Goal: Task Accomplishment & Management: Use online tool/utility

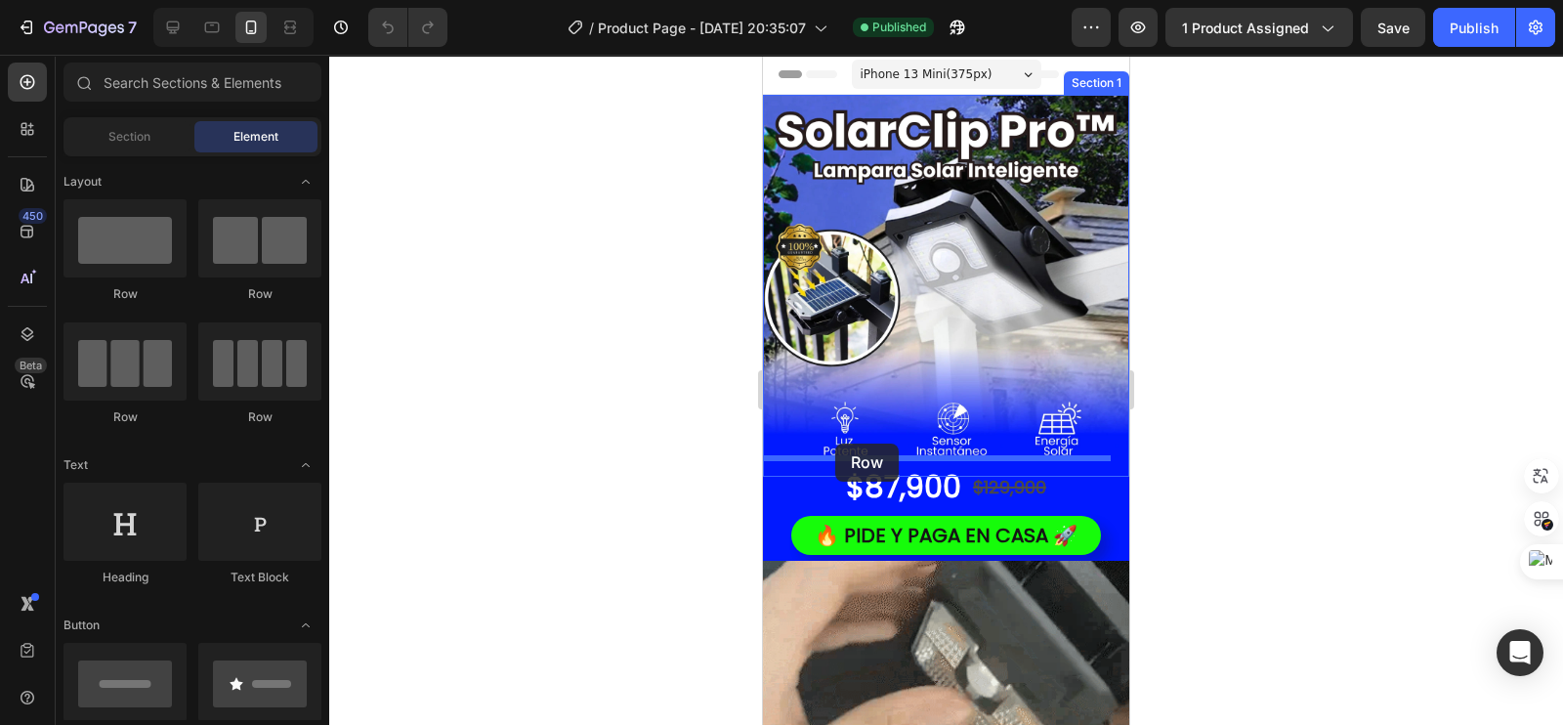
drag, startPoint x: 880, startPoint y: 303, endPoint x: 1437, endPoint y: 653, distance: 657.6
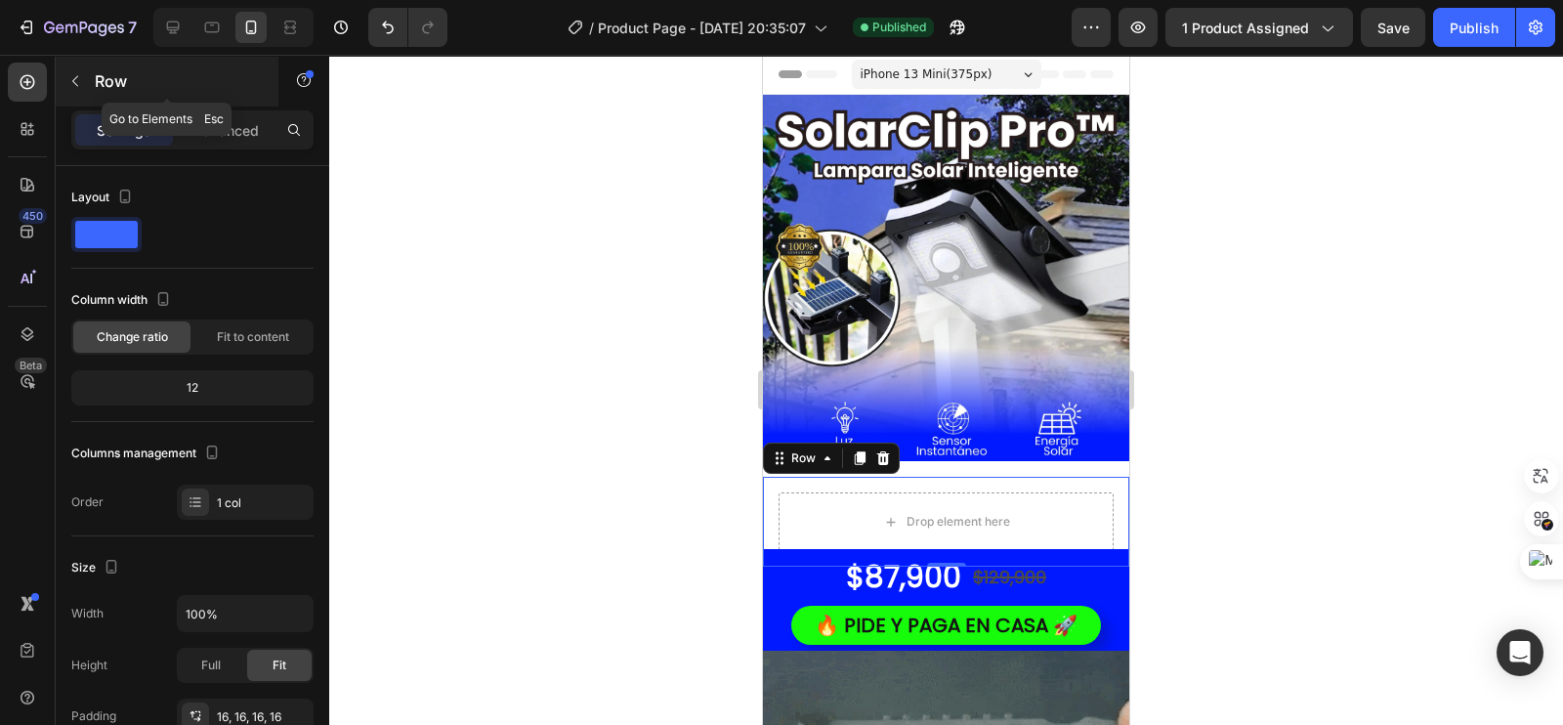
click at [76, 92] on button "button" at bounding box center [75, 80] width 31 height 31
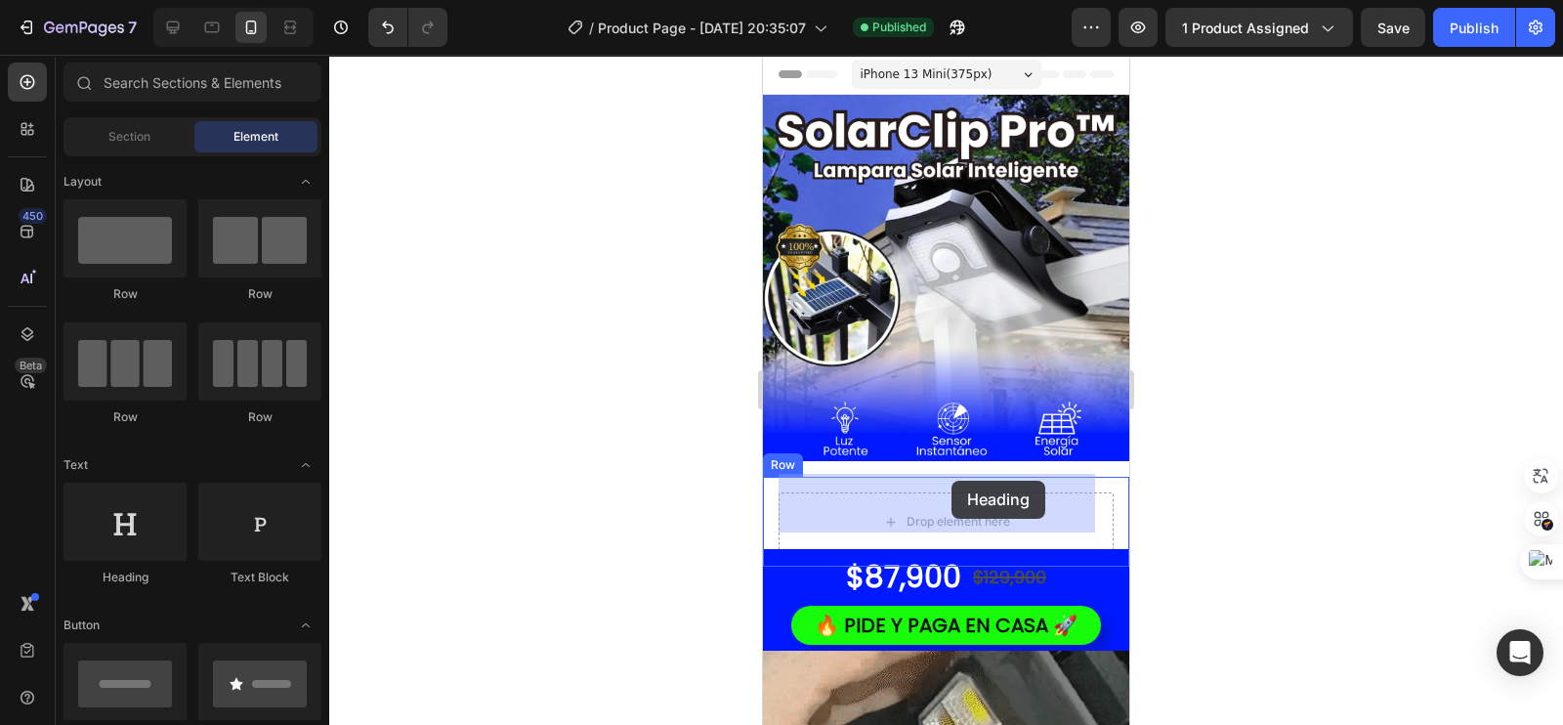
drag, startPoint x: 891, startPoint y: 567, endPoint x: 952, endPoint y: 481, distance: 105.2
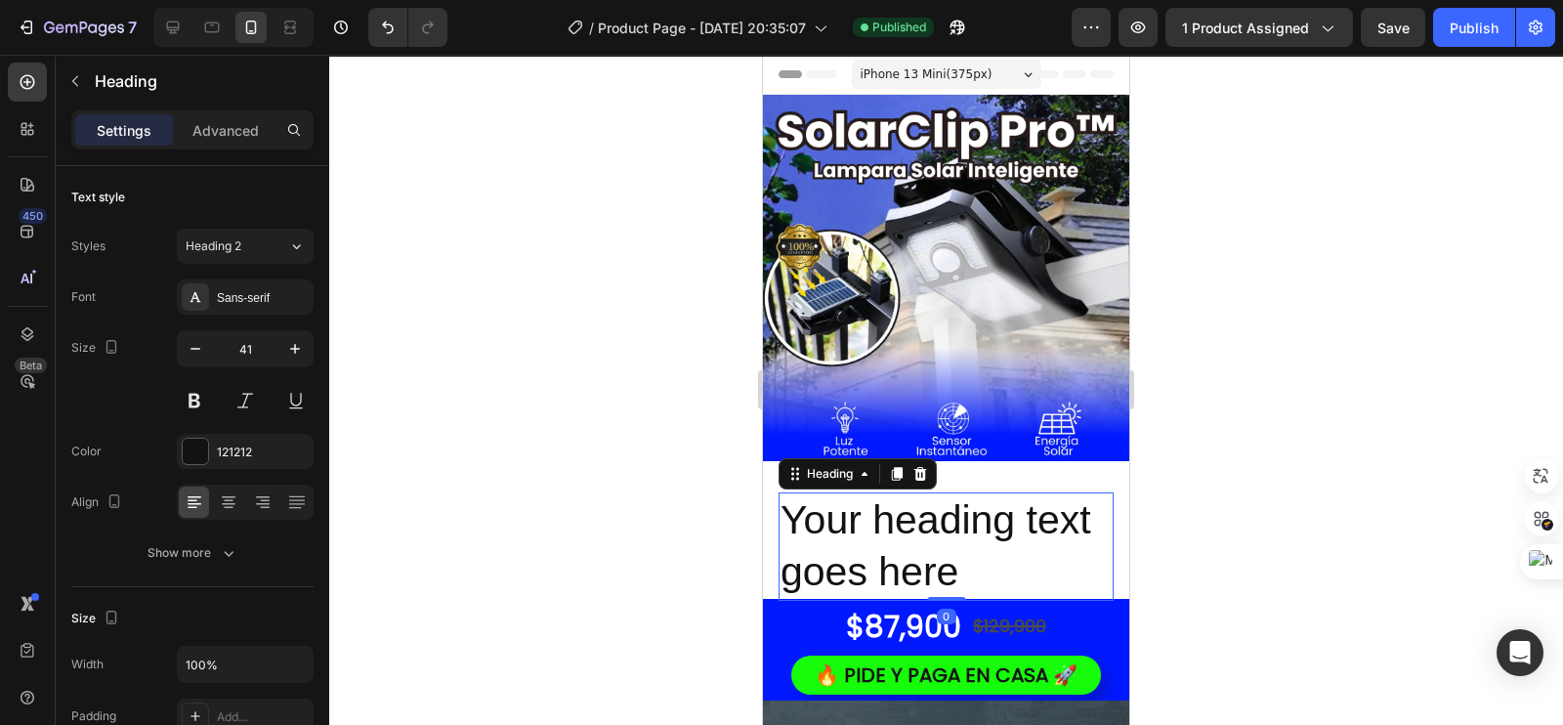
click at [972, 569] on h2 "Your heading text goes here" at bounding box center [946, 546] width 335 height 108
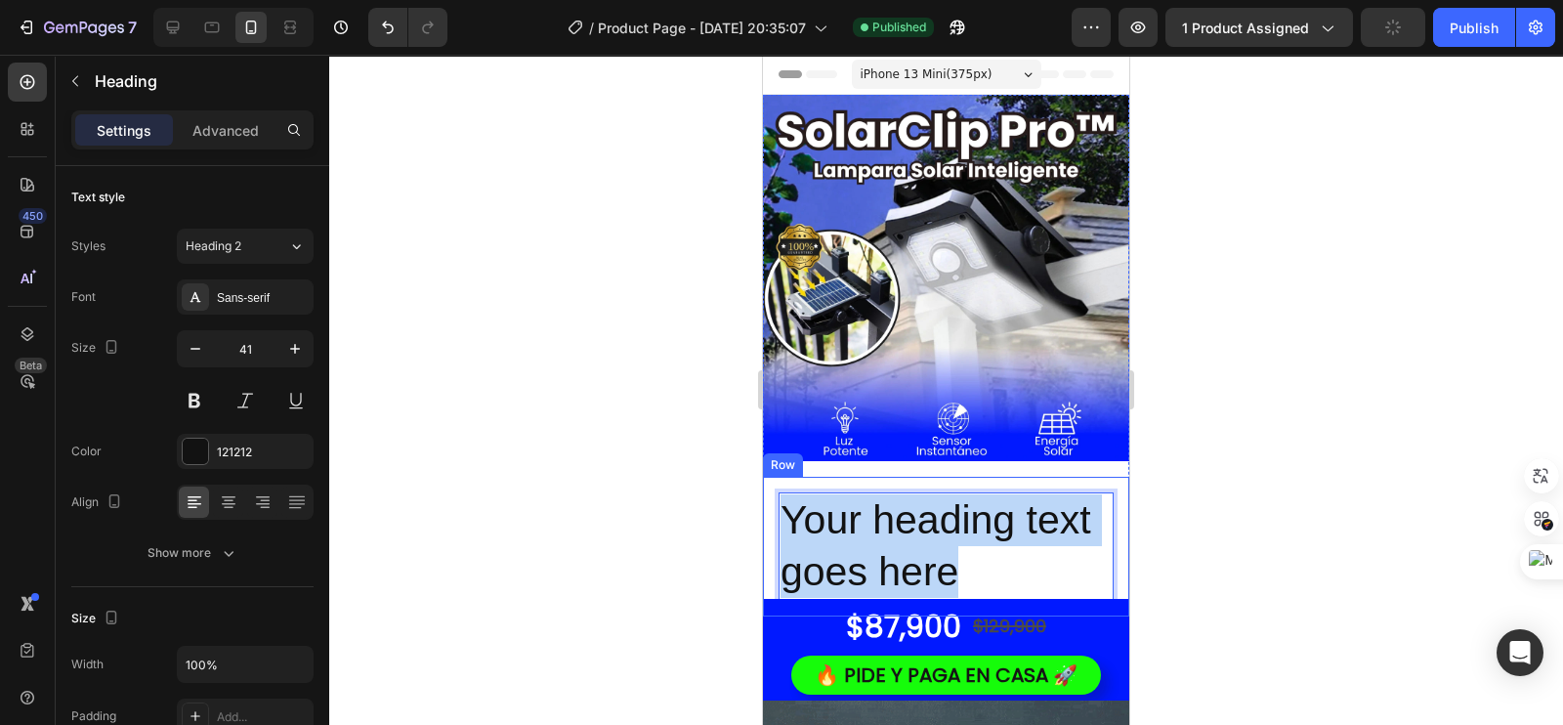
drag, startPoint x: 972, startPoint y: 564, endPoint x: 771, endPoint y: 500, distance: 211.0
click at [771, 500] on div "Your heading text goes here Heading 0 Row" at bounding box center [946, 547] width 366 height 140
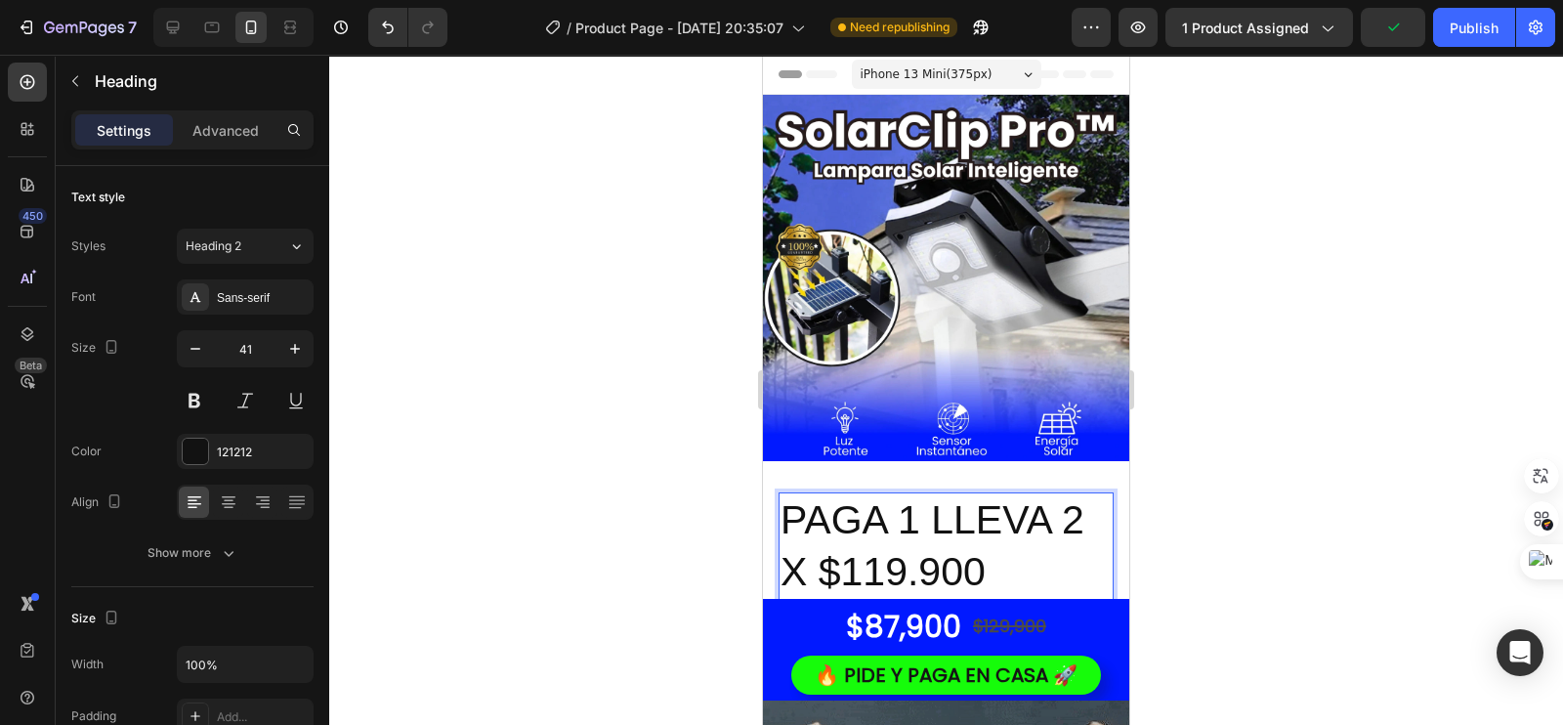
click at [430, 266] on div at bounding box center [946, 390] width 1234 height 670
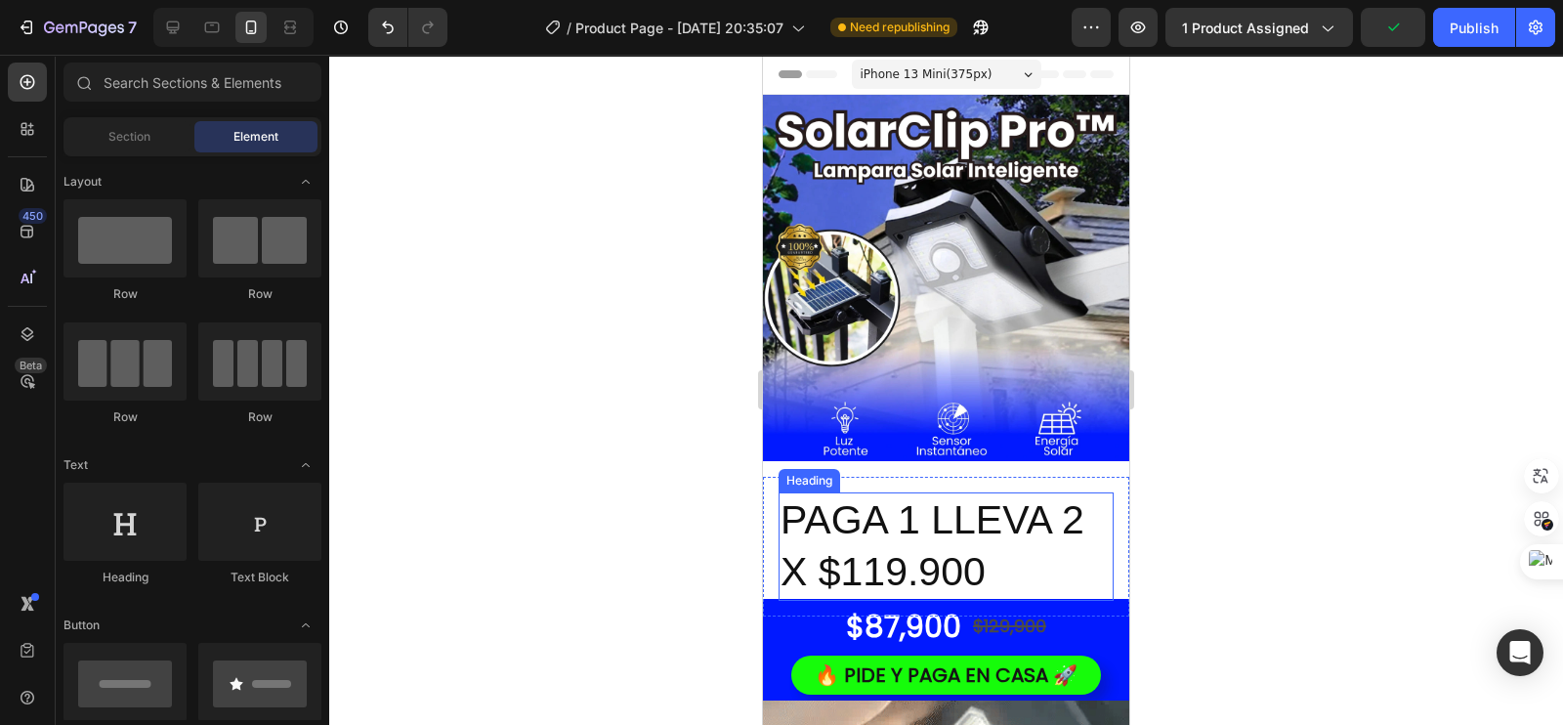
click at [825, 494] on p "PAGA 1 LLEVA 2 X $119.900" at bounding box center [946, 546] width 331 height 105
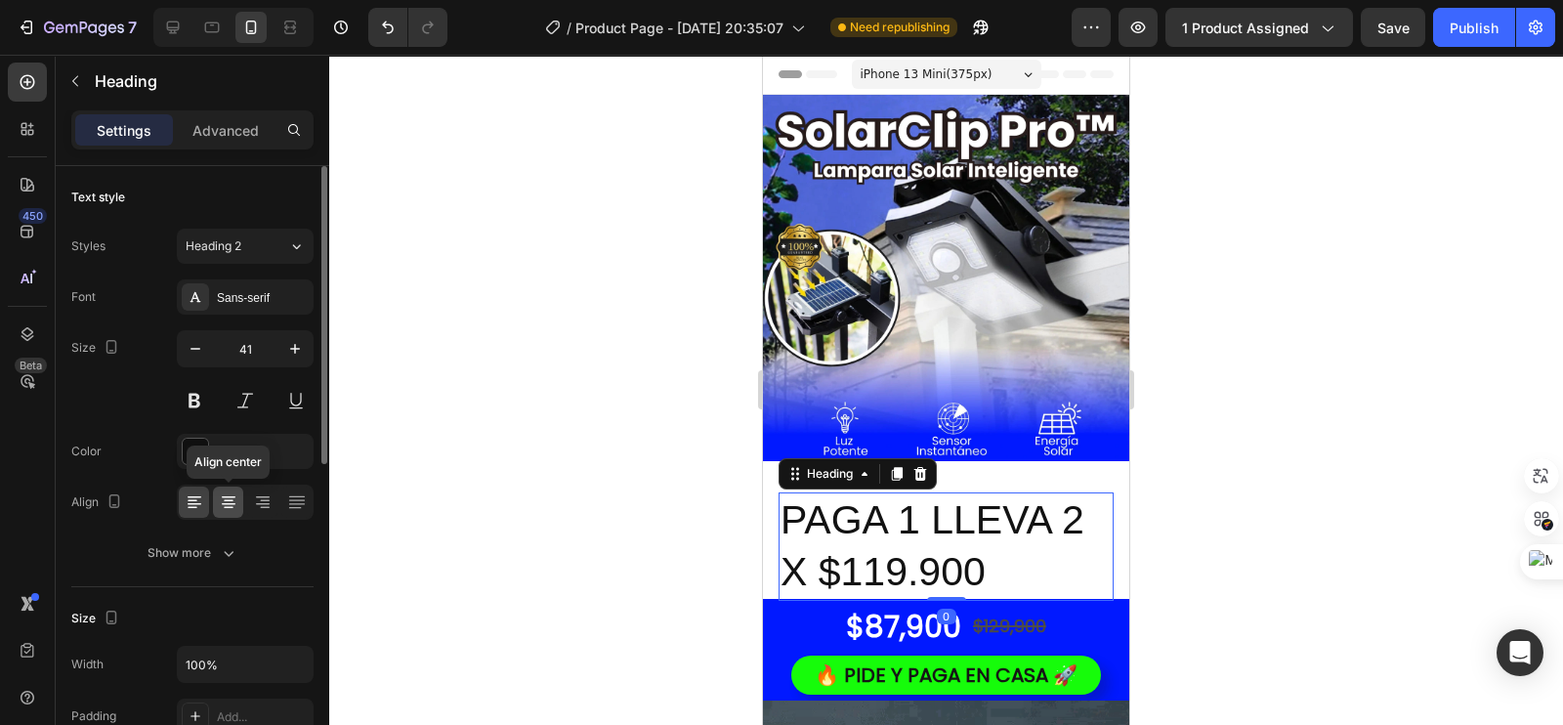
click at [232, 498] on icon at bounding box center [229, 502] width 20 height 20
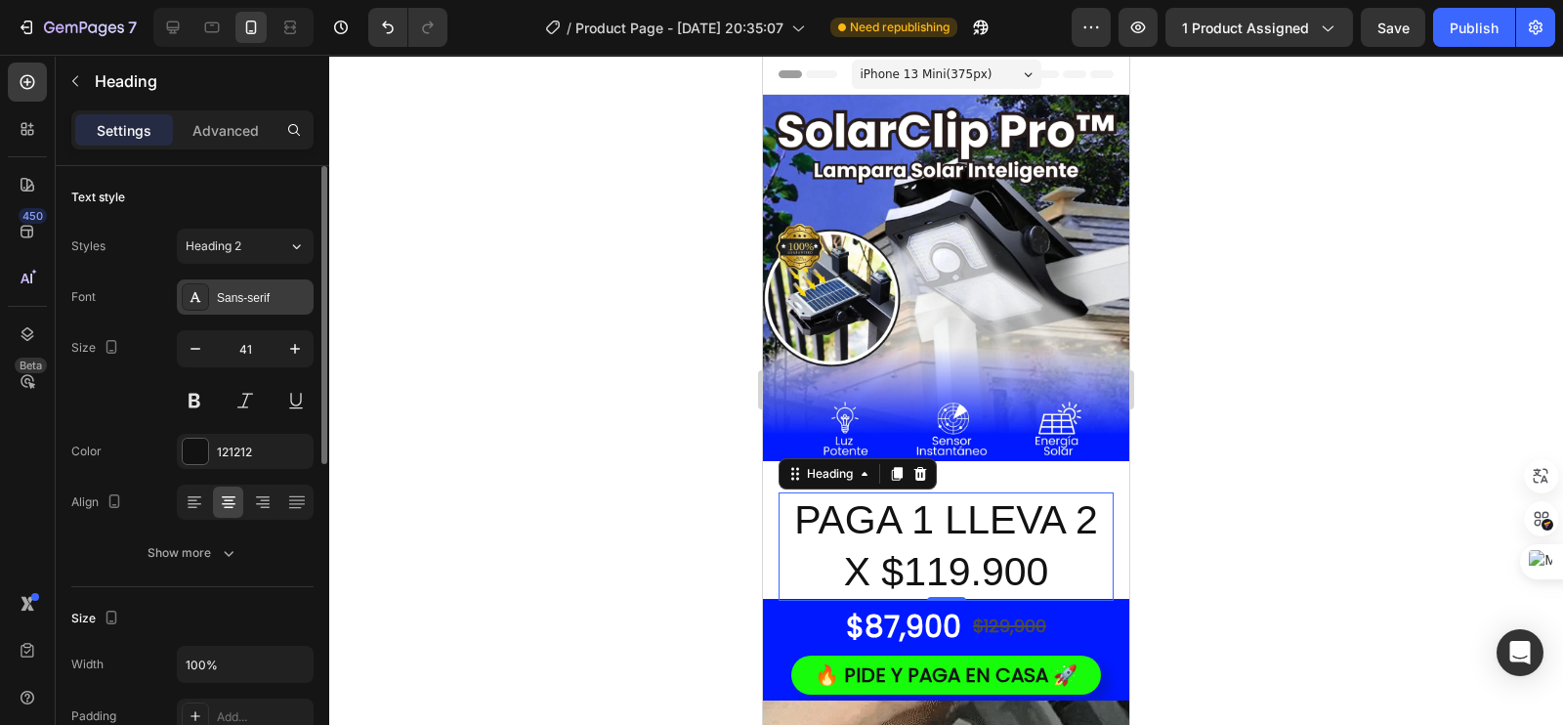
click at [243, 297] on div "Sans-serif" at bounding box center [263, 298] width 92 height 18
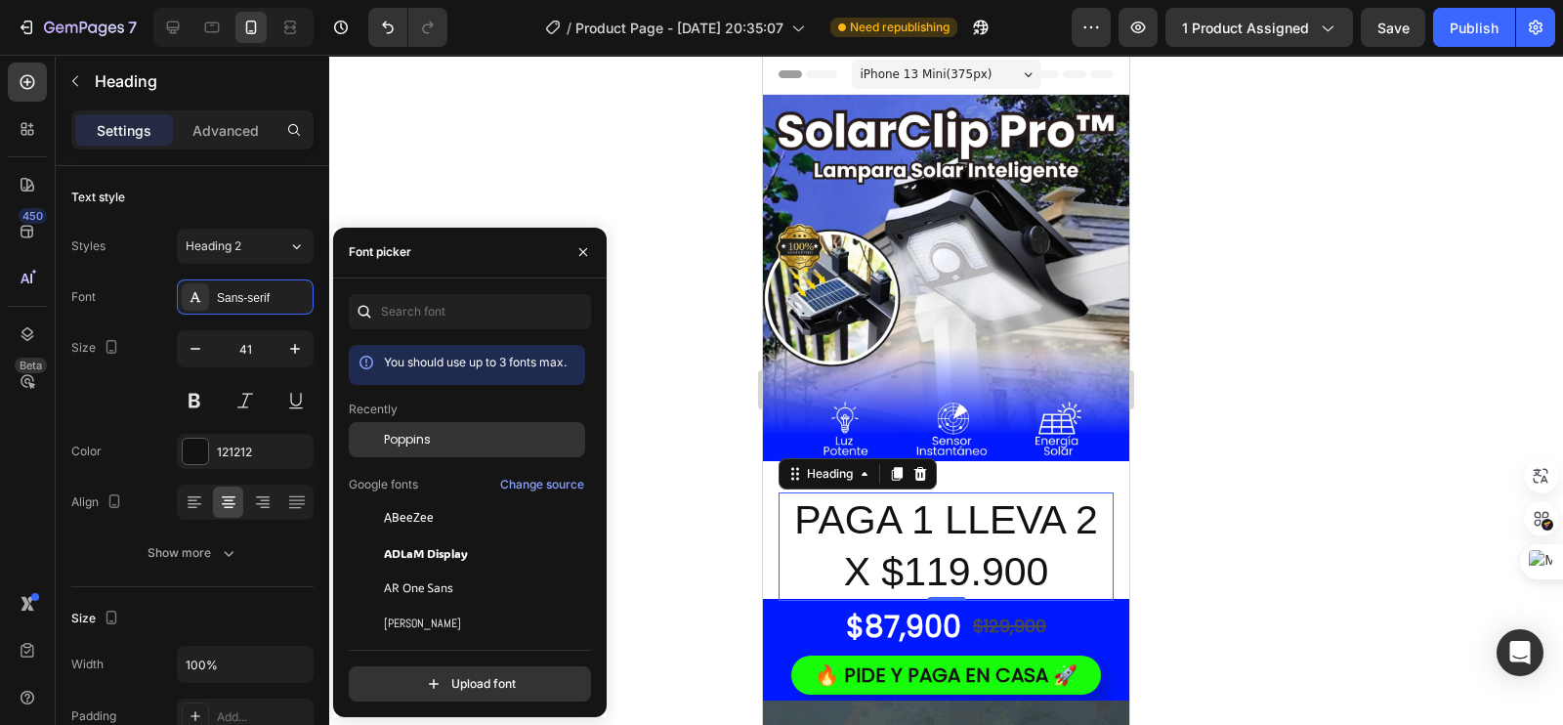
click at [415, 431] on span "Poppins" at bounding box center [407, 440] width 47 height 18
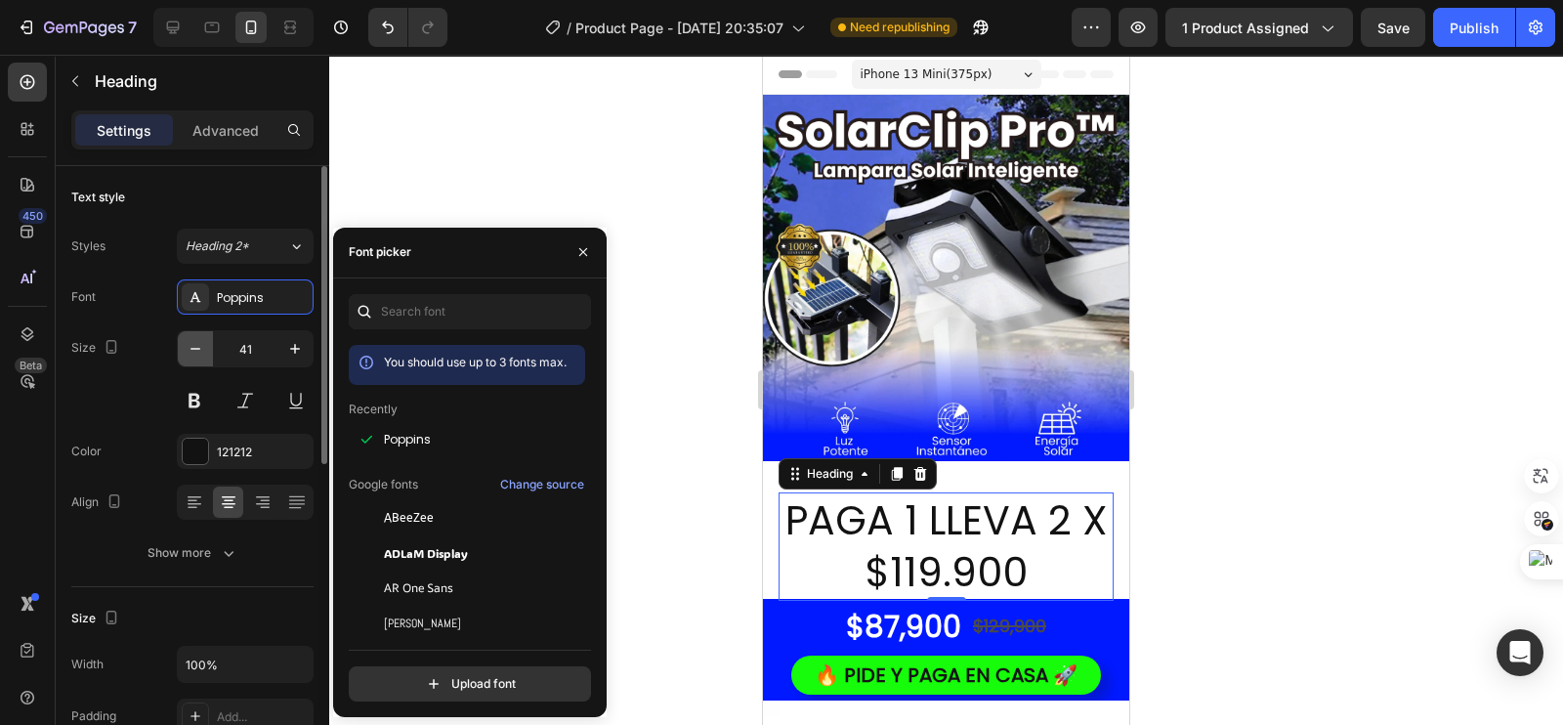
click at [193, 344] on icon "button" at bounding box center [196, 349] width 20 height 20
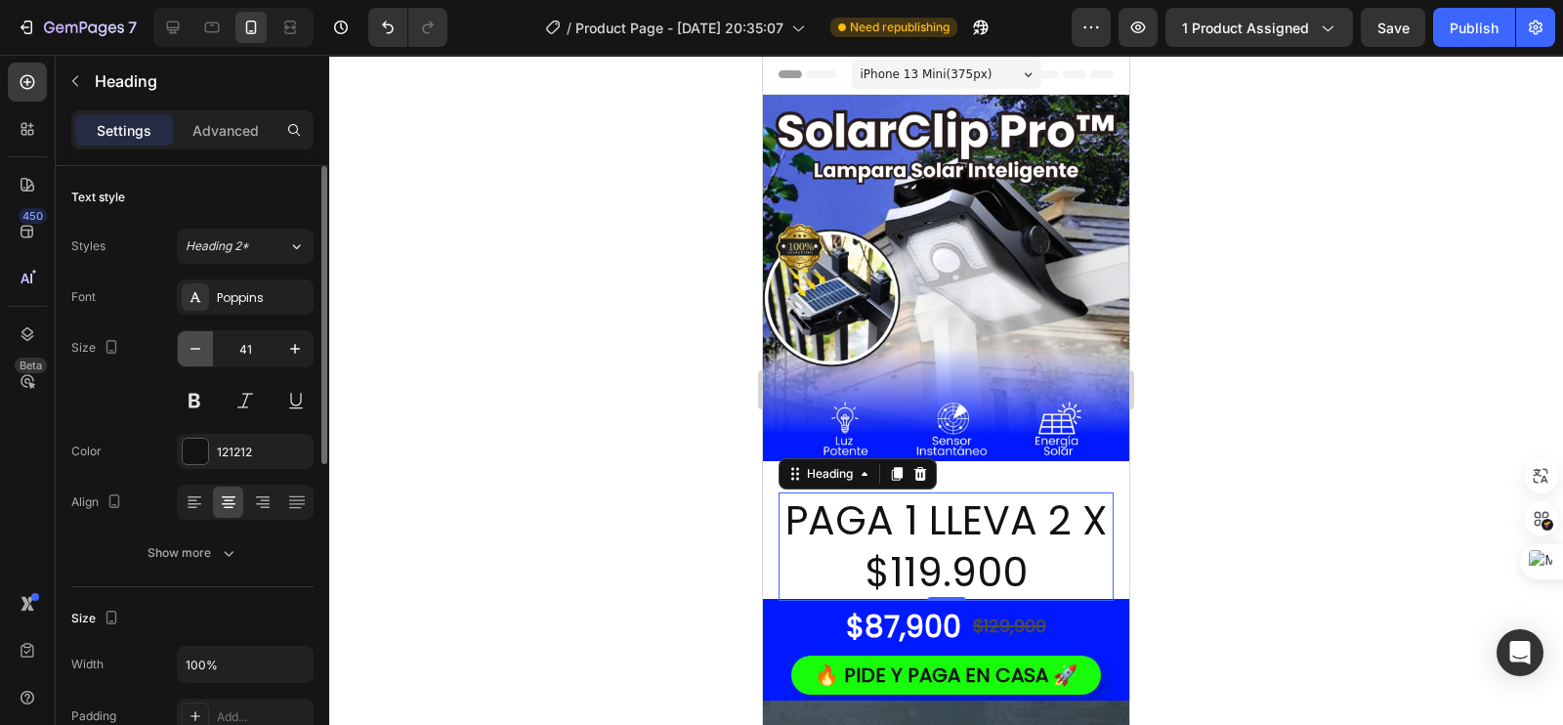
click at [193, 344] on icon "button" at bounding box center [196, 349] width 20 height 20
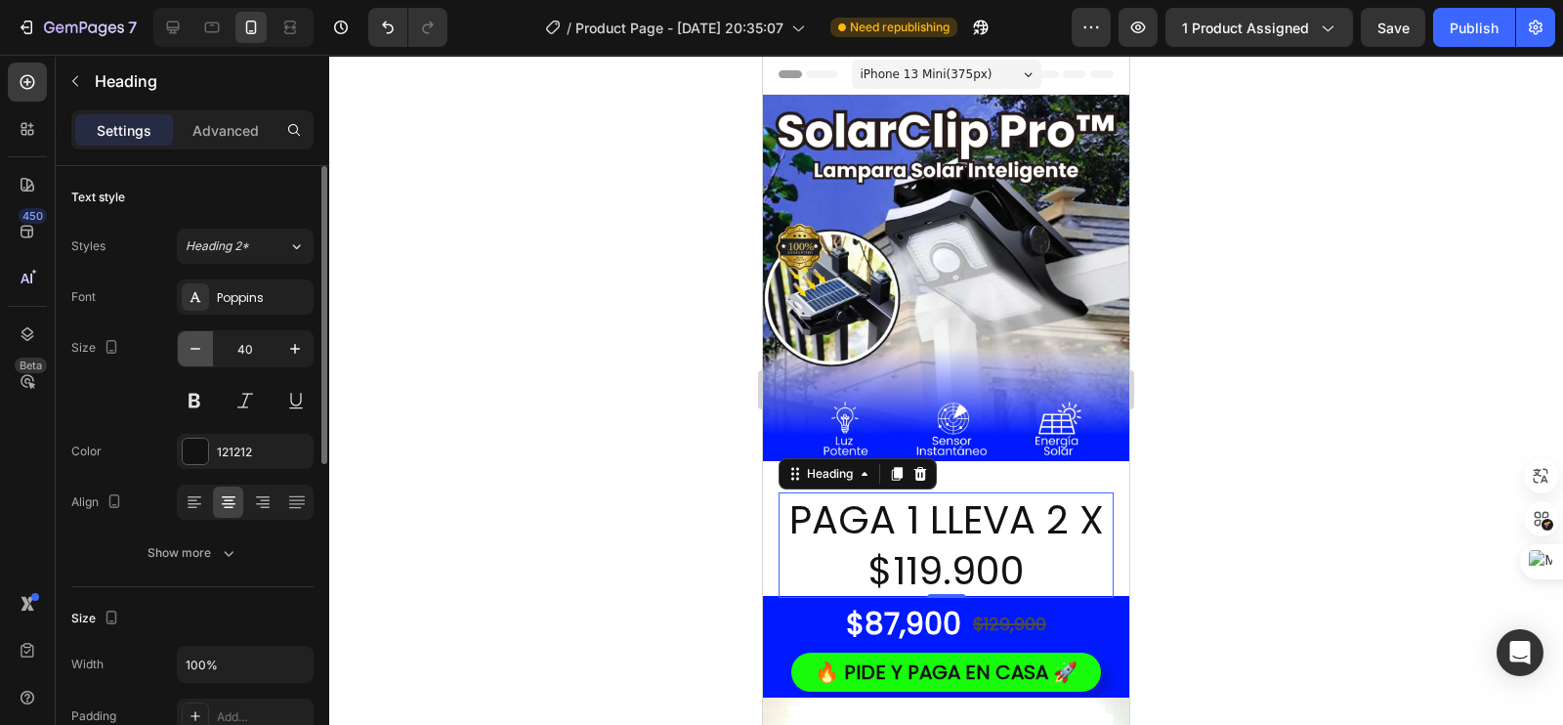
click at [193, 344] on icon "button" at bounding box center [196, 349] width 20 height 20
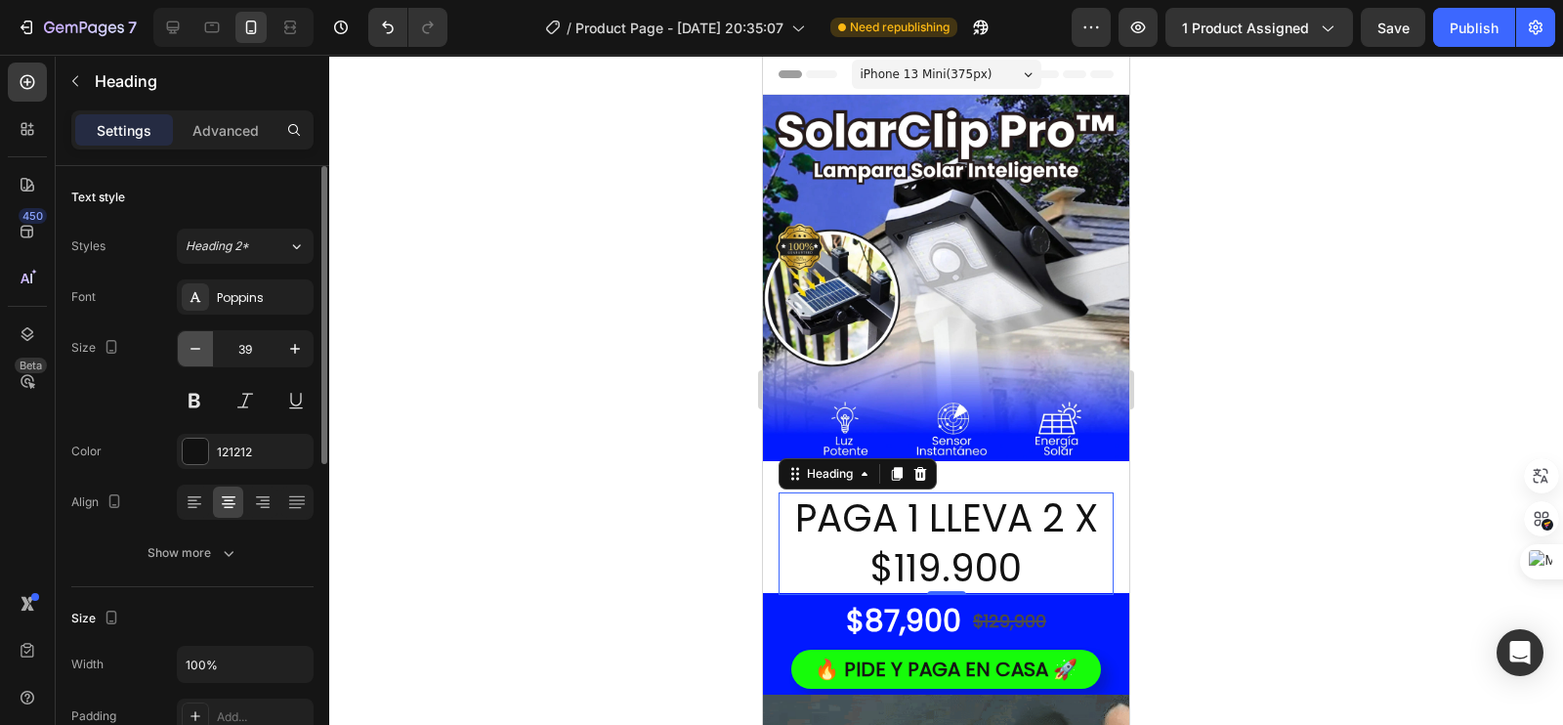
click at [193, 344] on icon "button" at bounding box center [196, 349] width 20 height 20
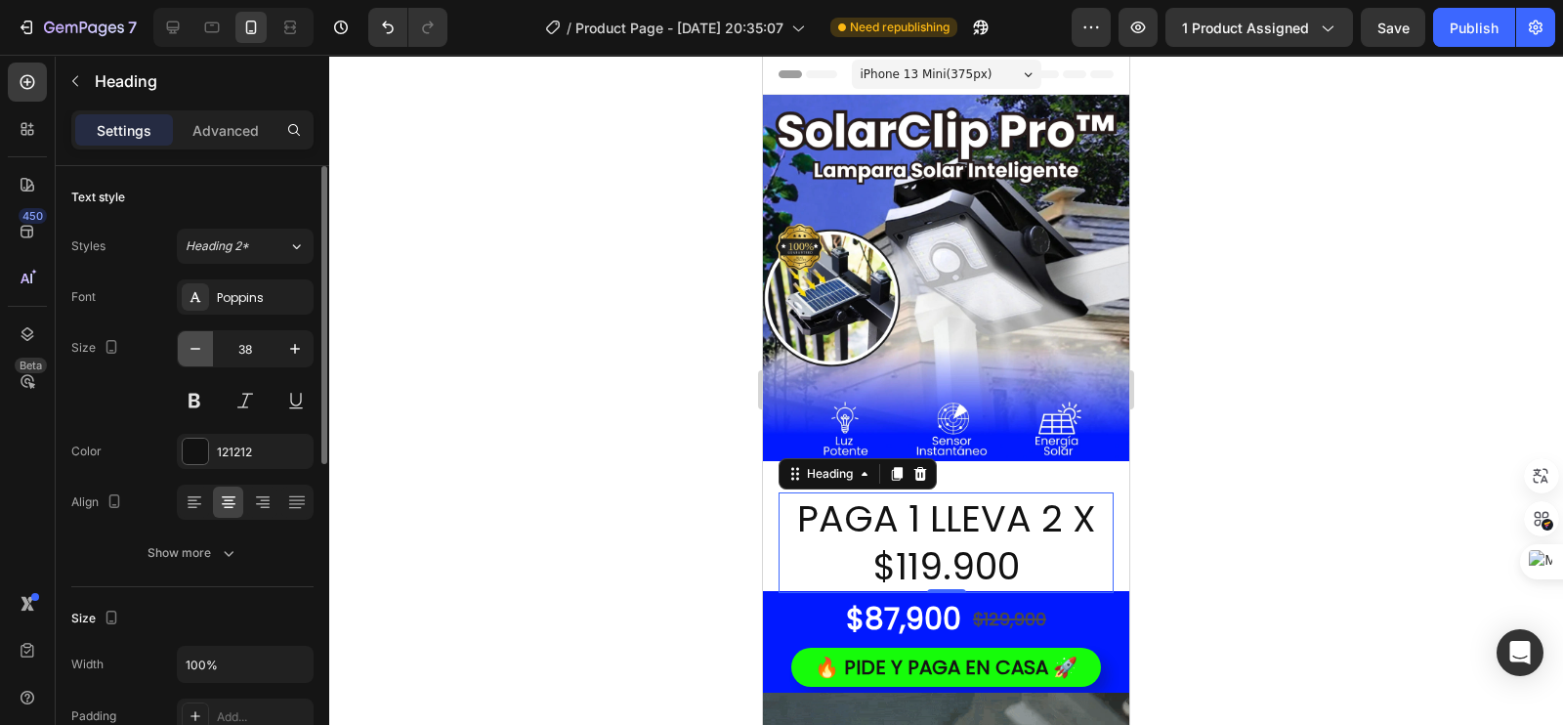
click at [193, 344] on icon "button" at bounding box center [196, 349] width 20 height 20
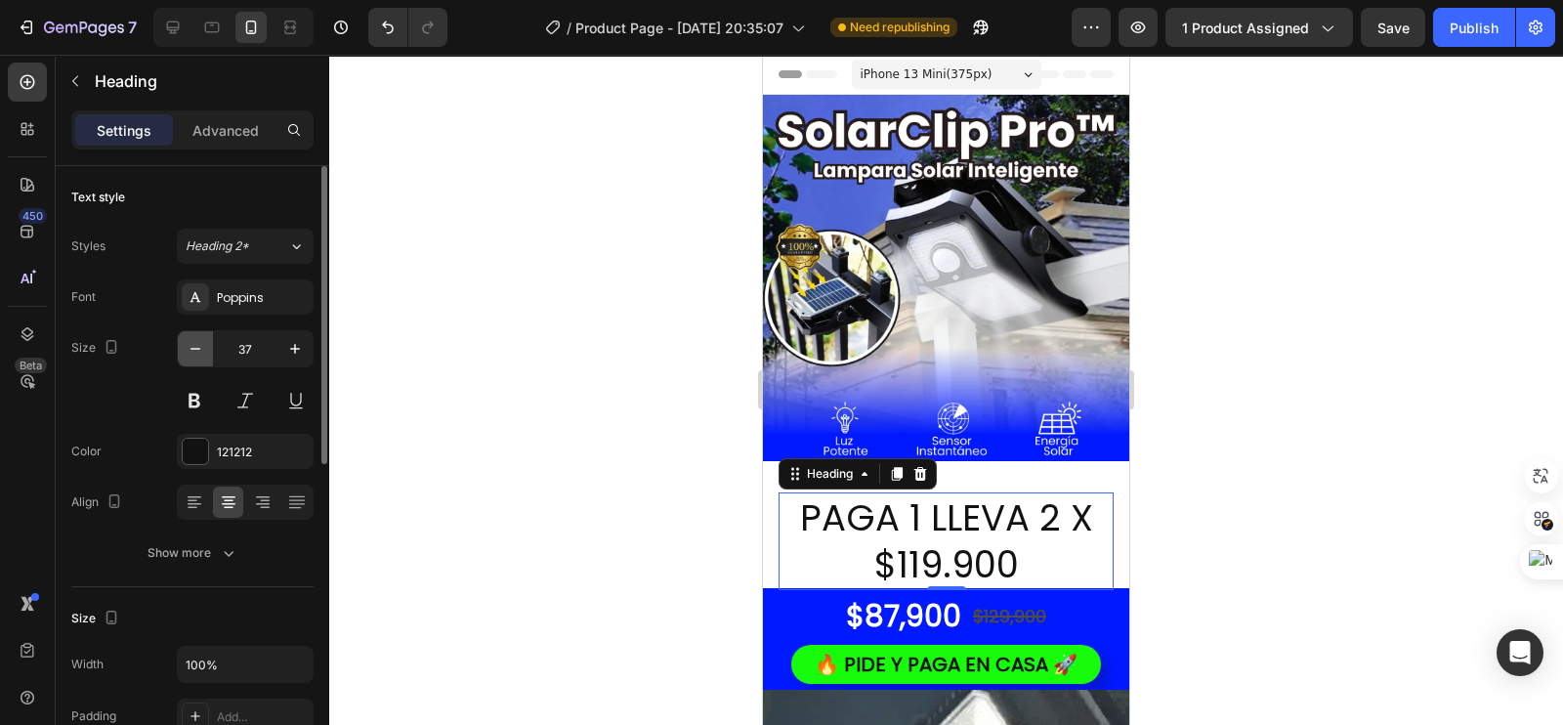
click at [193, 344] on icon "button" at bounding box center [196, 349] width 20 height 20
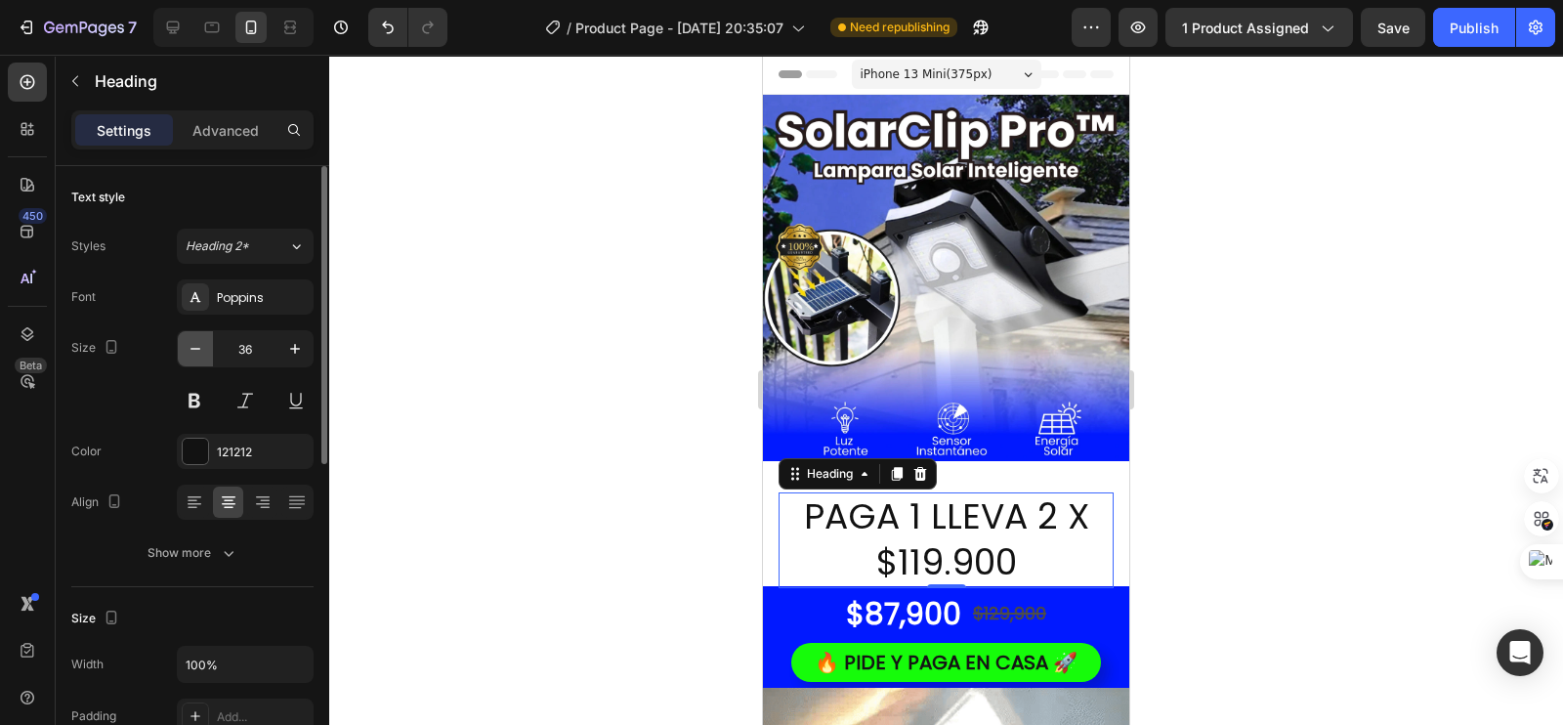
click at [193, 344] on icon "button" at bounding box center [196, 349] width 20 height 20
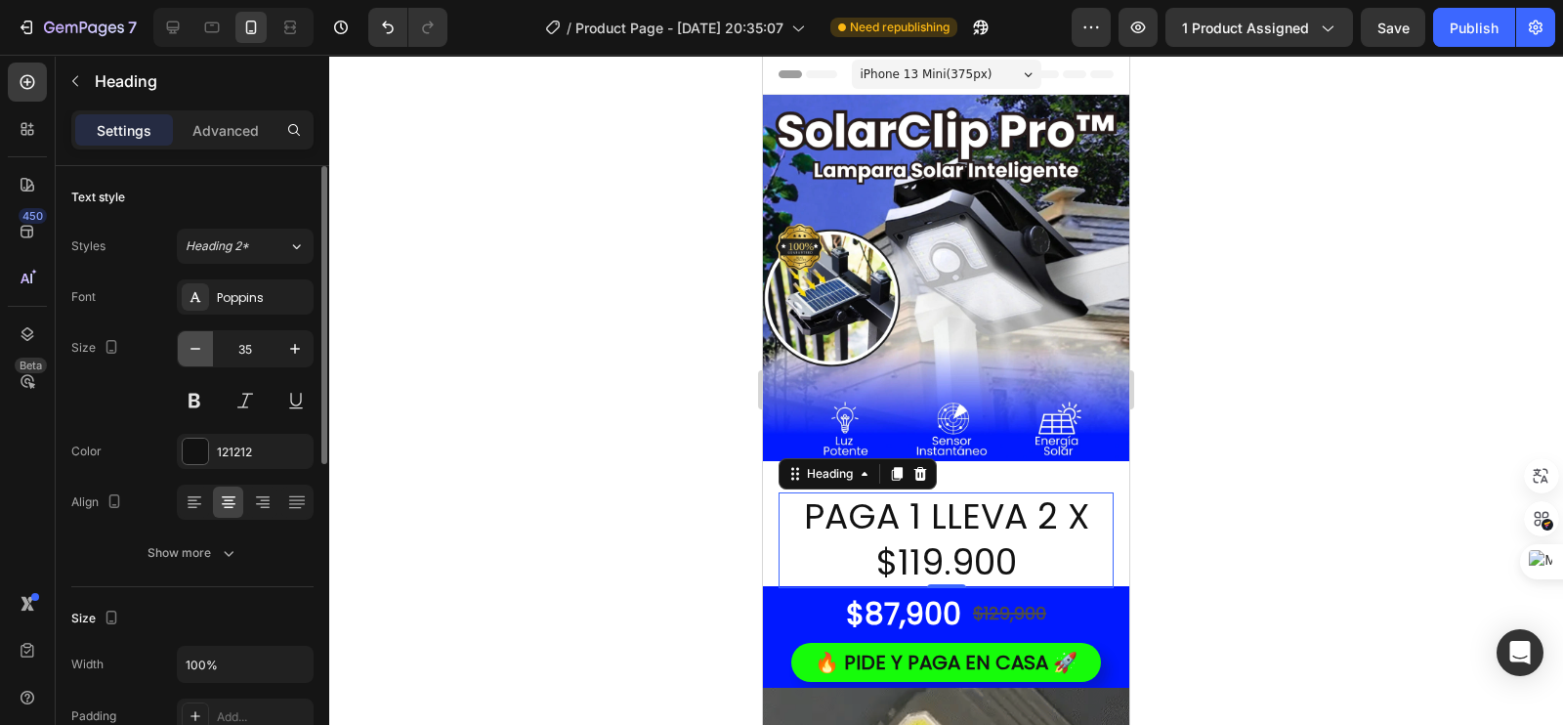
click at [193, 344] on icon "button" at bounding box center [196, 349] width 20 height 20
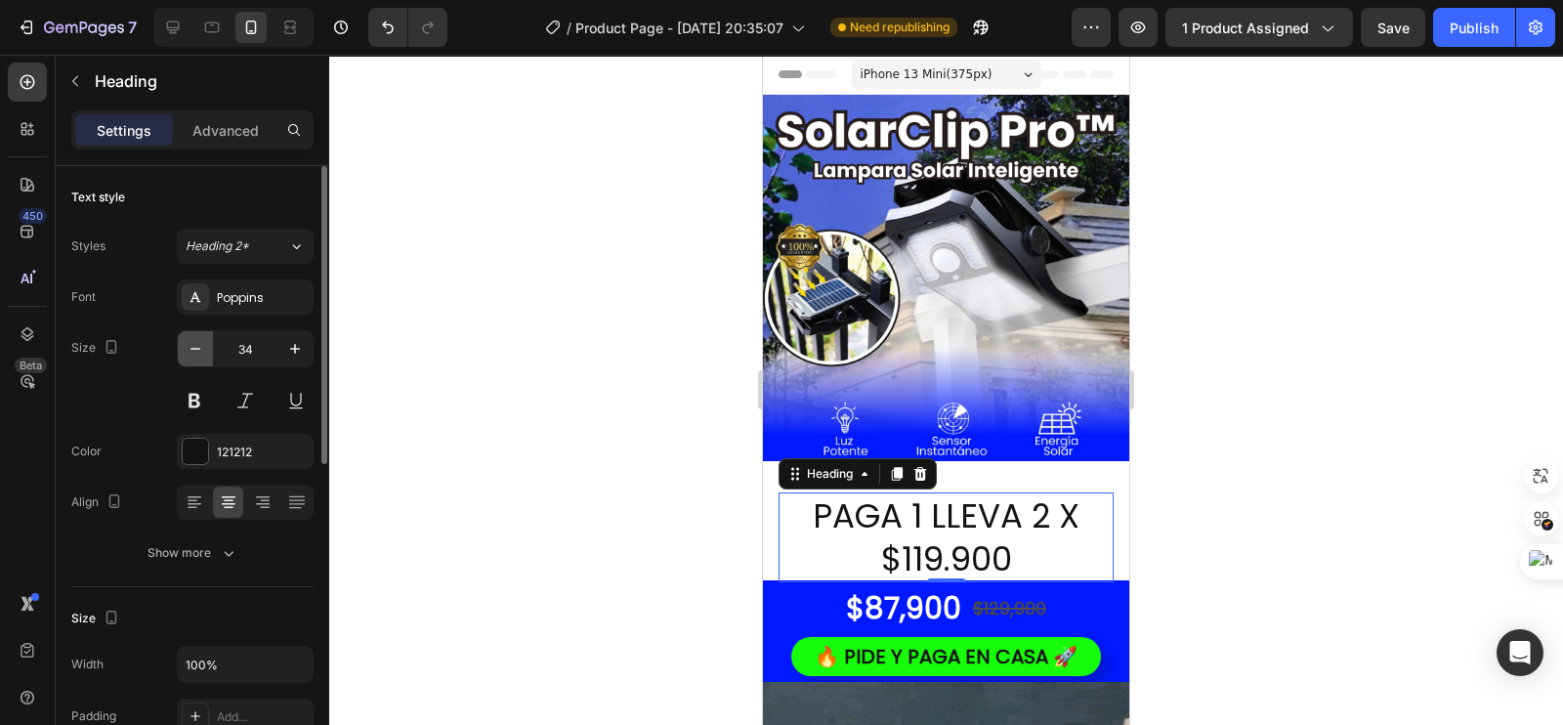
click at [193, 344] on icon "button" at bounding box center [196, 349] width 20 height 20
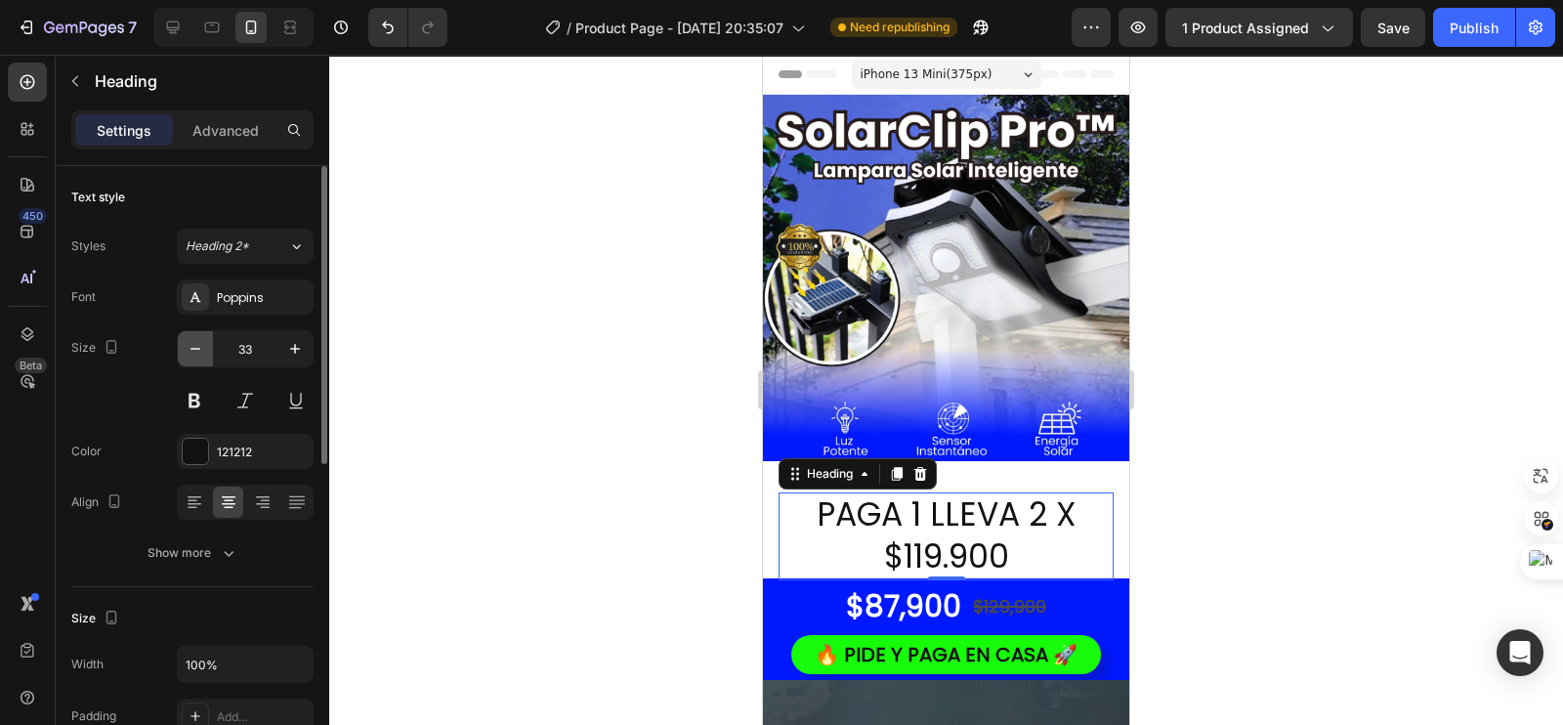
click at [193, 344] on icon "button" at bounding box center [196, 349] width 20 height 20
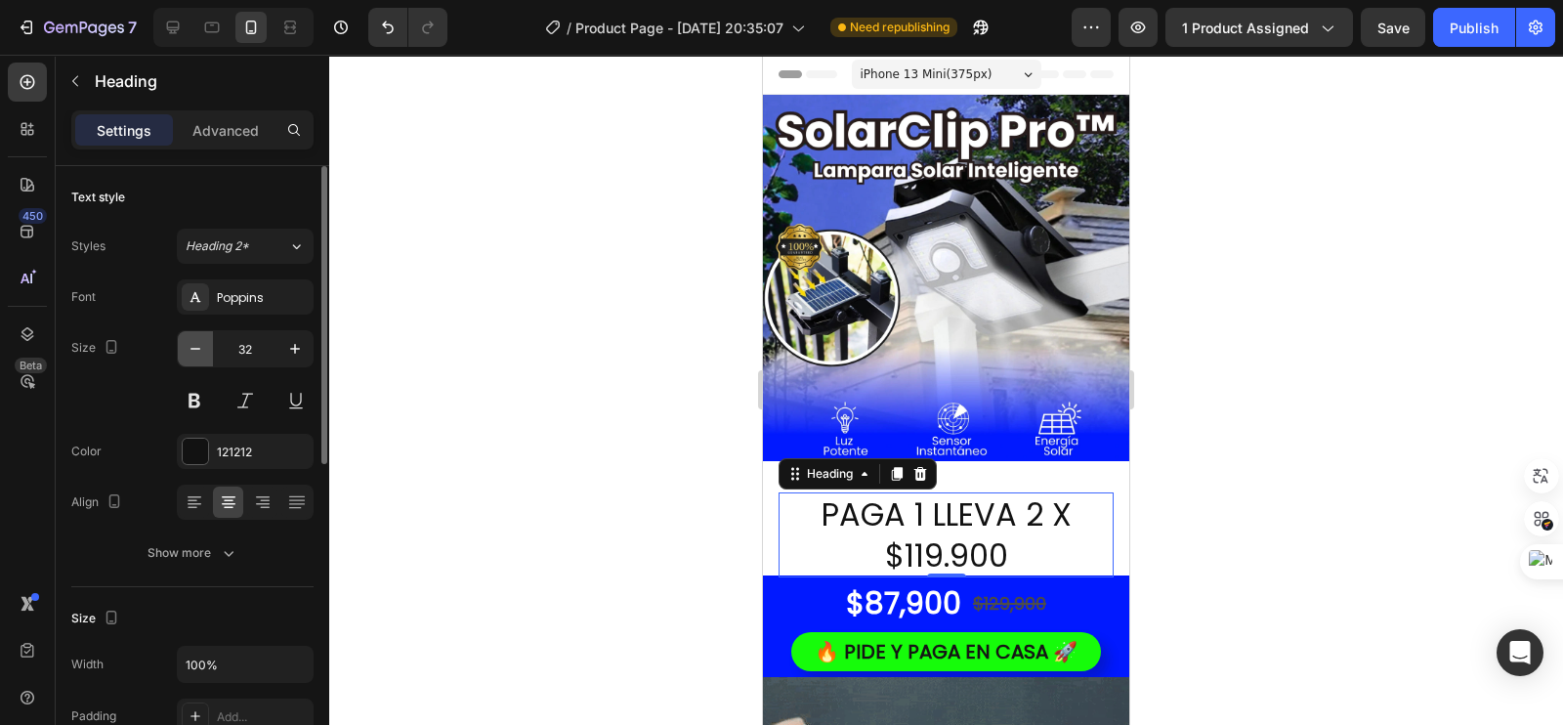
click at [193, 344] on icon "button" at bounding box center [196, 349] width 20 height 20
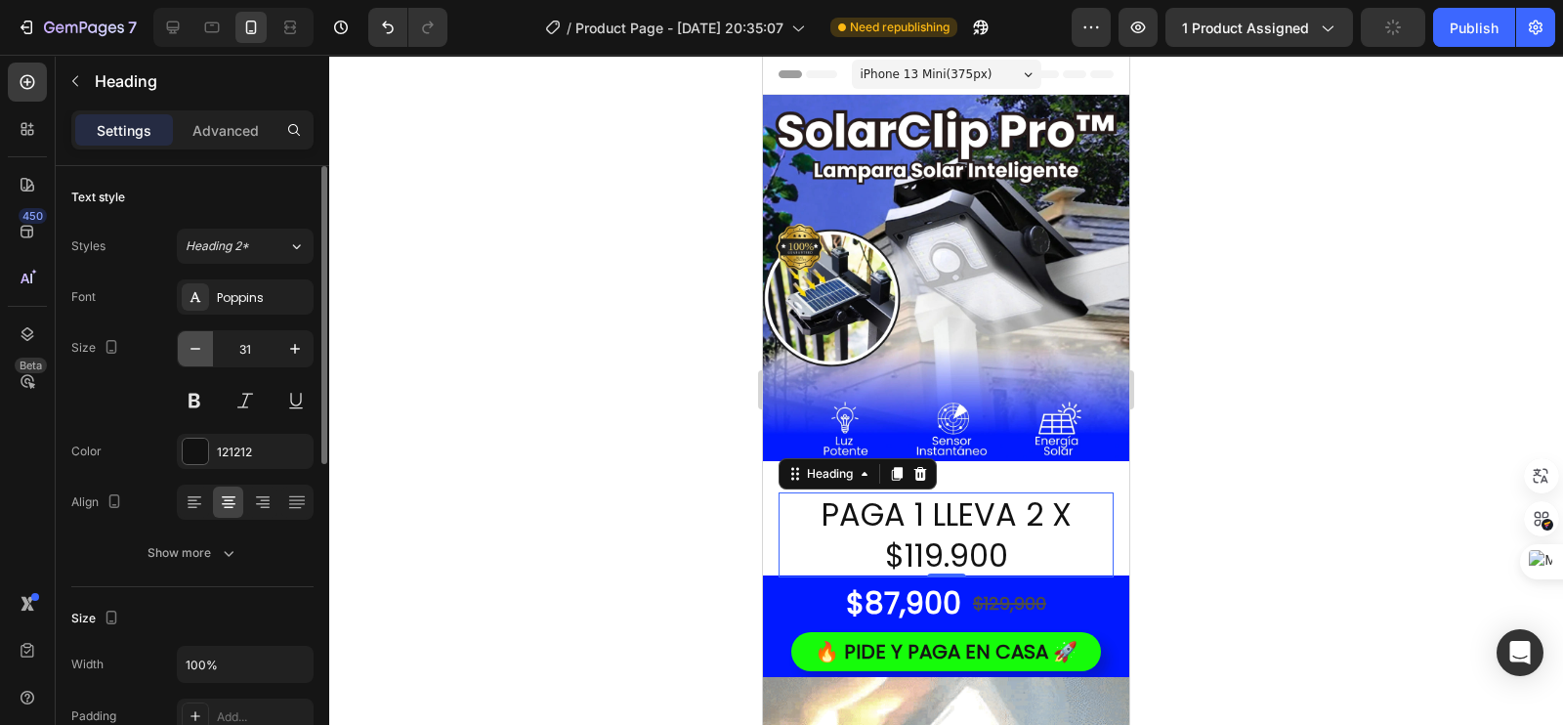
click at [193, 344] on icon "button" at bounding box center [196, 349] width 20 height 20
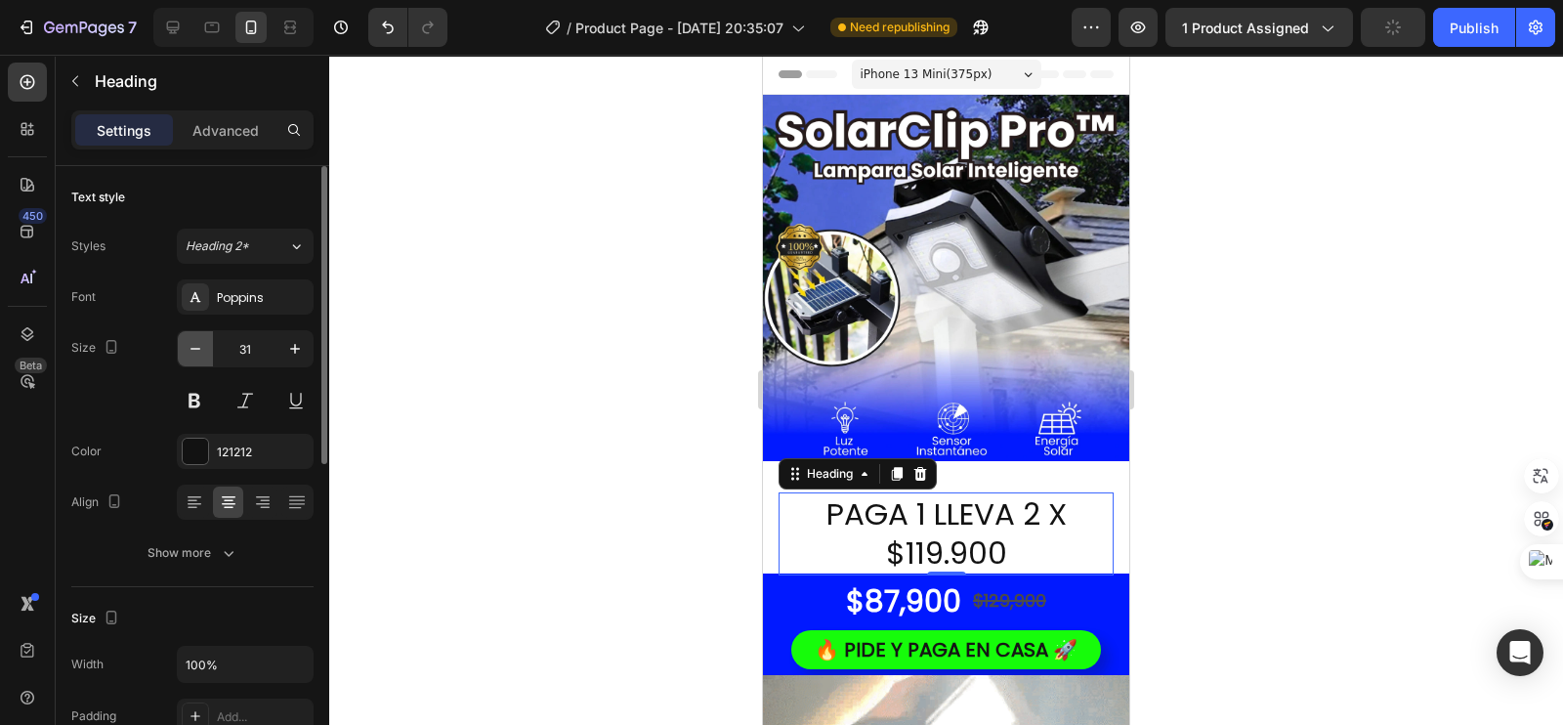
click at [193, 344] on icon "button" at bounding box center [196, 349] width 20 height 20
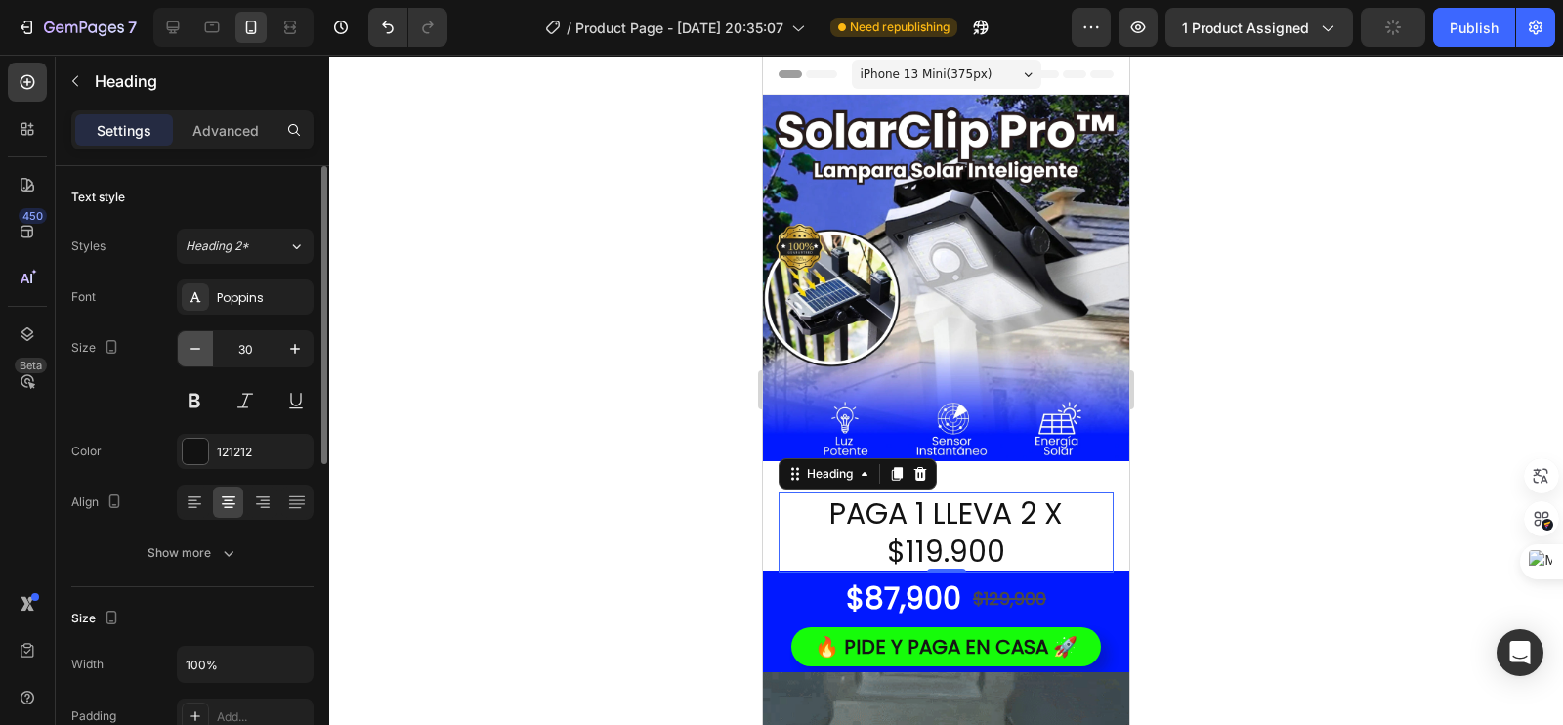
click at [193, 344] on icon "button" at bounding box center [196, 349] width 20 height 20
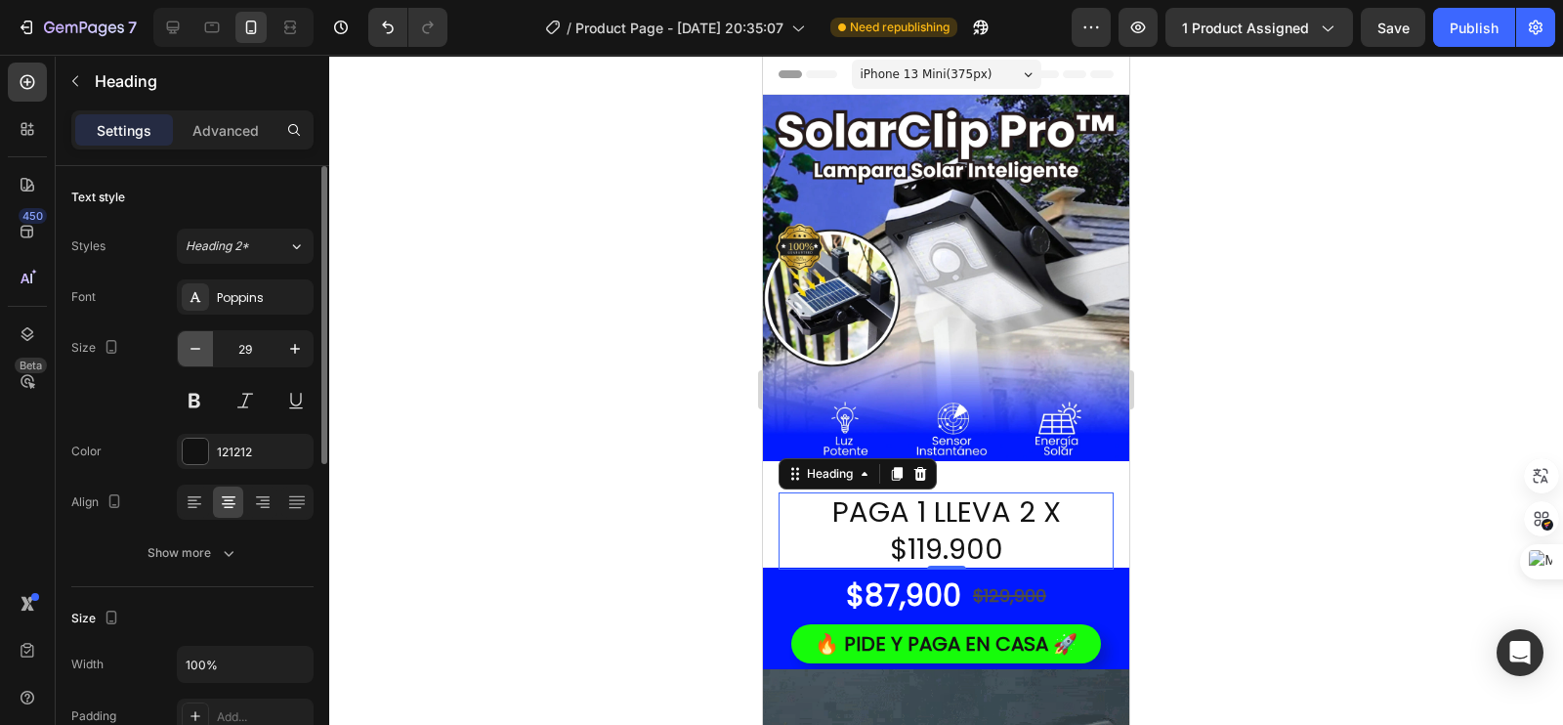
click at [193, 344] on icon "button" at bounding box center [196, 349] width 20 height 20
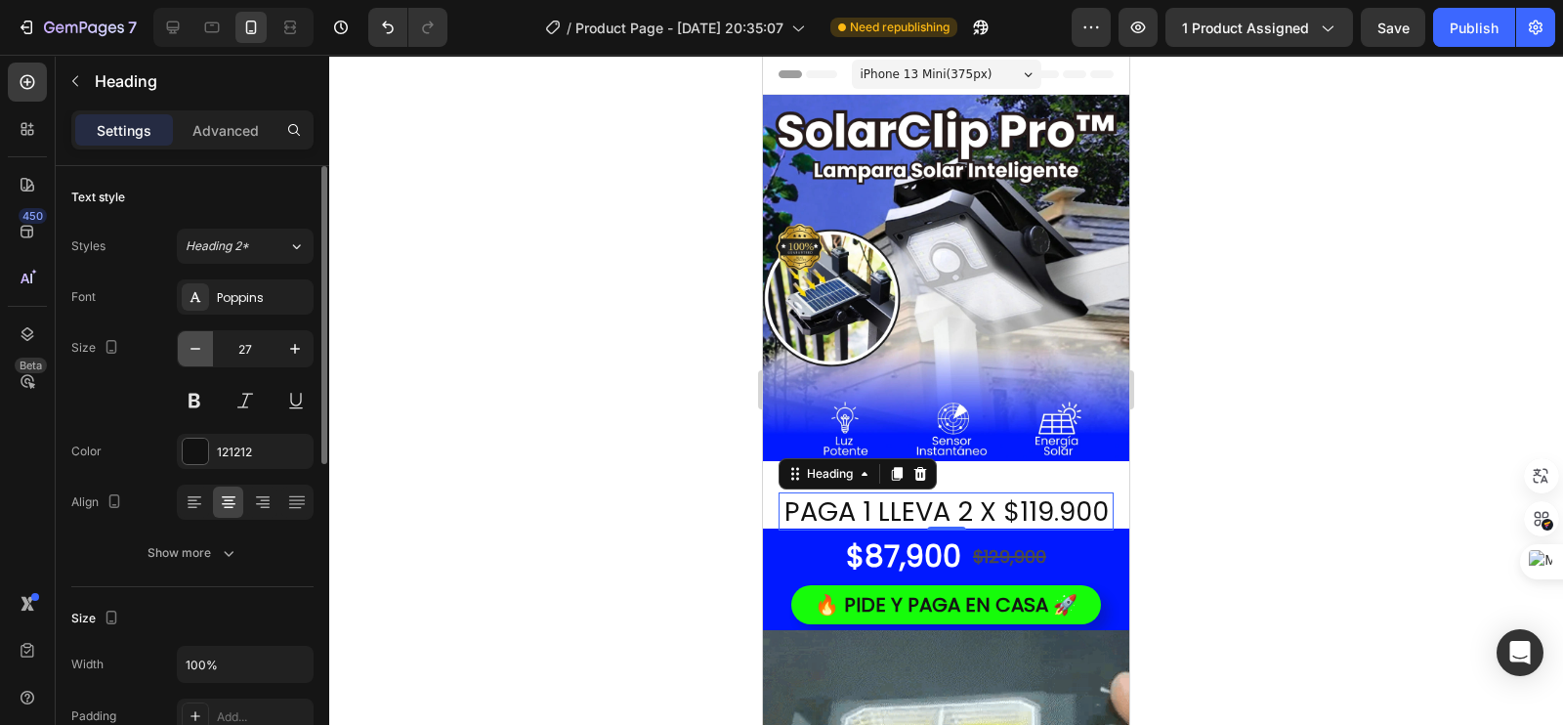
click at [193, 344] on icon "button" at bounding box center [196, 349] width 20 height 20
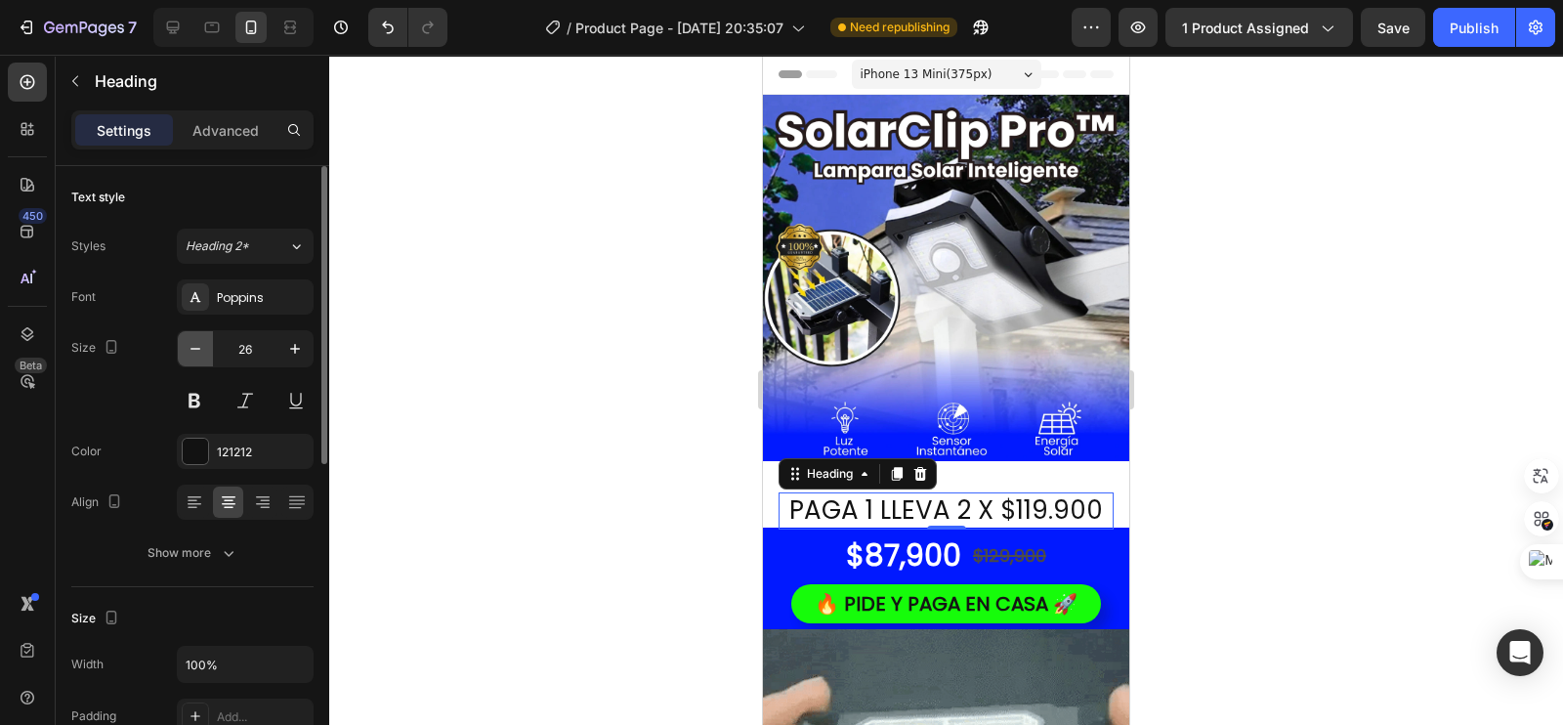
click at [193, 344] on icon "button" at bounding box center [196, 349] width 20 height 20
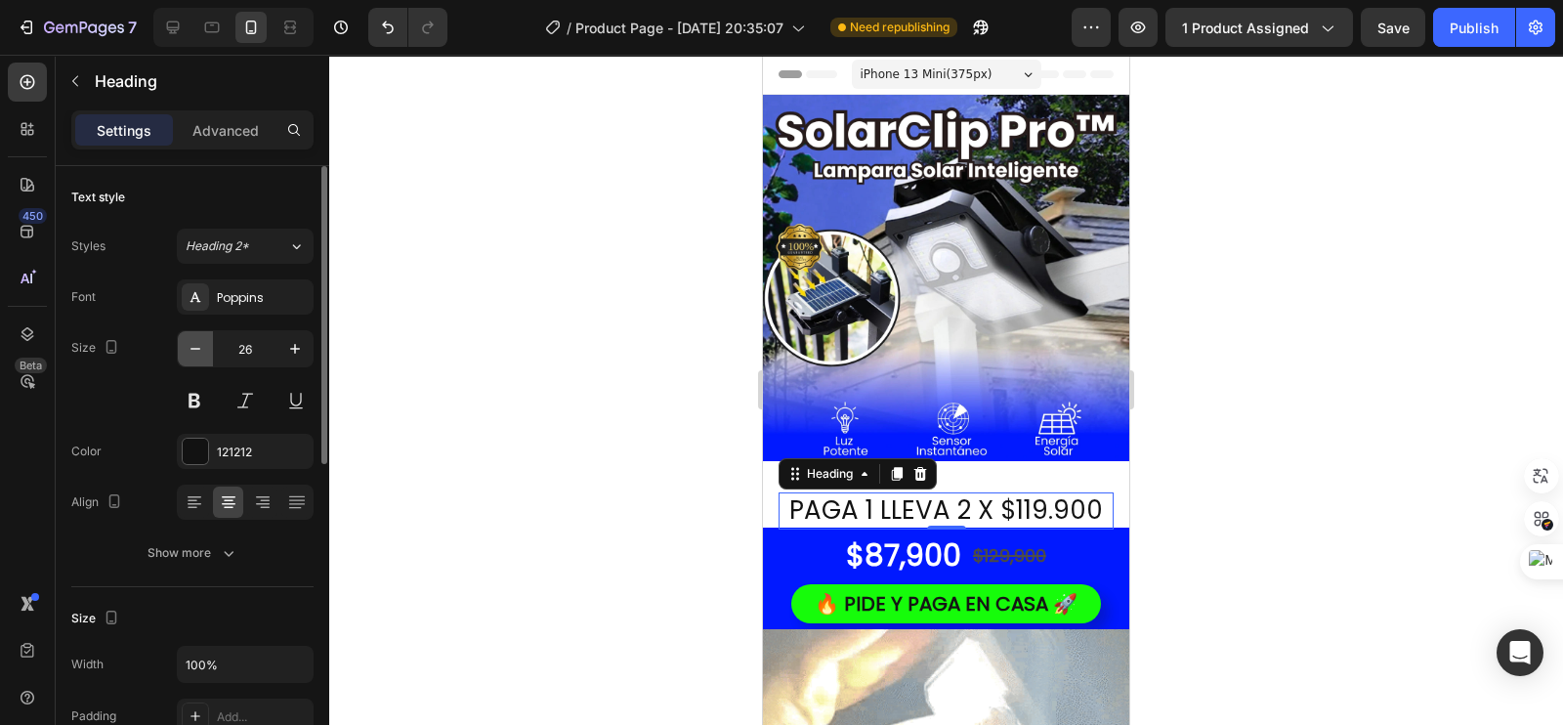
click at [193, 344] on icon "button" at bounding box center [196, 349] width 20 height 20
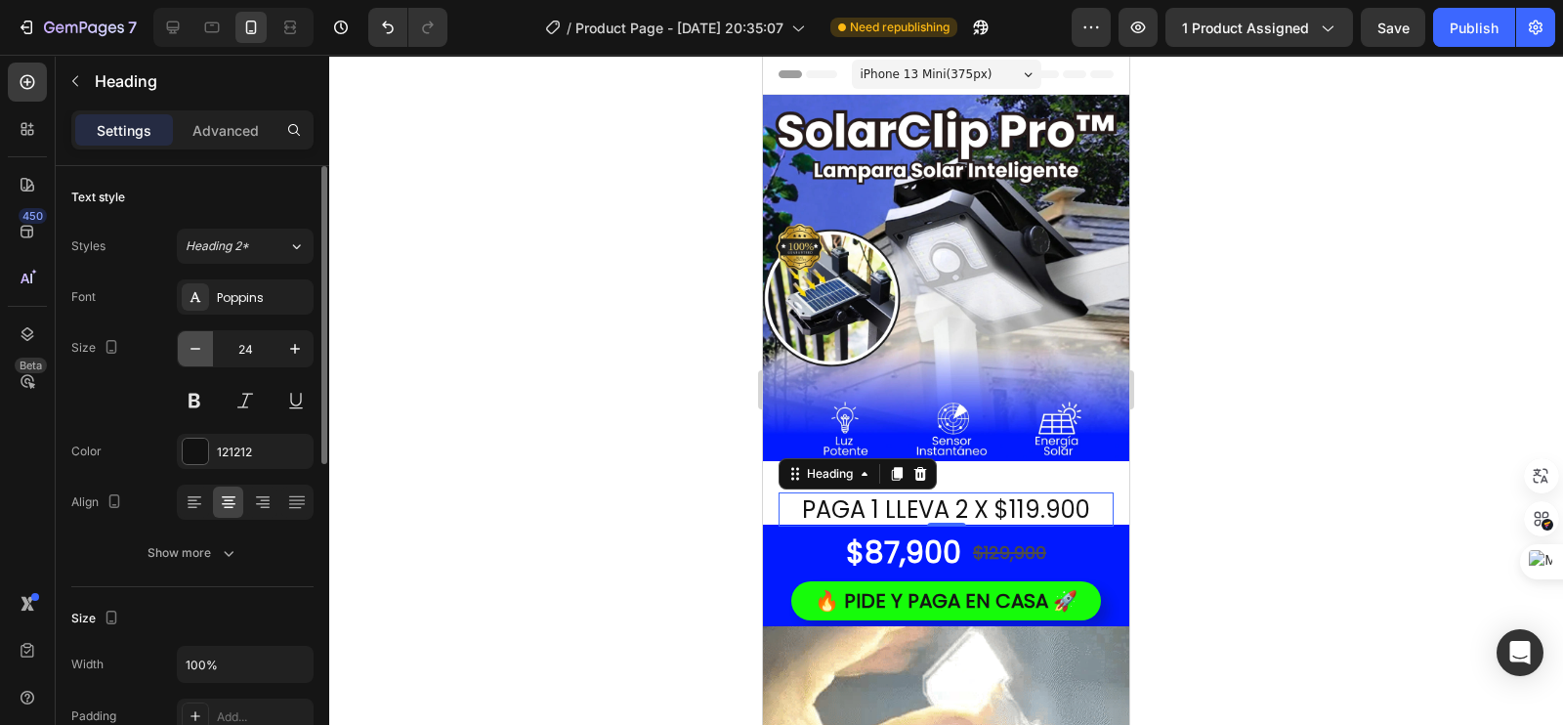
click at [193, 344] on icon "button" at bounding box center [196, 349] width 20 height 20
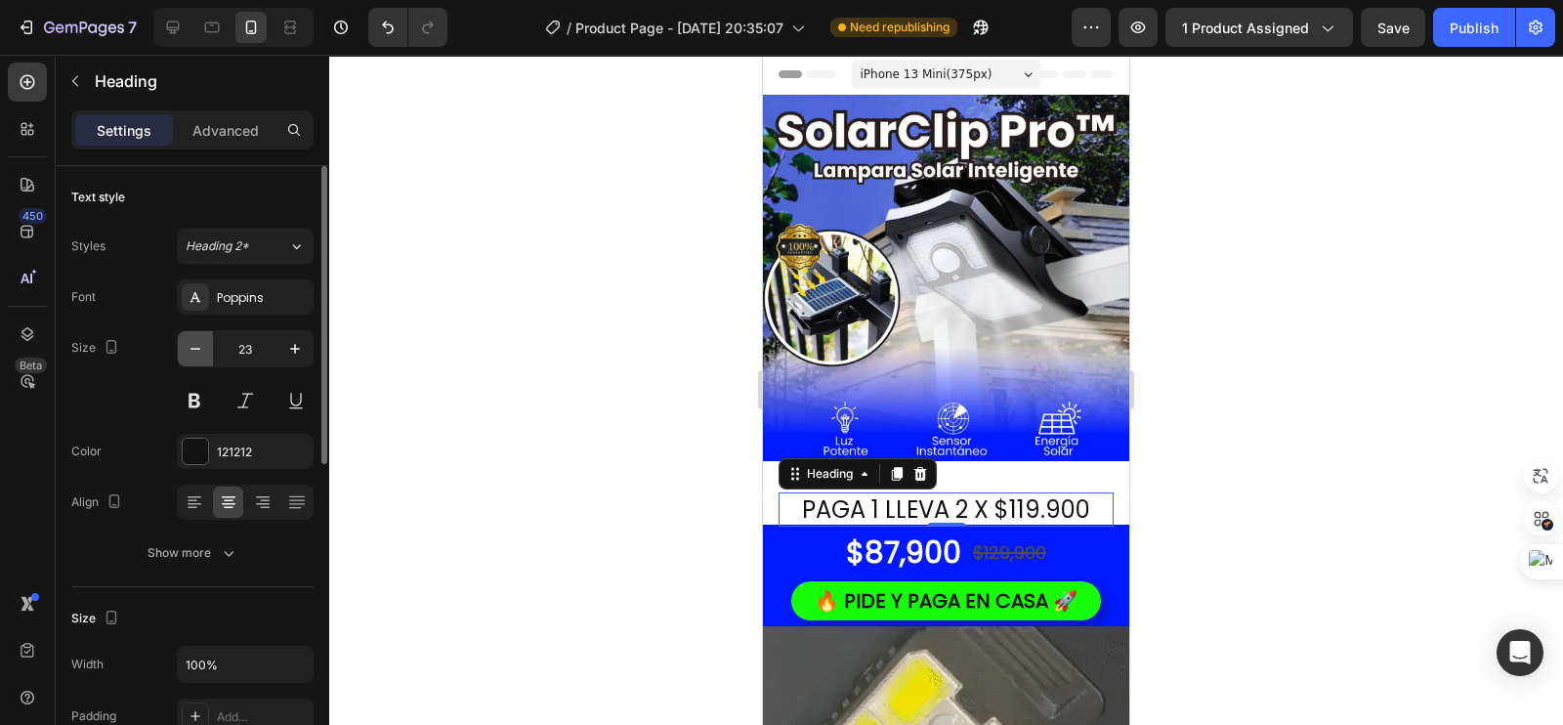
click at [193, 344] on icon "button" at bounding box center [196, 349] width 20 height 20
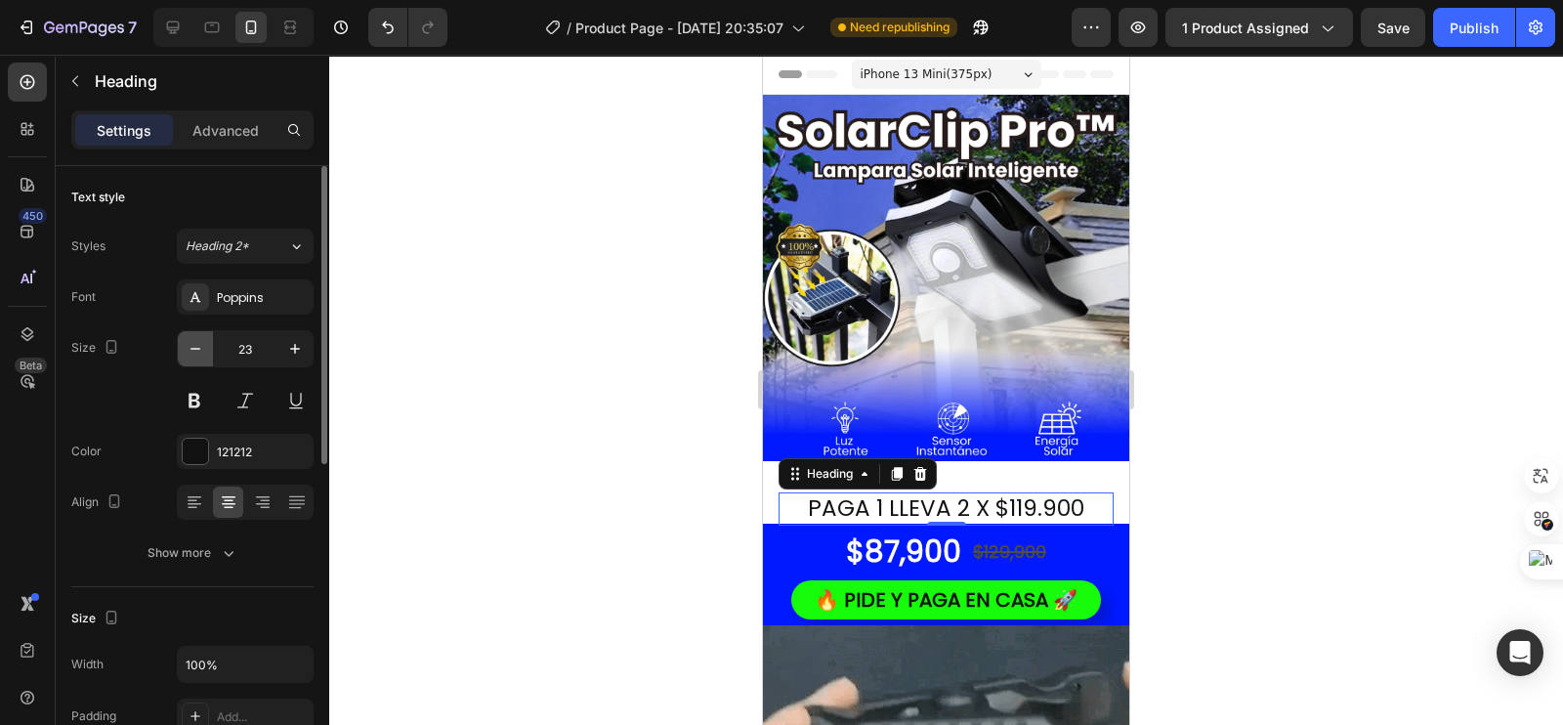
type input "22"
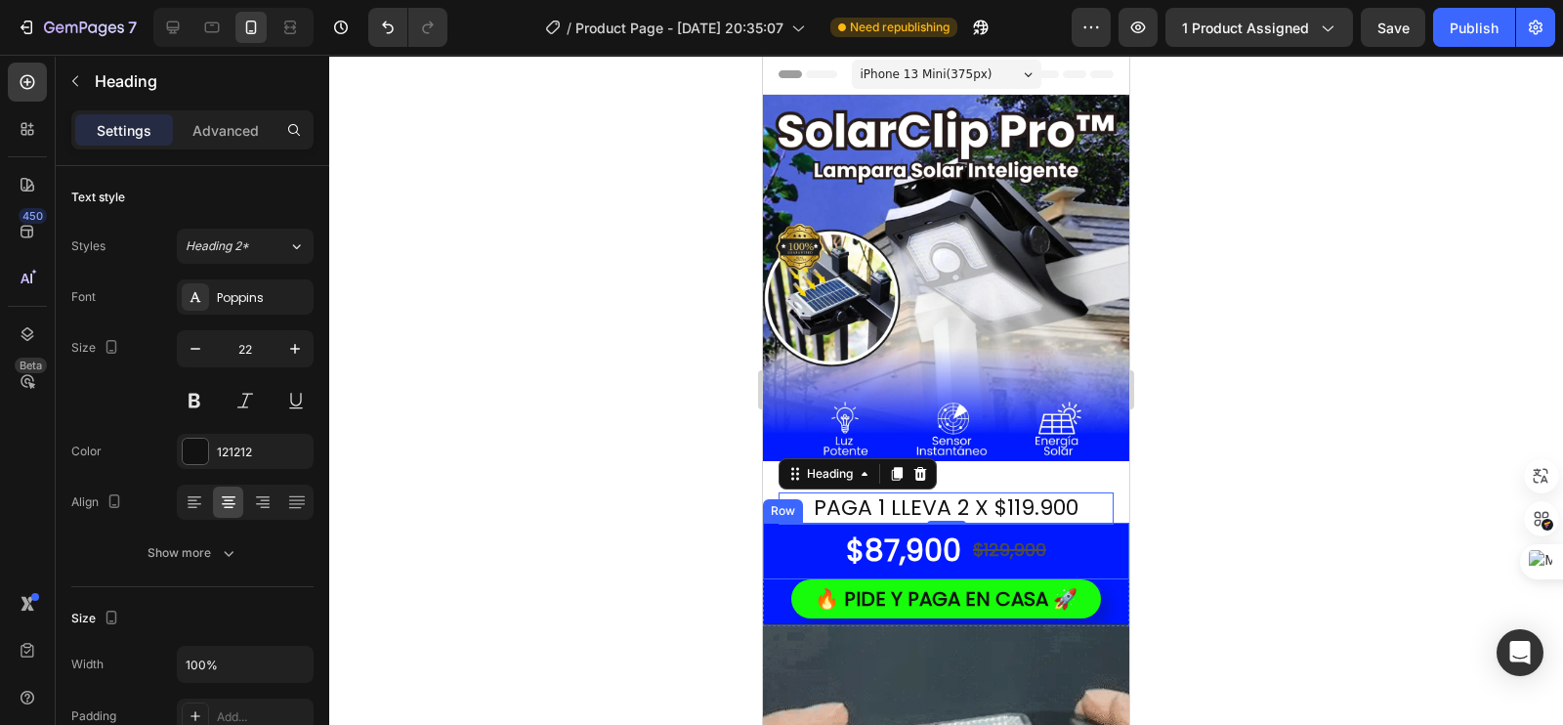
click at [655, 502] on div at bounding box center [946, 390] width 1234 height 670
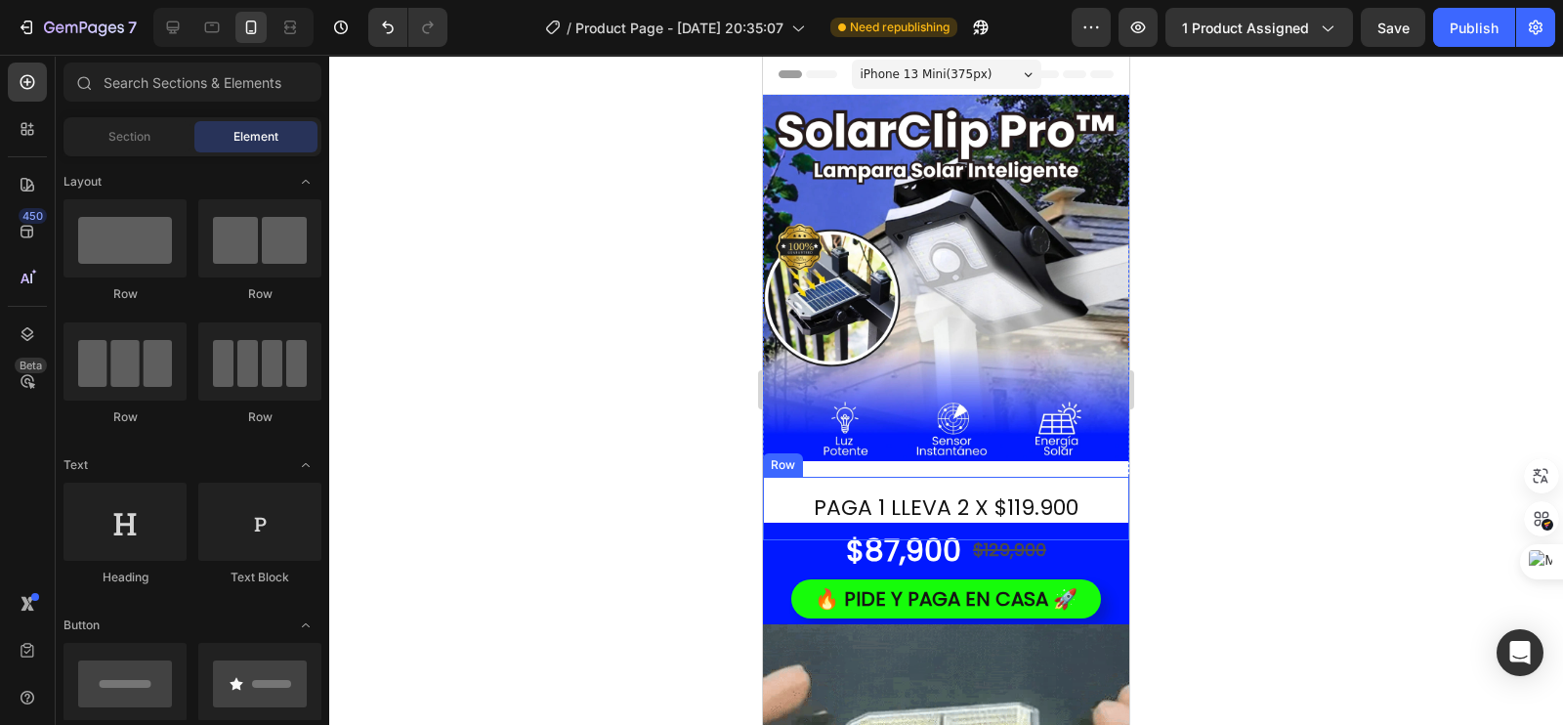
click at [772, 477] on div "PAGA 1 LLEVA 2 X $119.900 Heading Row" at bounding box center [946, 509] width 366 height 64
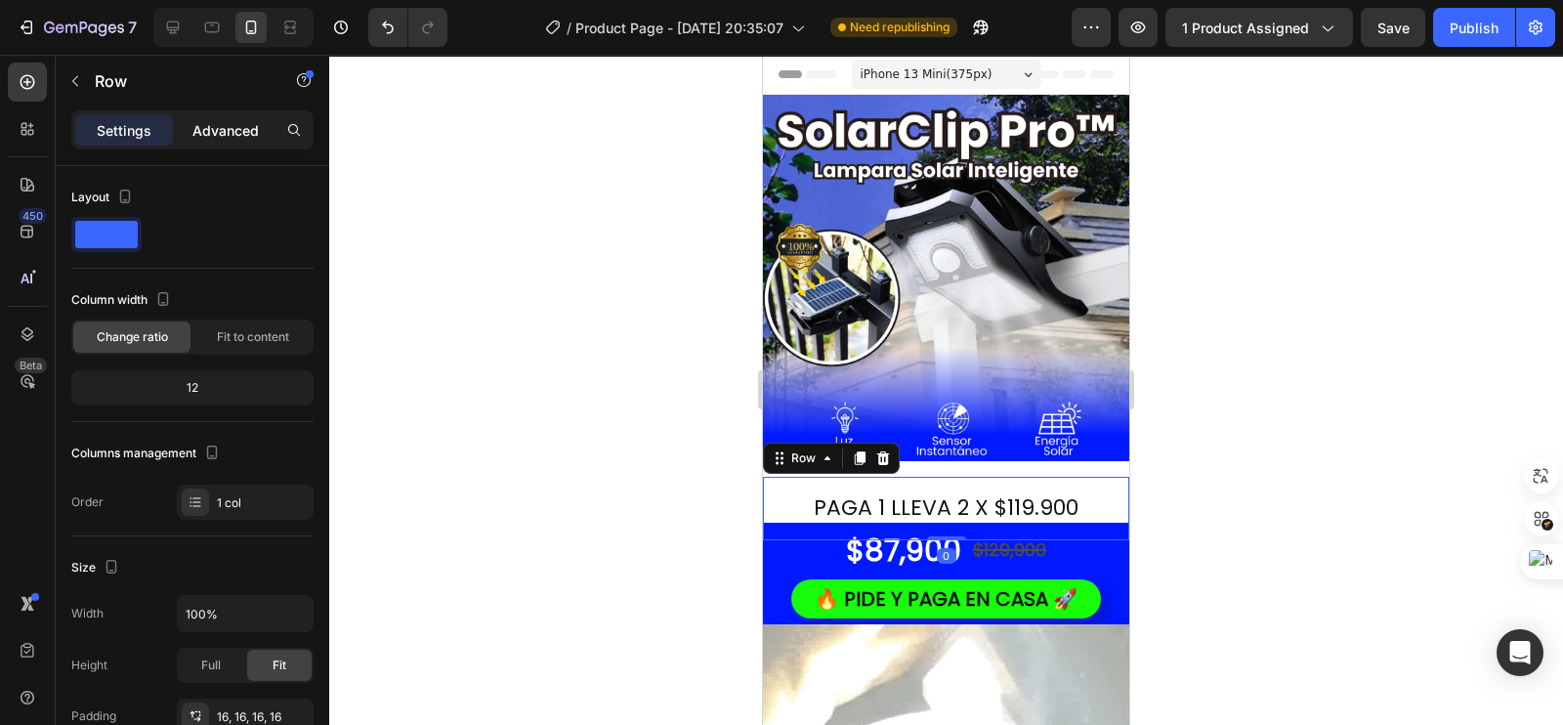
click at [242, 120] on p "Advanced" at bounding box center [225, 130] width 66 height 21
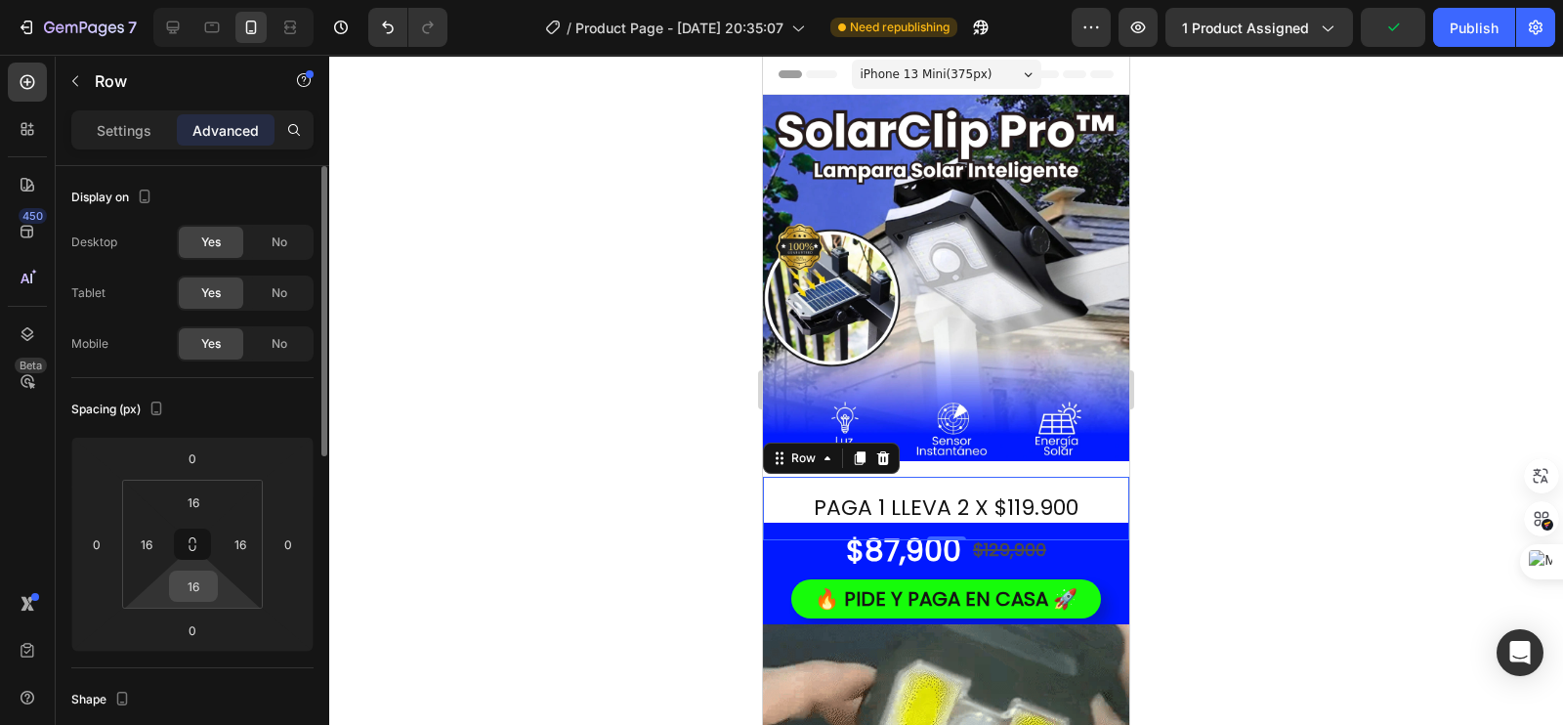
click at [205, 583] on input "16" at bounding box center [193, 586] width 39 height 29
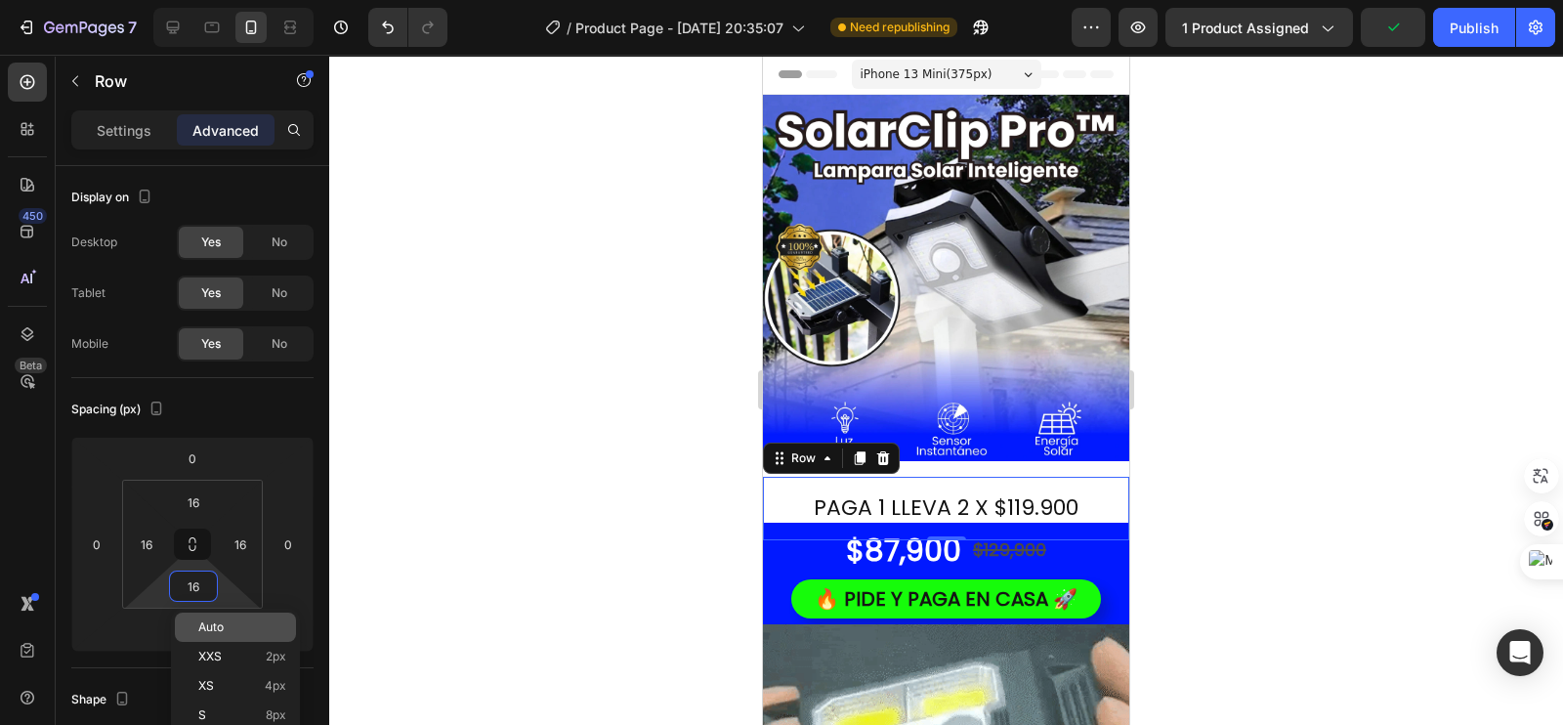
click at [206, 635] on div "Auto" at bounding box center [235, 627] width 121 height 29
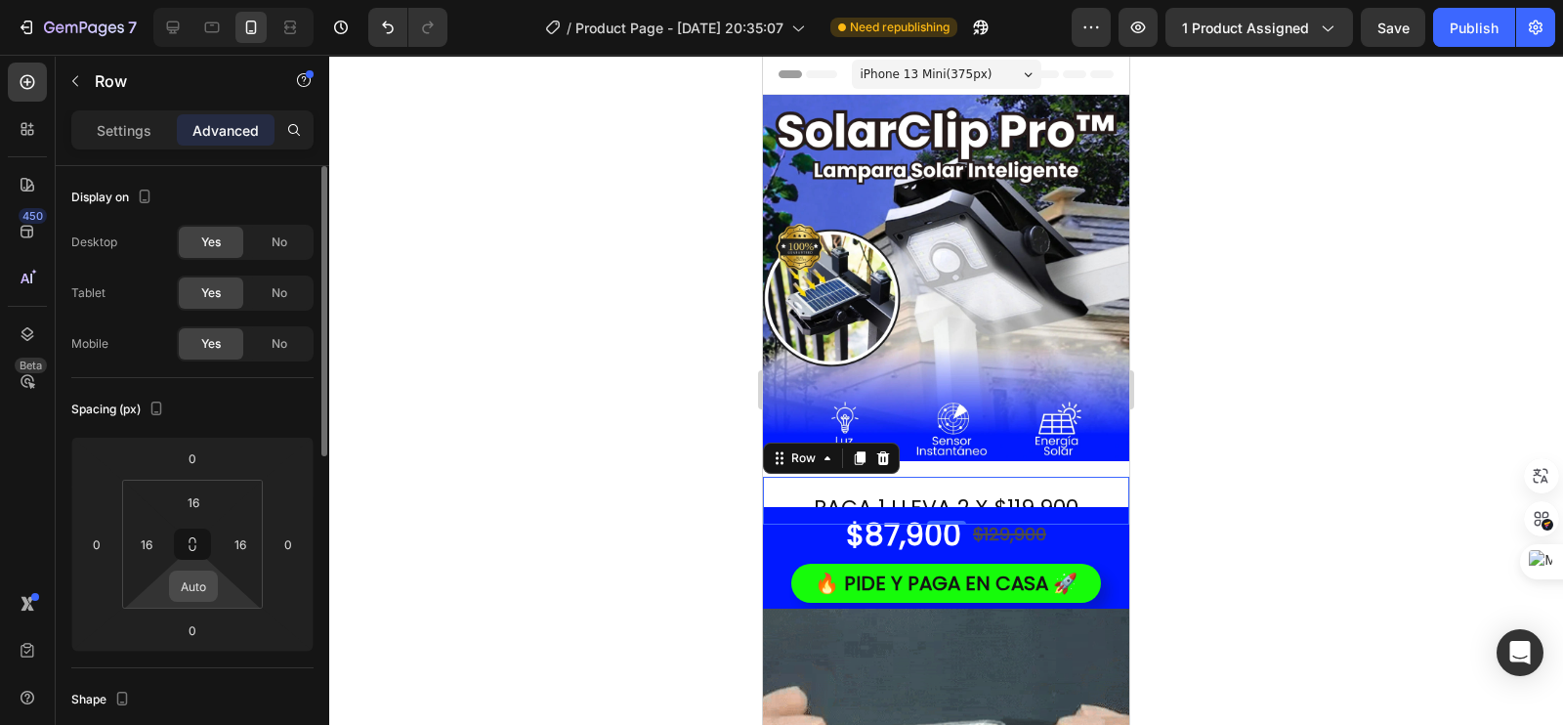
click at [202, 596] on input "Auto" at bounding box center [193, 586] width 39 height 29
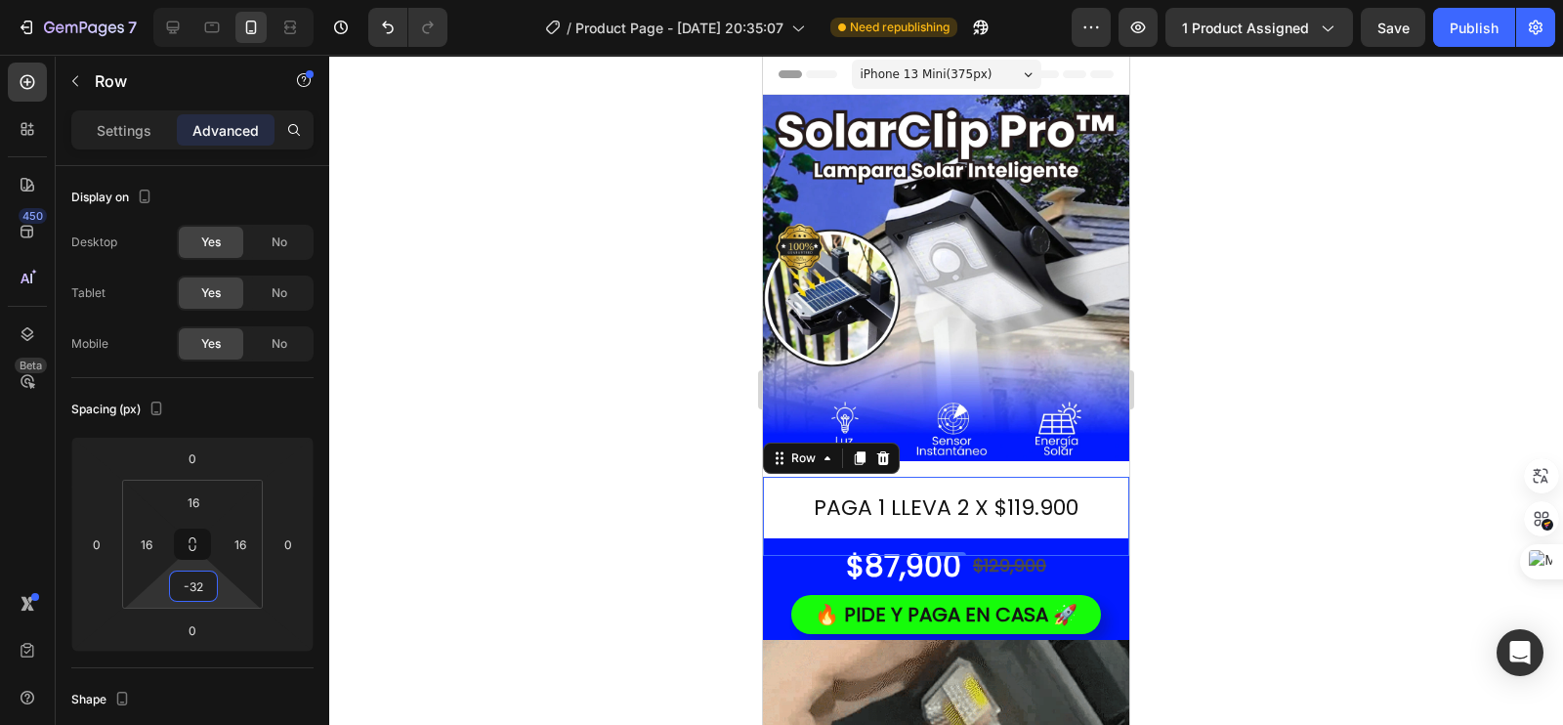
type input "32"
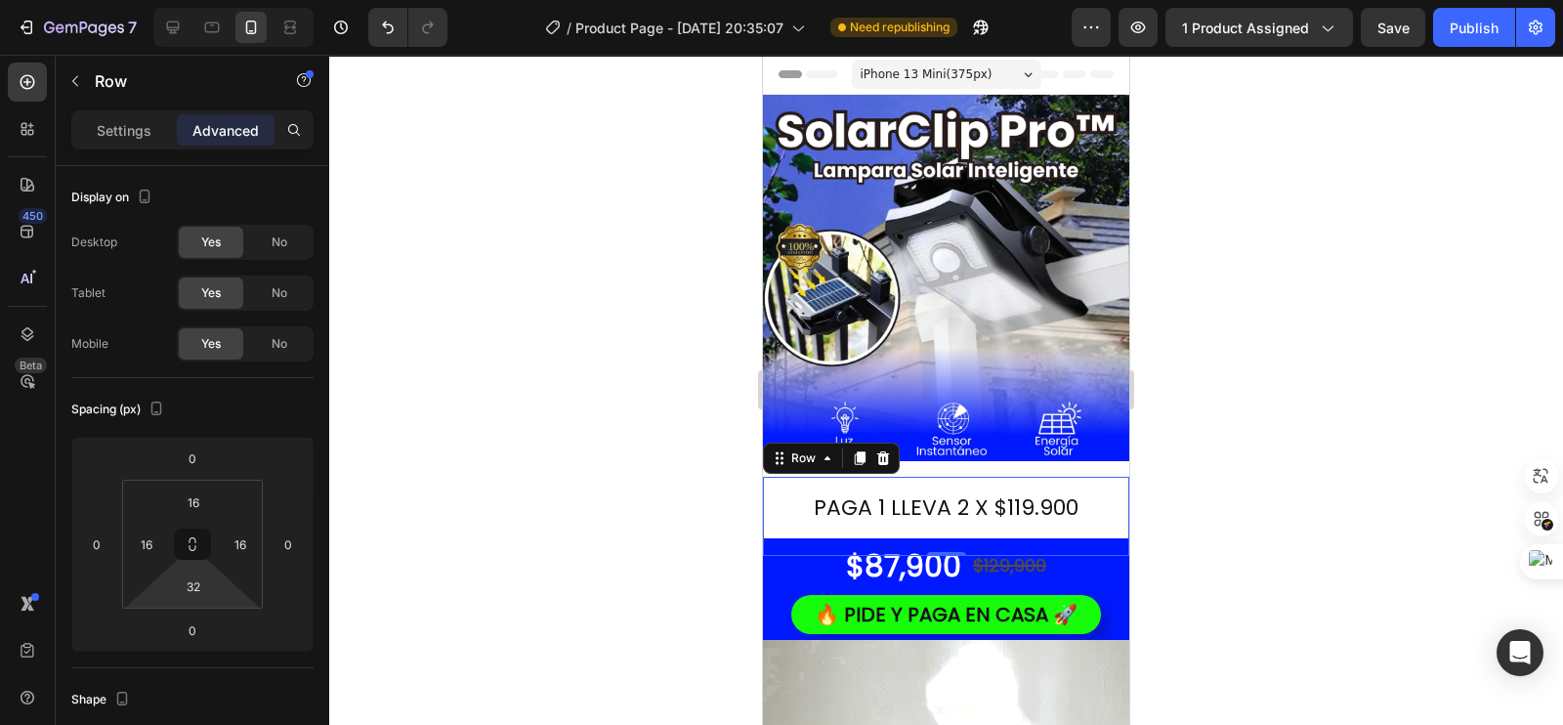
click at [587, 478] on div at bounding box center [946, 390] width 1234 height 670
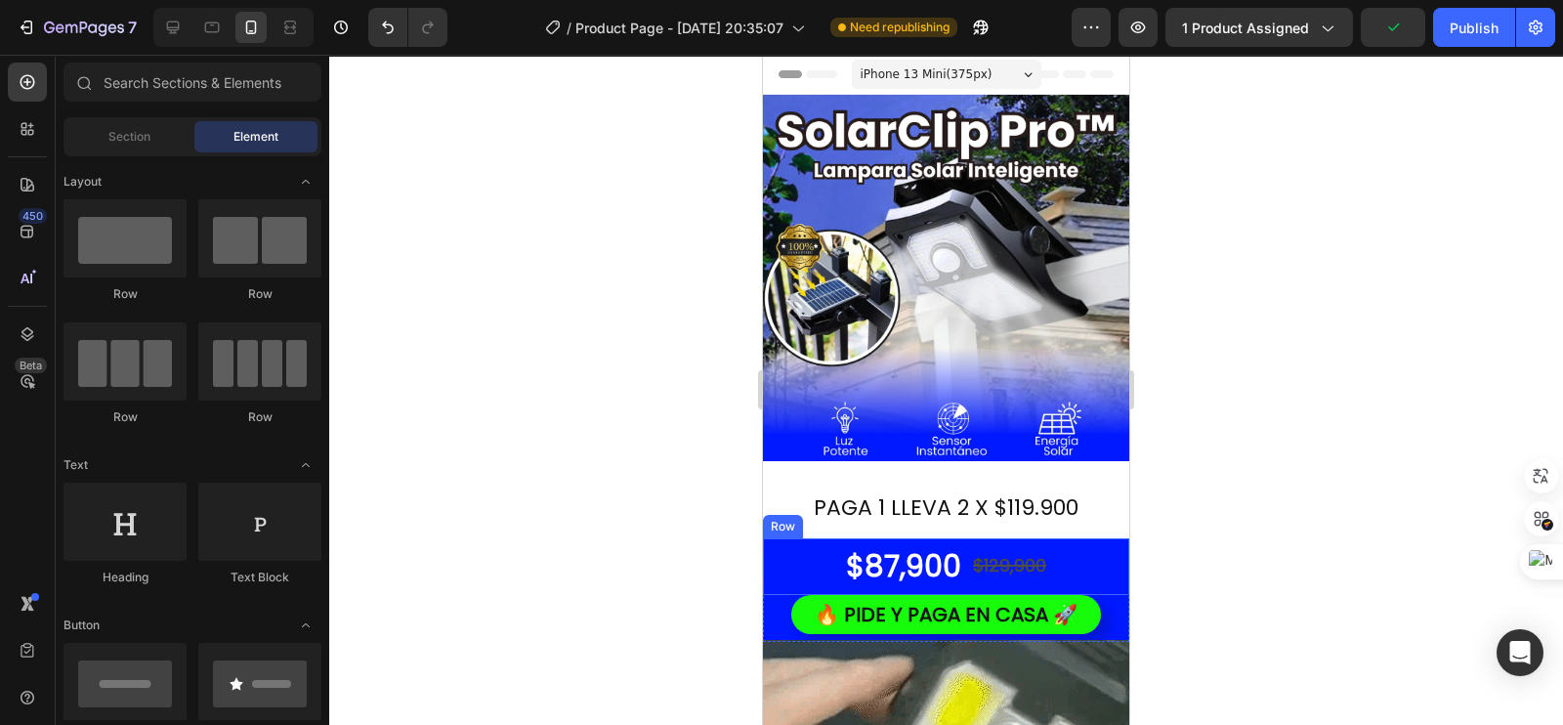
click at [772, 554] on div "$87,900 Product Price Product Price $129,900 Product Price Product Price Row" at bounding box center [946, 566] width 366 height 57
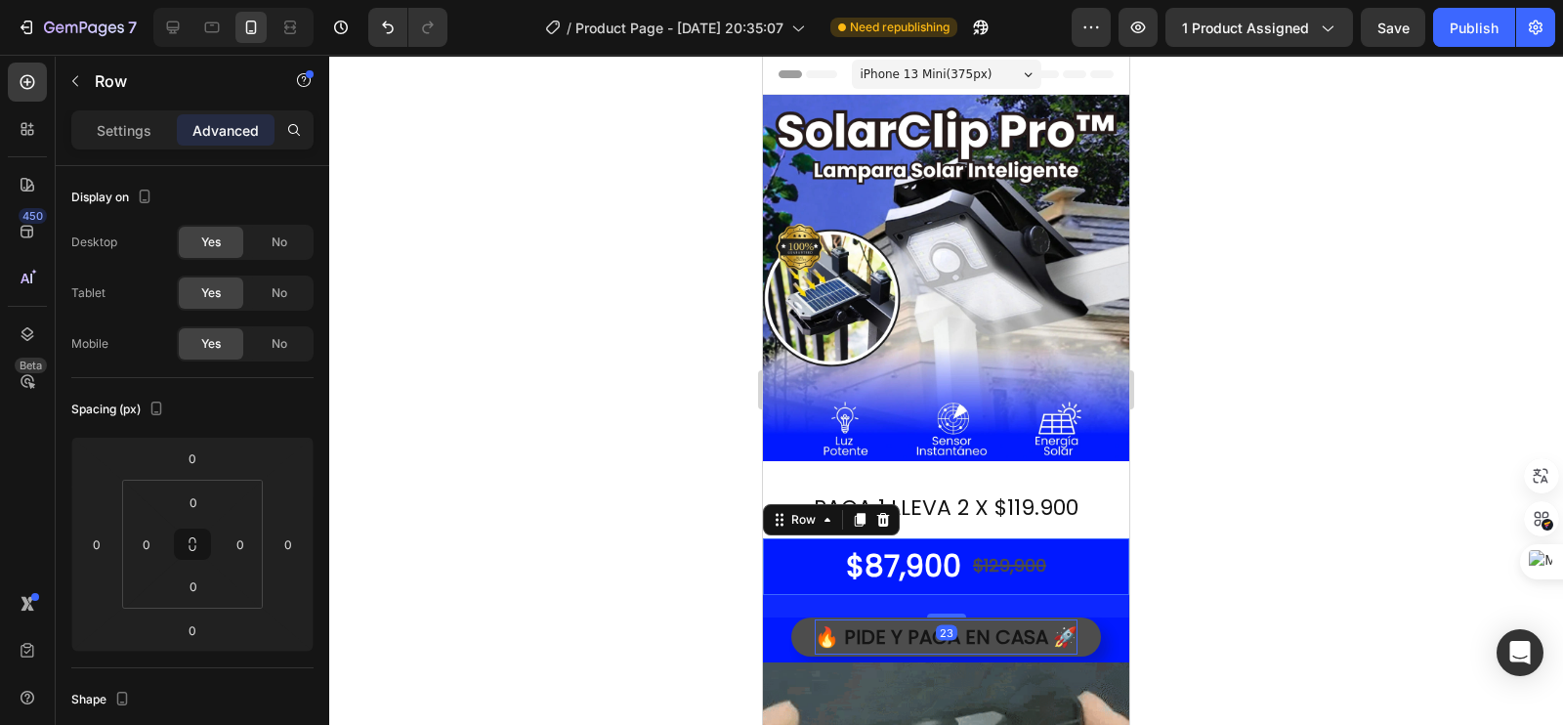
drag, startPoint x: 933, startPoint y: 574, endPoint x: 919, endPoint y: 600, distance: 28.9
click at [933, 614] on div at bounding box center [946, 616] width 39 height 4
type input "24"
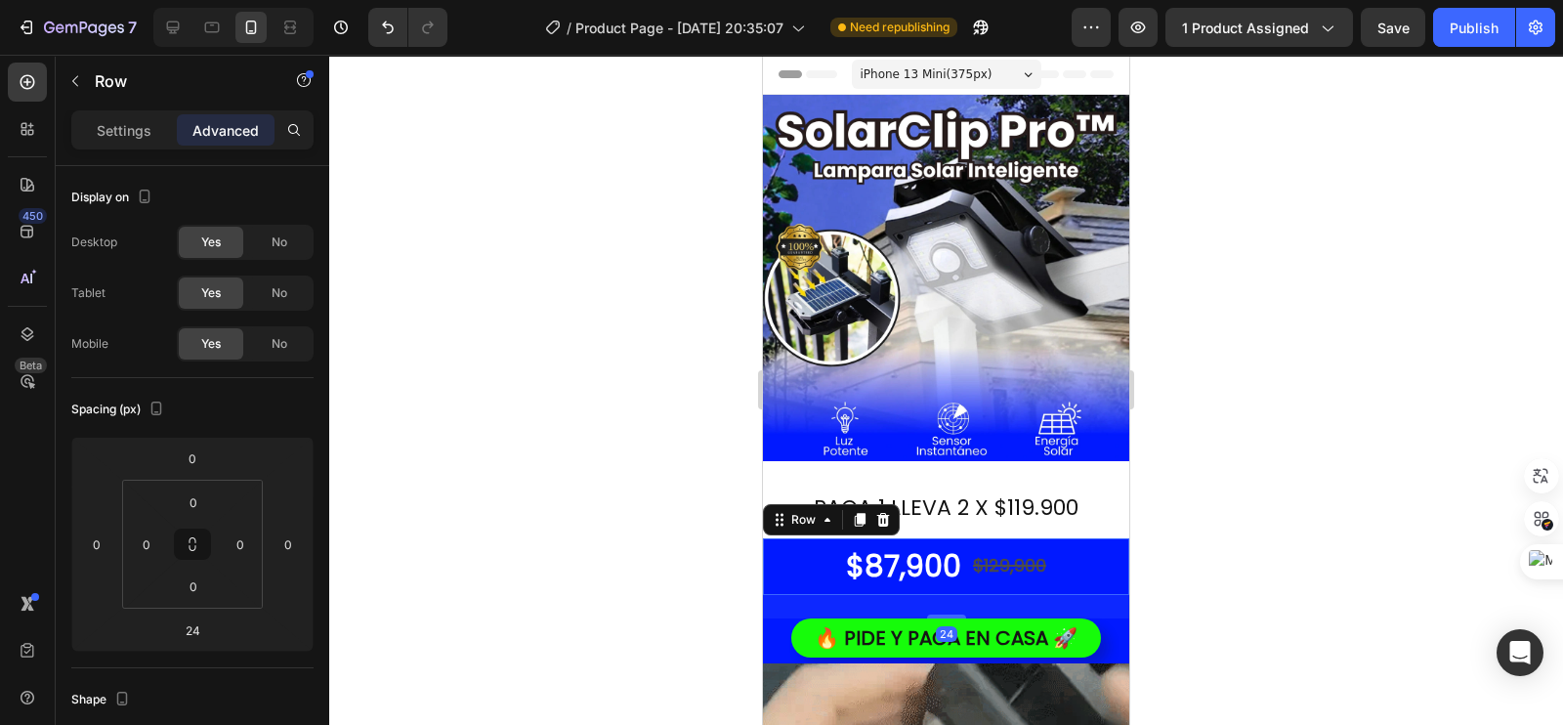
click at [836, 595] on div "24" at bounding box center [946, 606] width 366 height 23
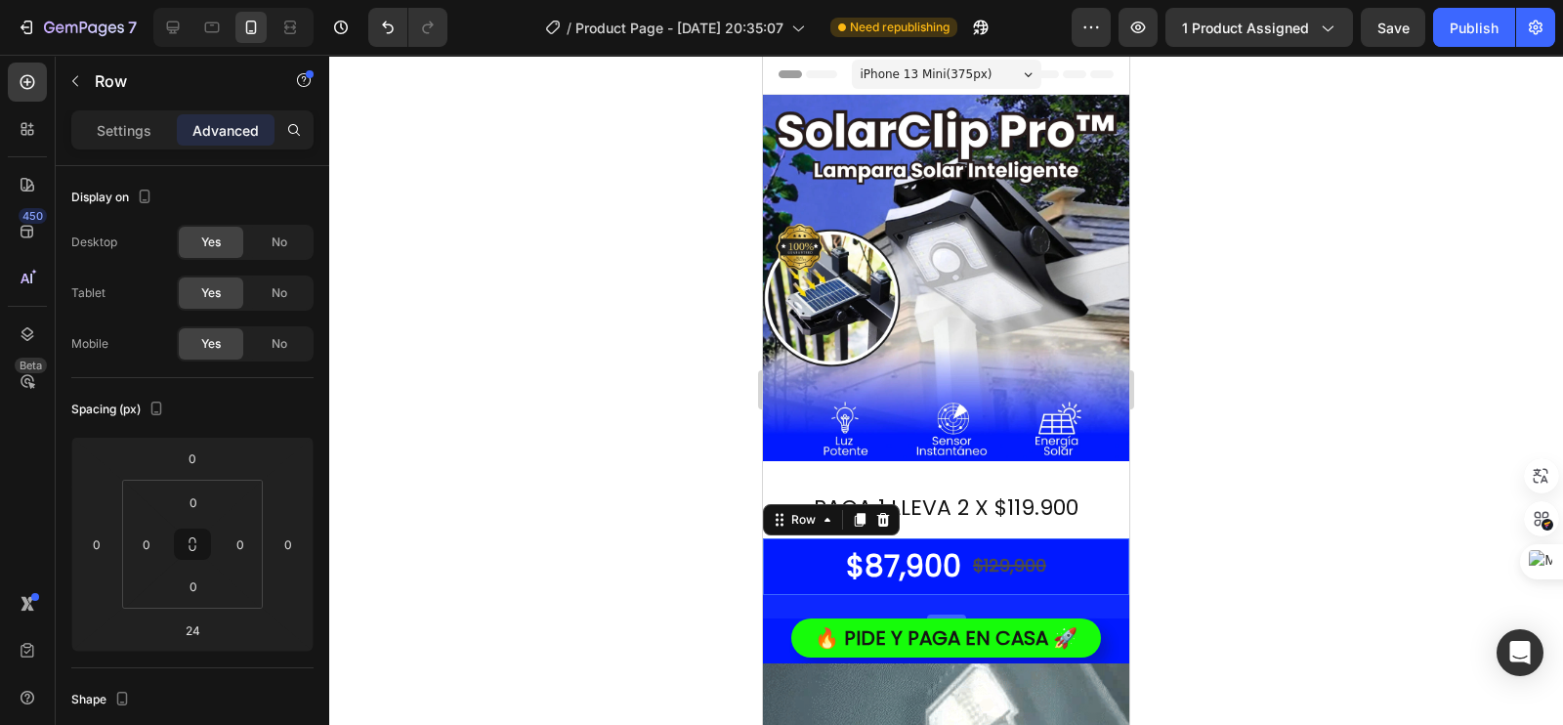
drag, startPoint x: 602, startPoint y: 554, endPoint x: 737, endPoint y: 558, distance: 134.9
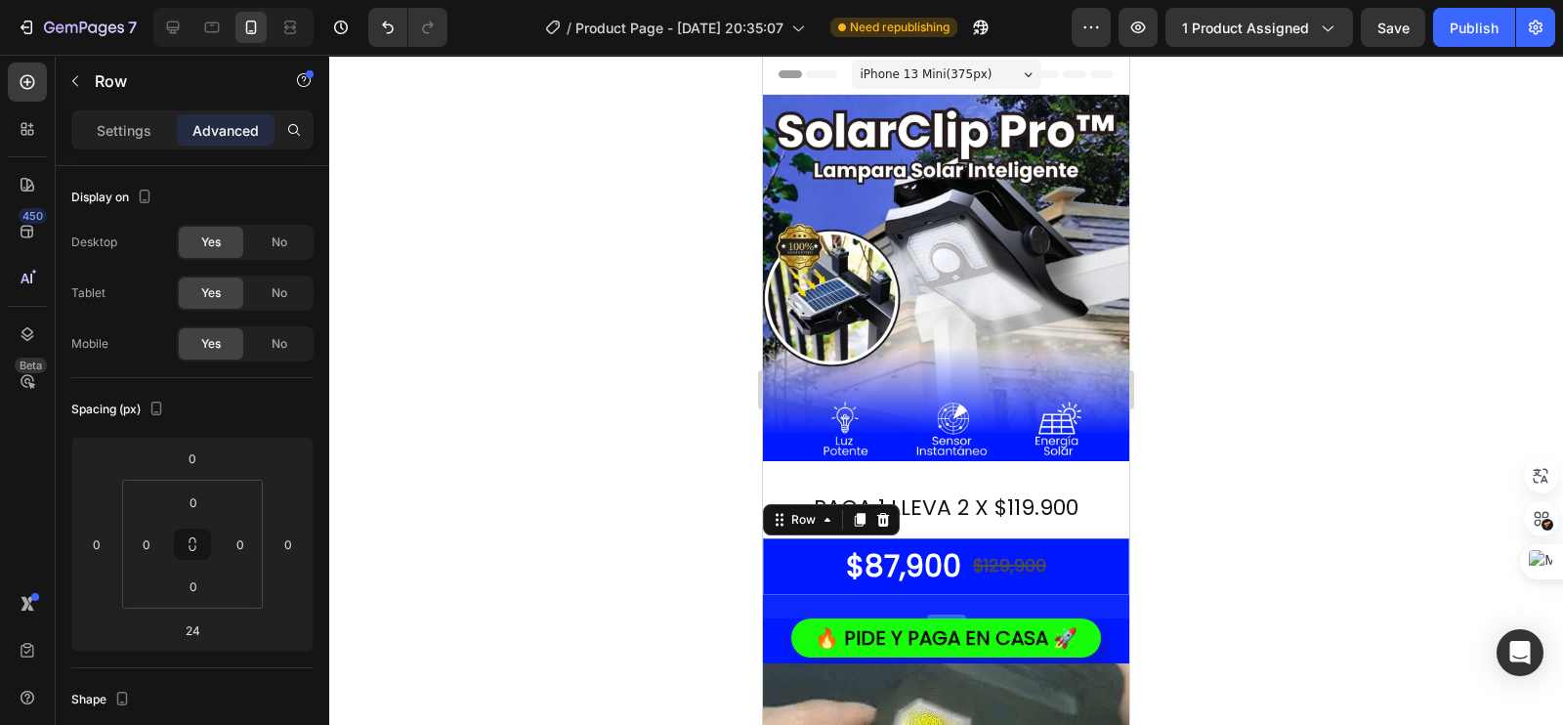
click at [603, 554] on div at bounding box center [946, 390] width 1234 height 670
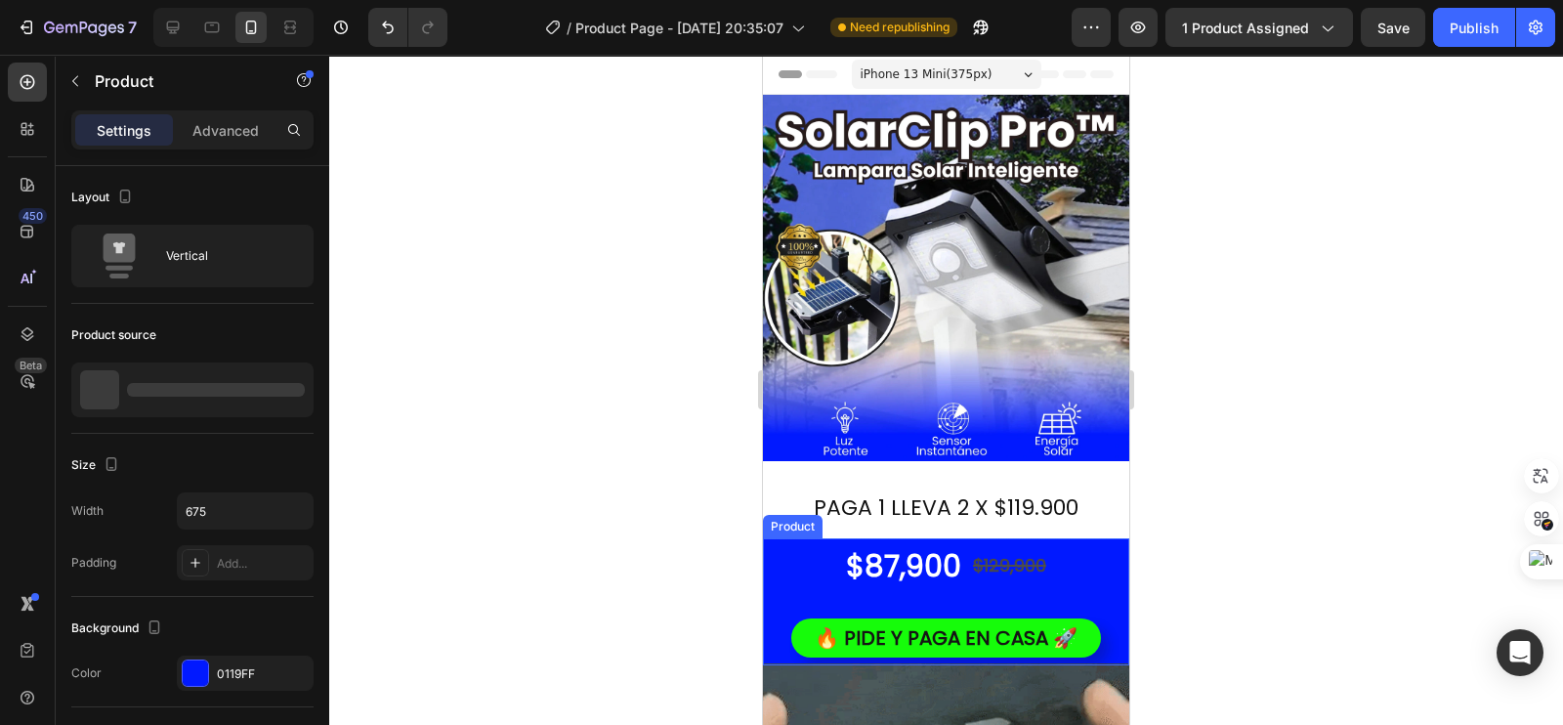
click at [798, 581] on div "$87,900 Product Price Product Price $129,900 Product Price Product Price Row 🔥 …" at bounding box center [946, 601] width 366 height 127
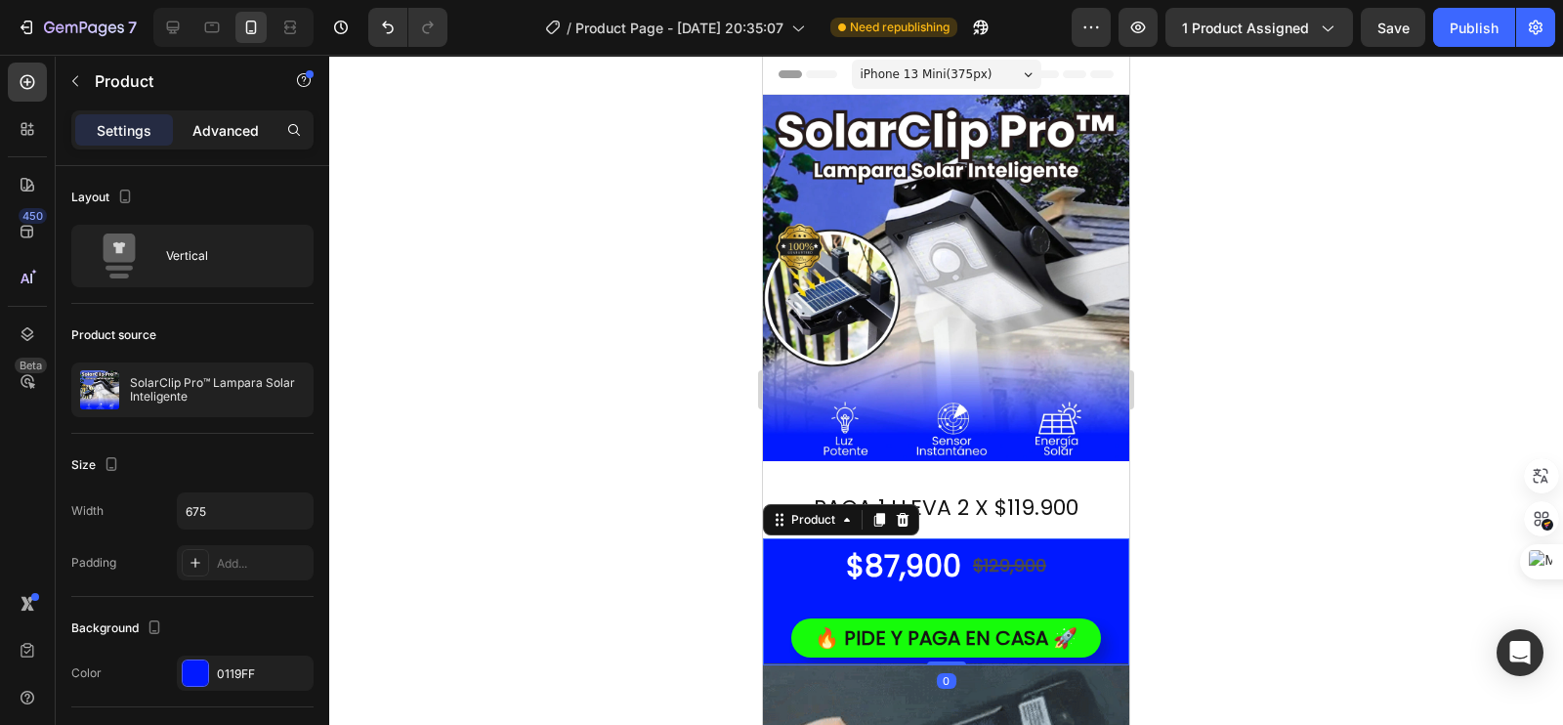
click at [206, 130] on p "Advanced" at bounding box center [225, 130] width 66 height 21
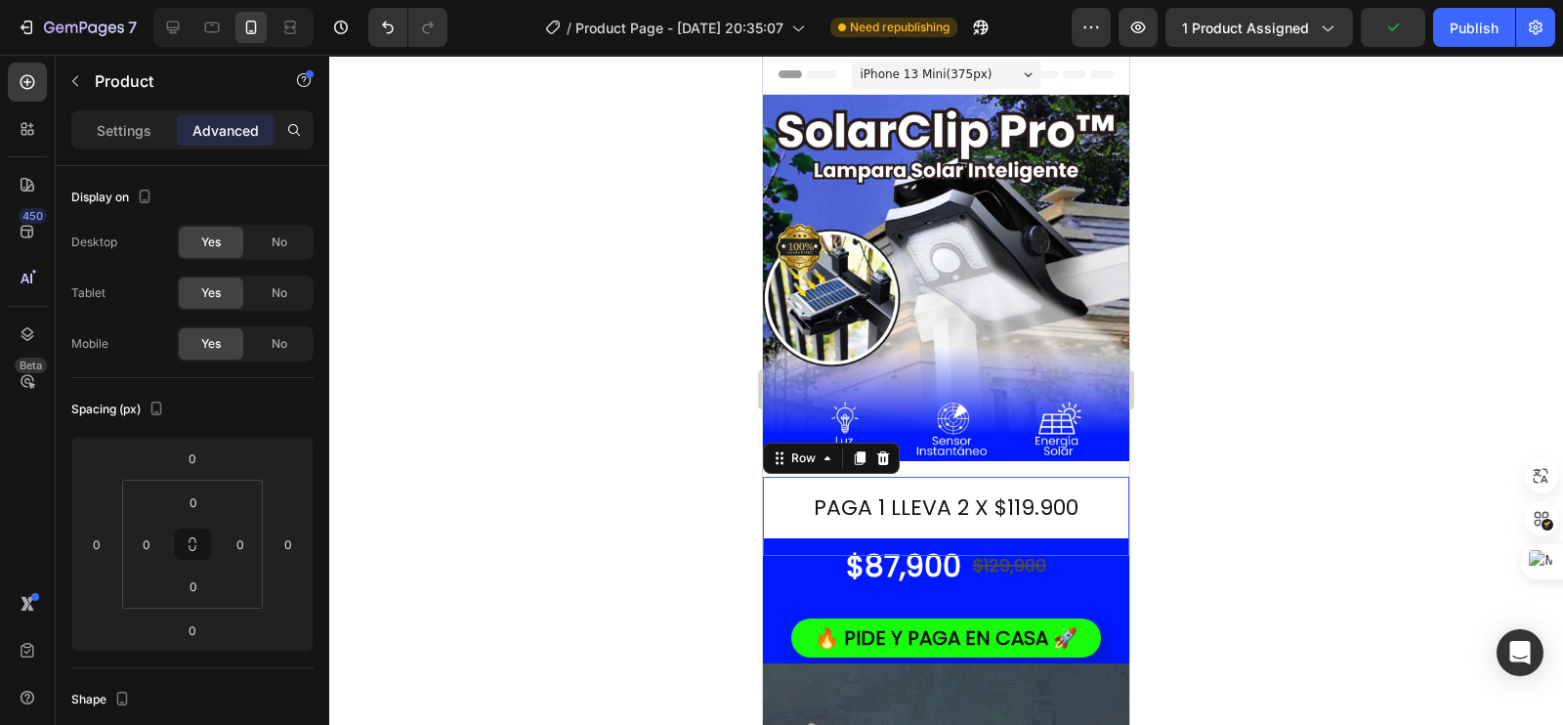
click at [1099, 477] on div "PAGA 1 LLEVA 2 X $119.900 Heading Row 0" at bounding box center [946, 516] width 366 height 79
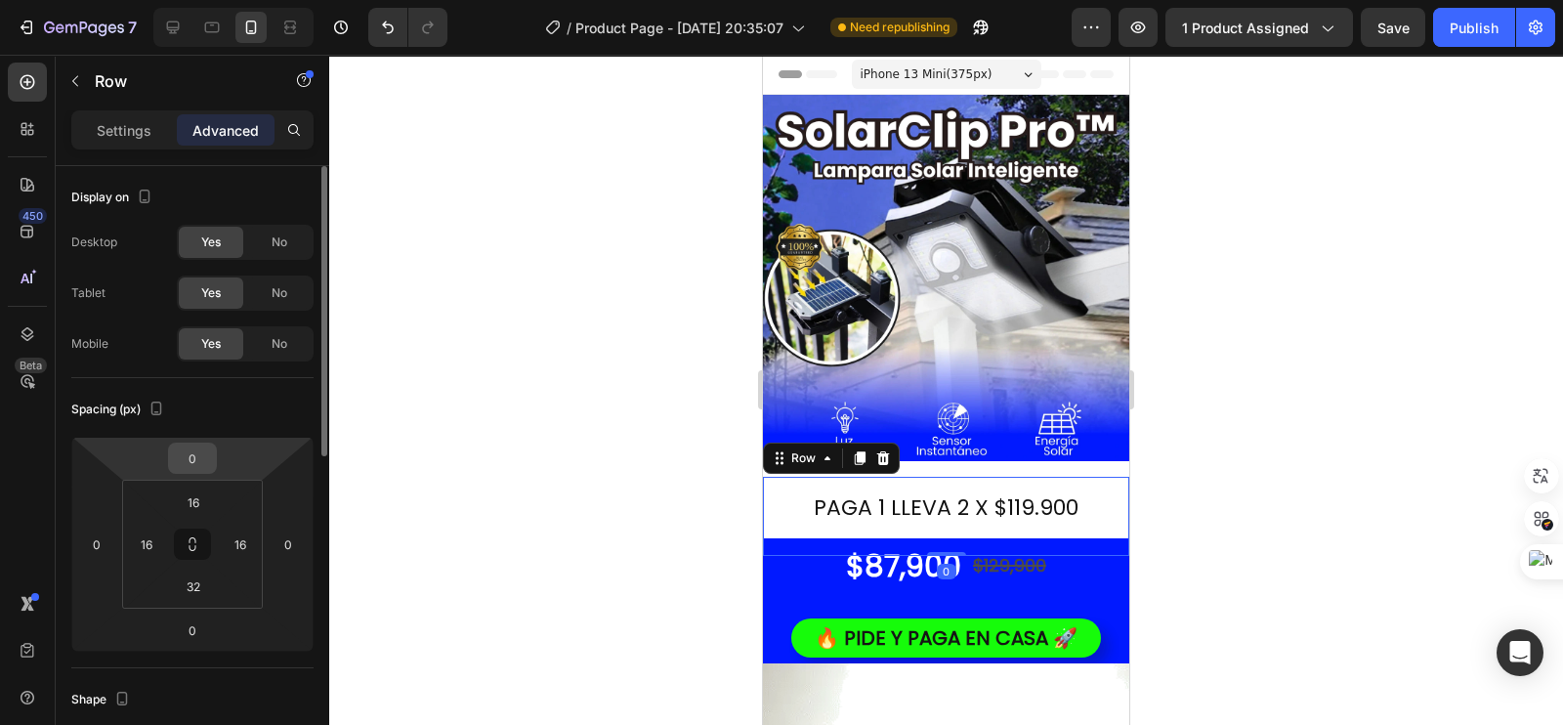
click at [194, 456] on input "0" at bounding box center [192, 458] width 39 height 29
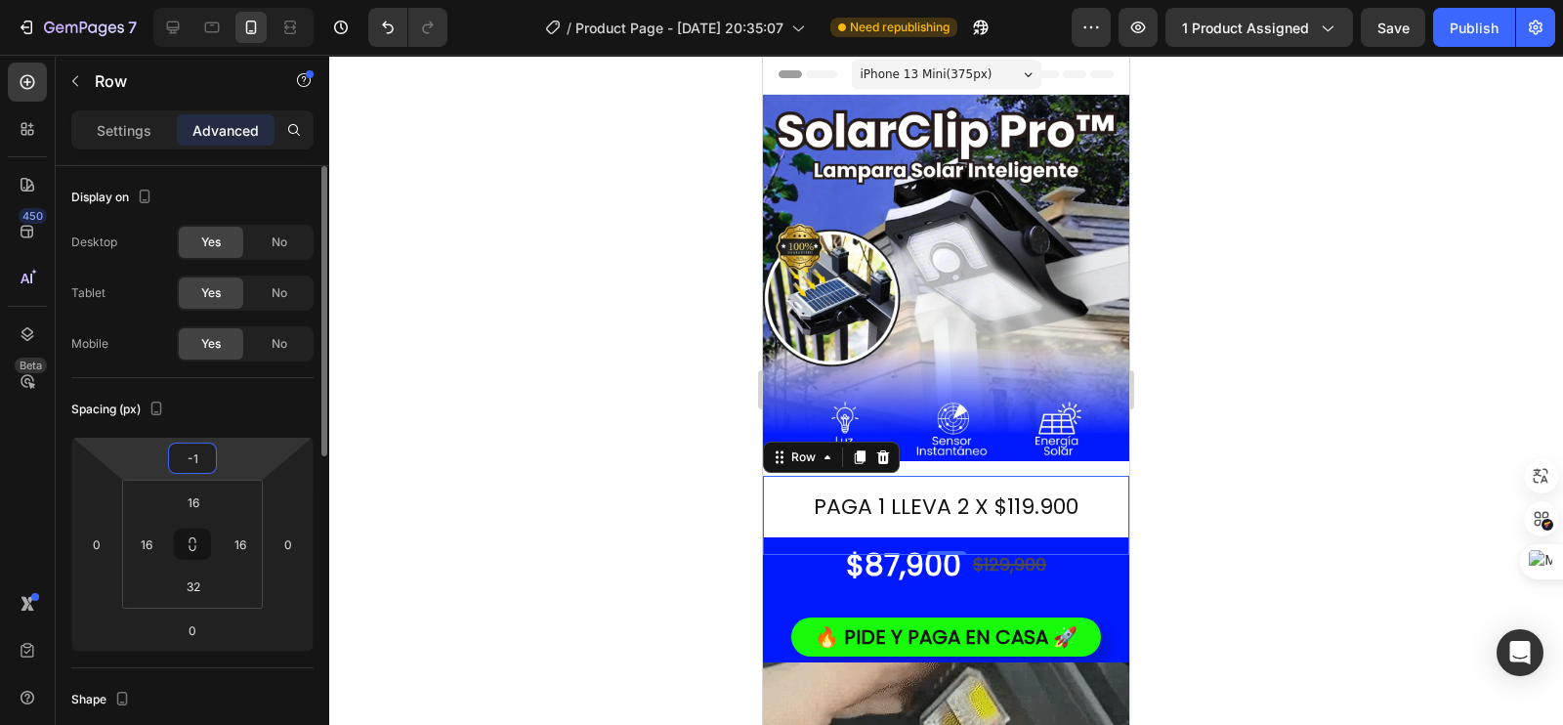
type input "-16"
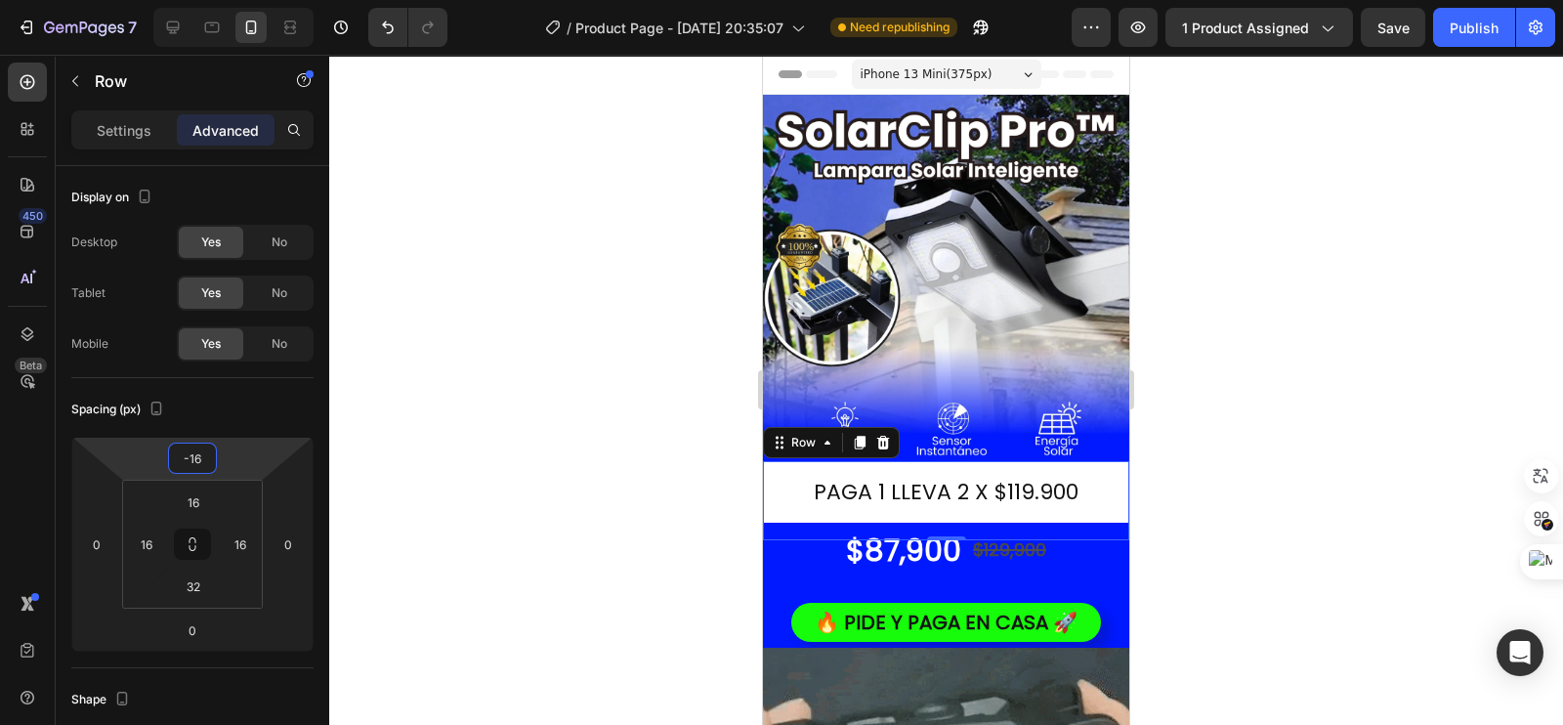
click at [376, 400] on div at bounding box center [946, 390] width 1234 height 670
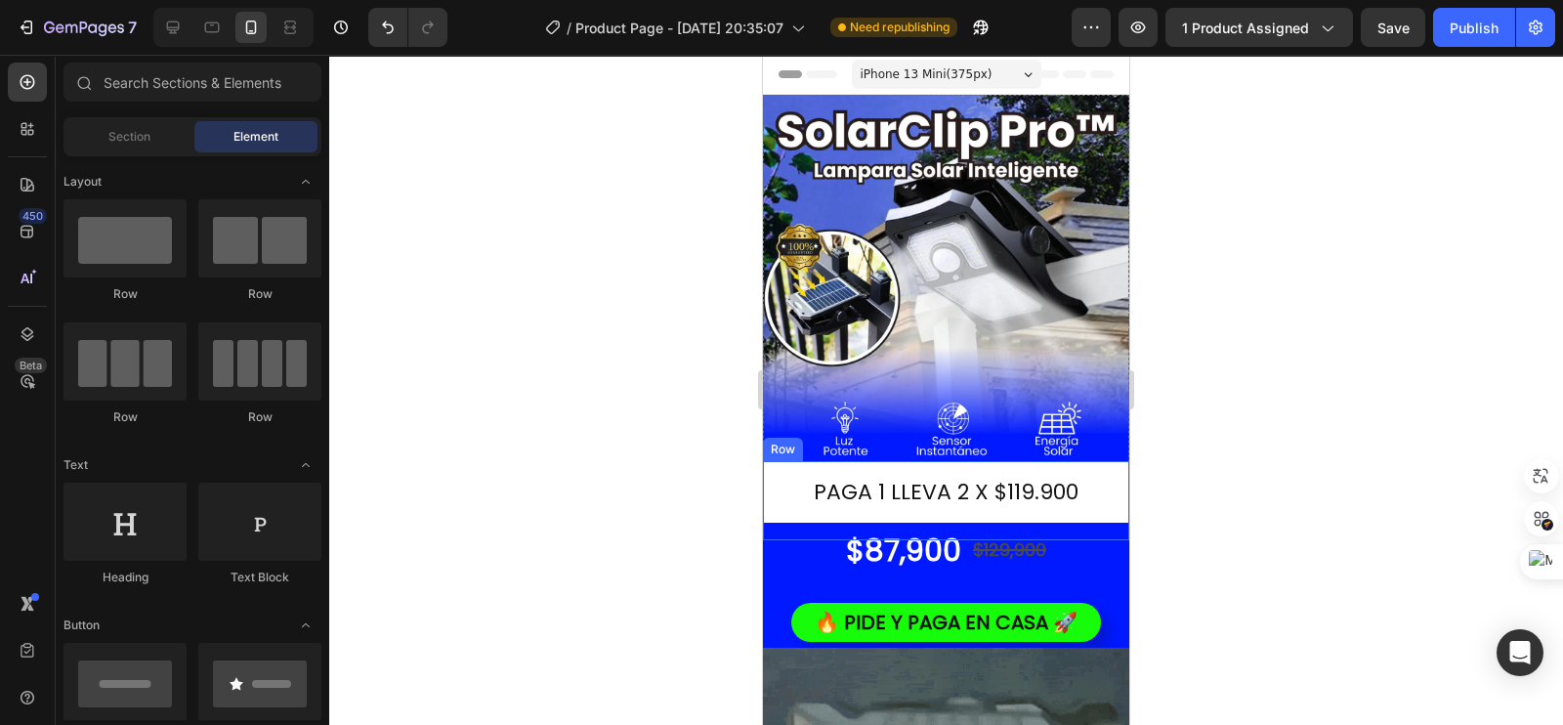
click at [787, 494] on div "PAGA 1 LLEVA 2 X $119.900 Heading Row" at bounding box center [946, 500] width 366 height 79
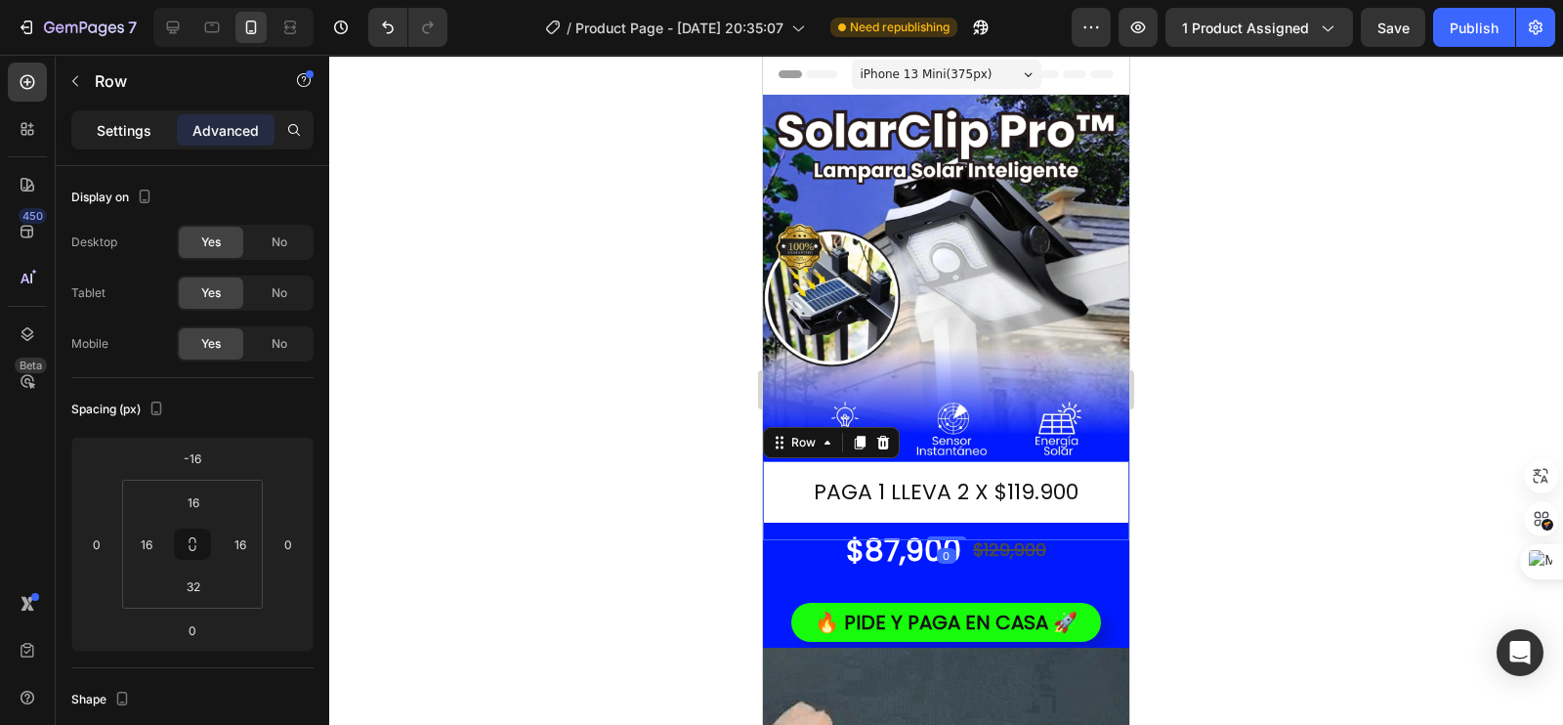
click at [100, 129] on p "Settings" at bounding box center [124, 130] width 55 height 21
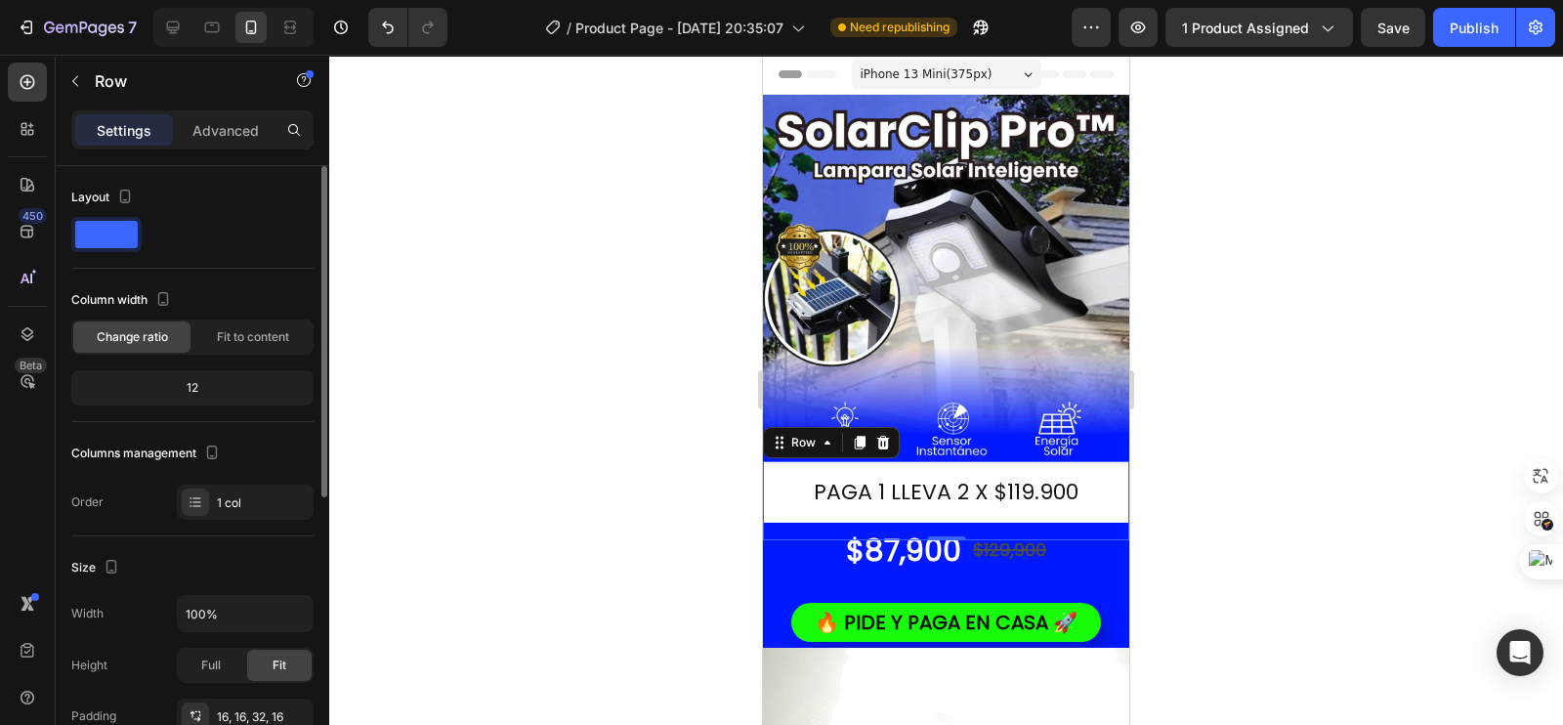
click at [118, 237] on span at bounding box center [106, 234] width 63 height 27
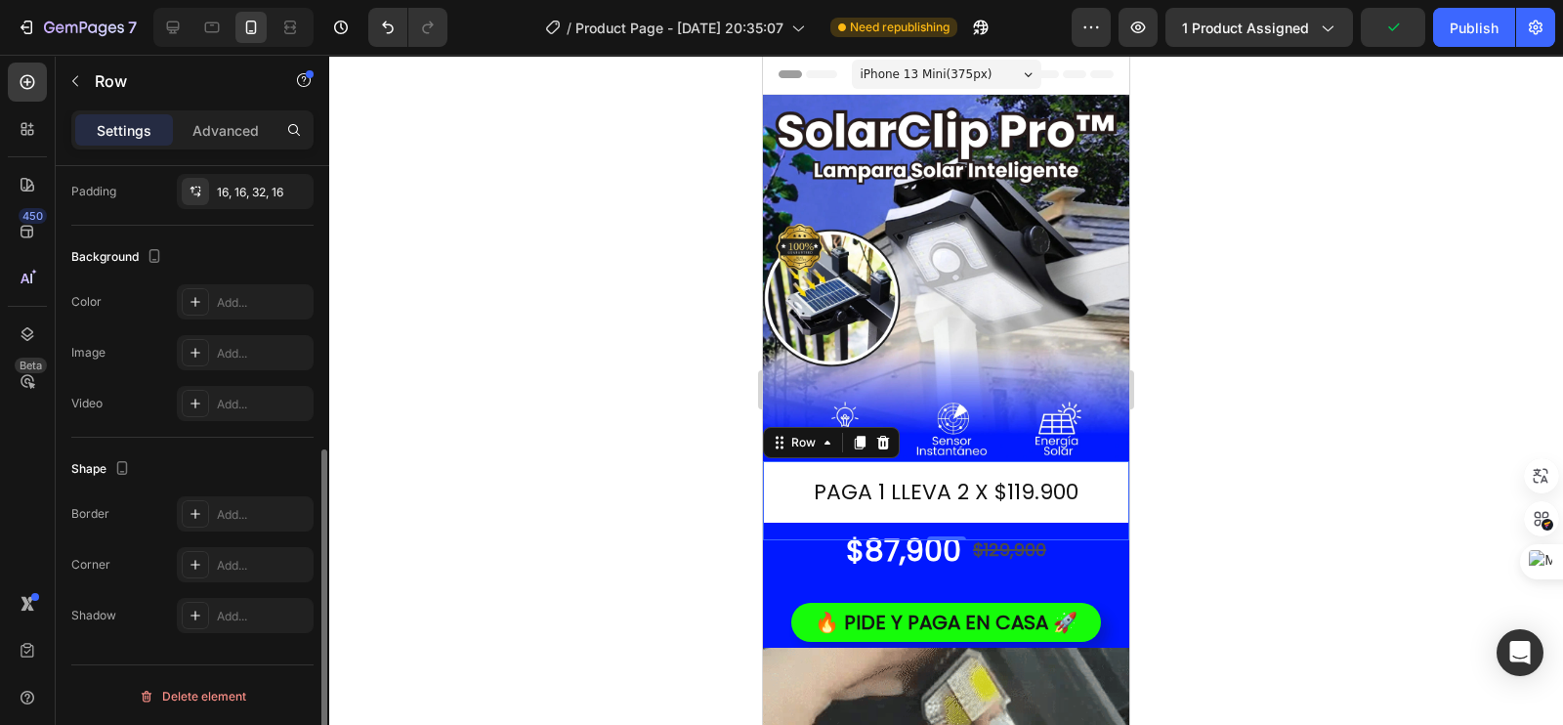
scroll to position [403, 0]
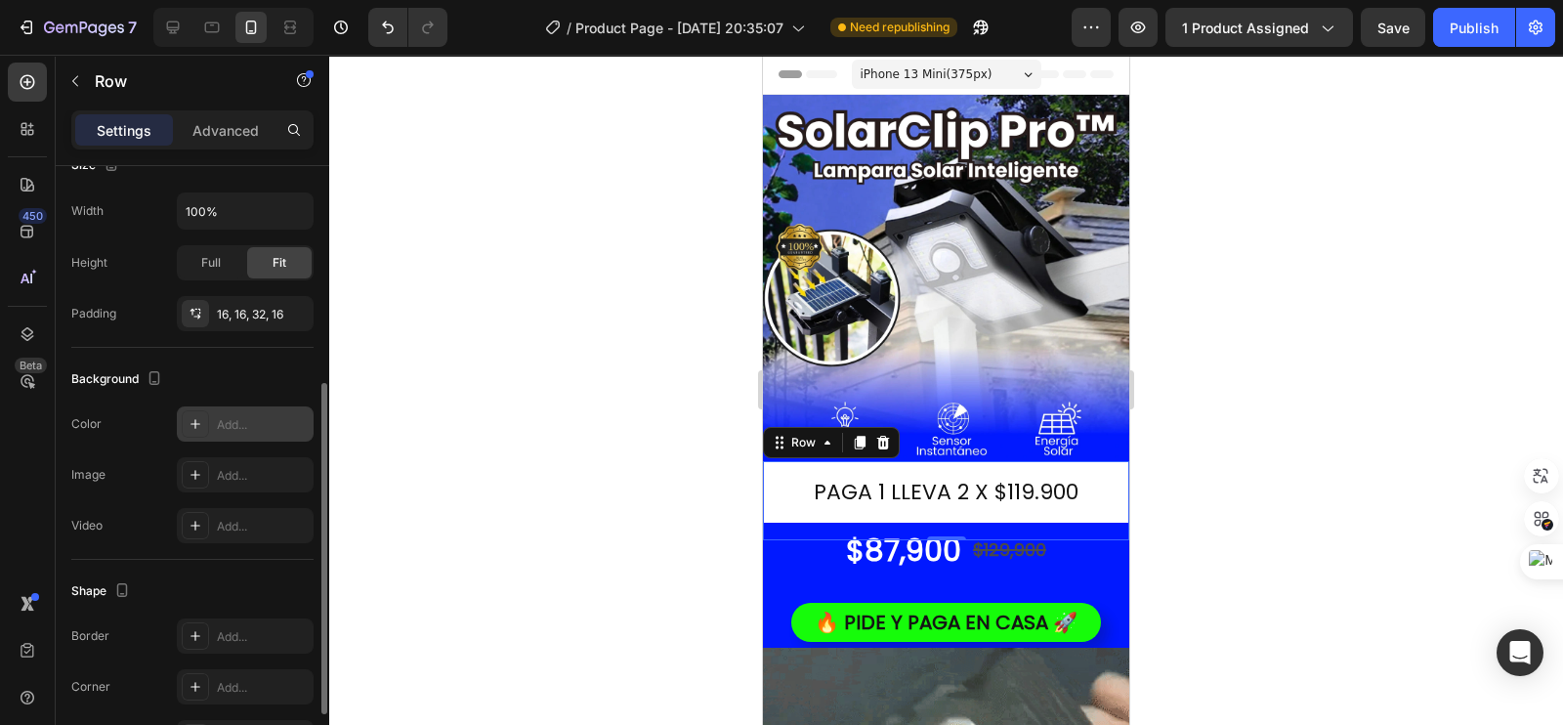
click at [198, 421] on icon at bounding box center [196, 424] width 10 height 10
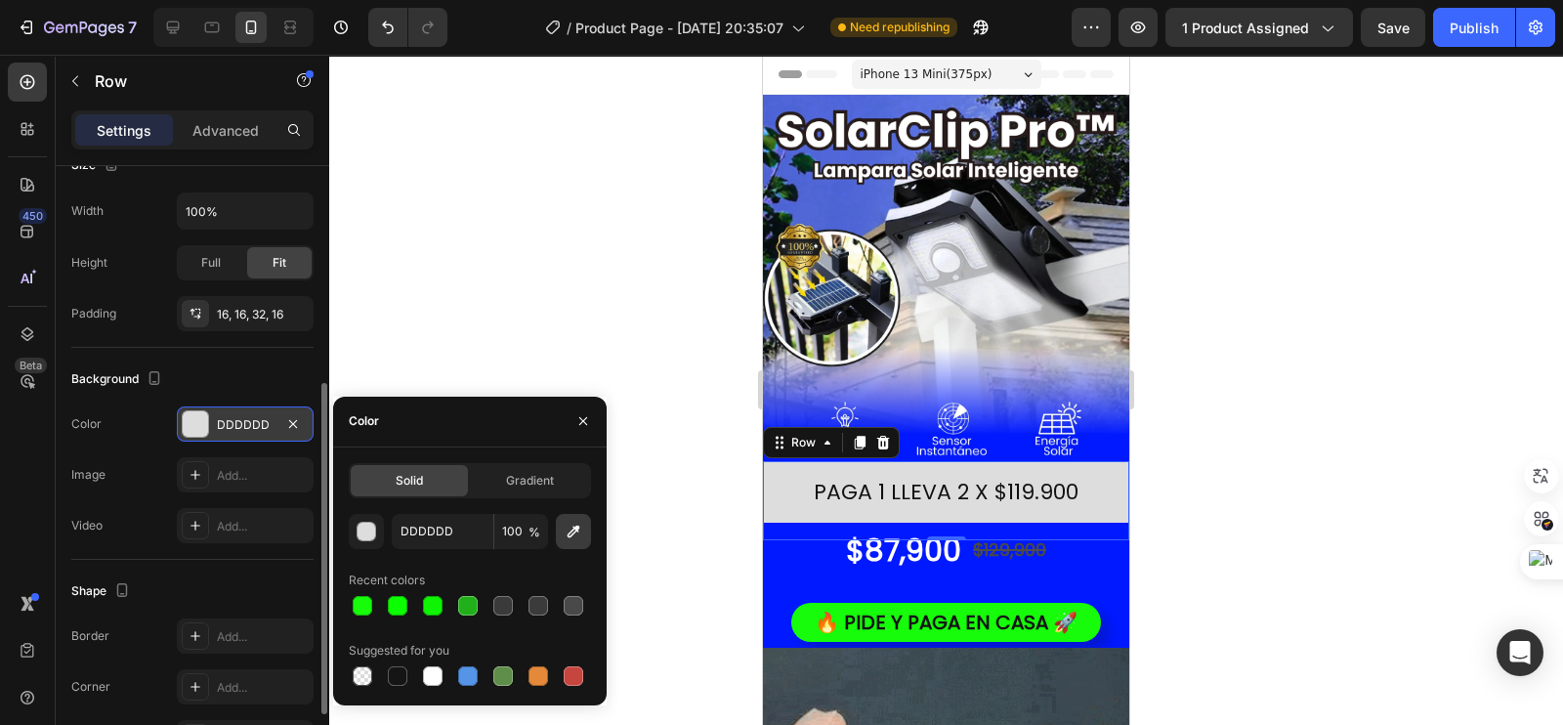
click at [580, 531] on icon "button" at bounding box center [574, 532] width 20 height 20
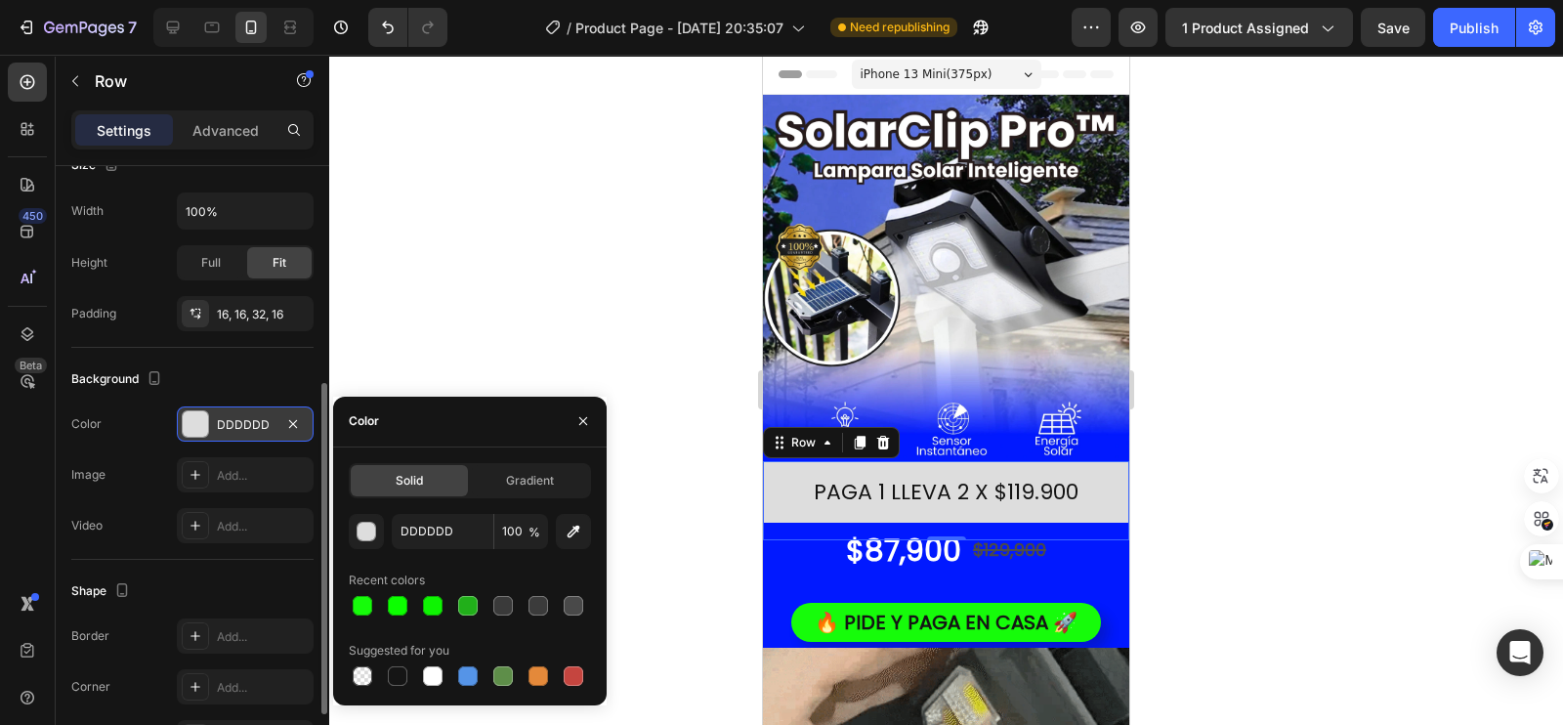
type input "0119FF"
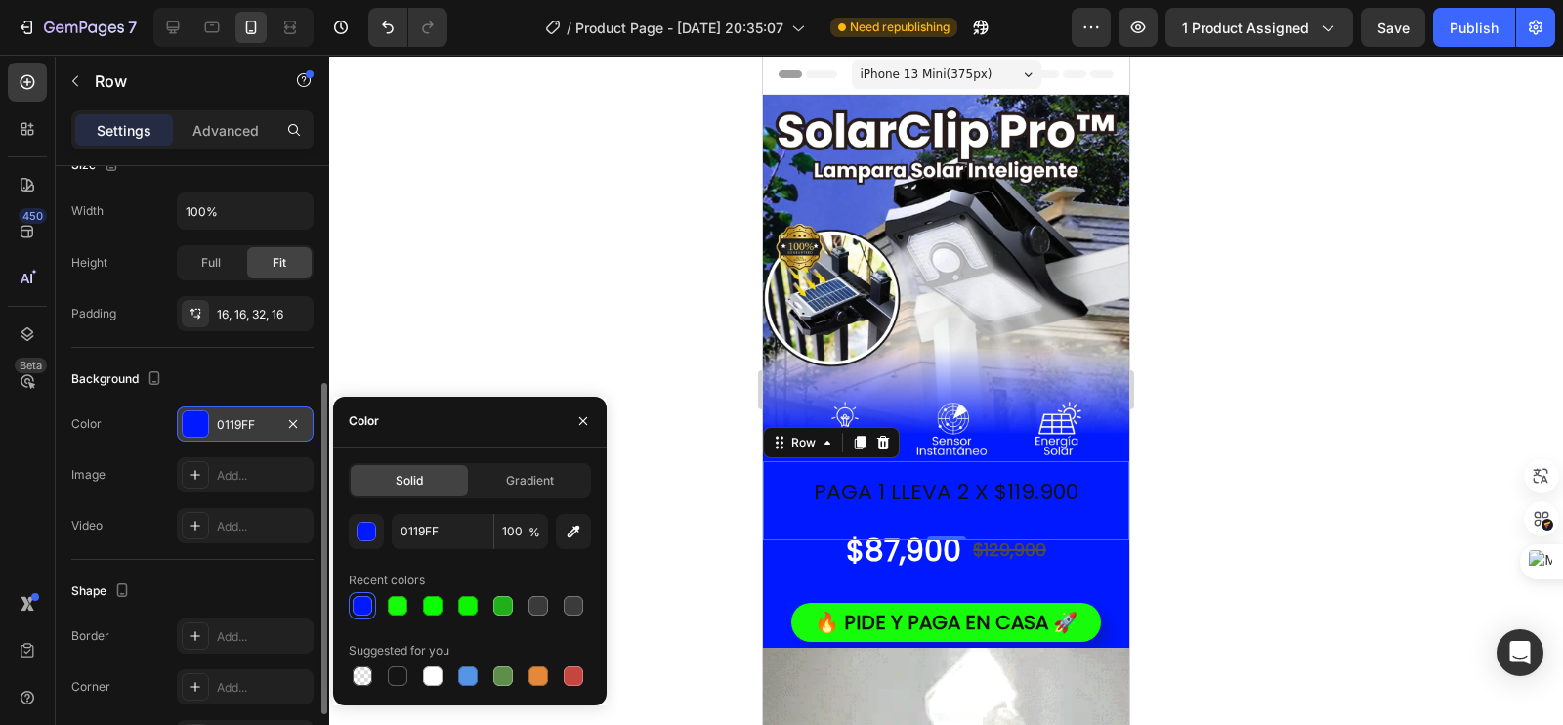
click at [704, 326] on div at bounding box center [946, 390] width 1234 height 670
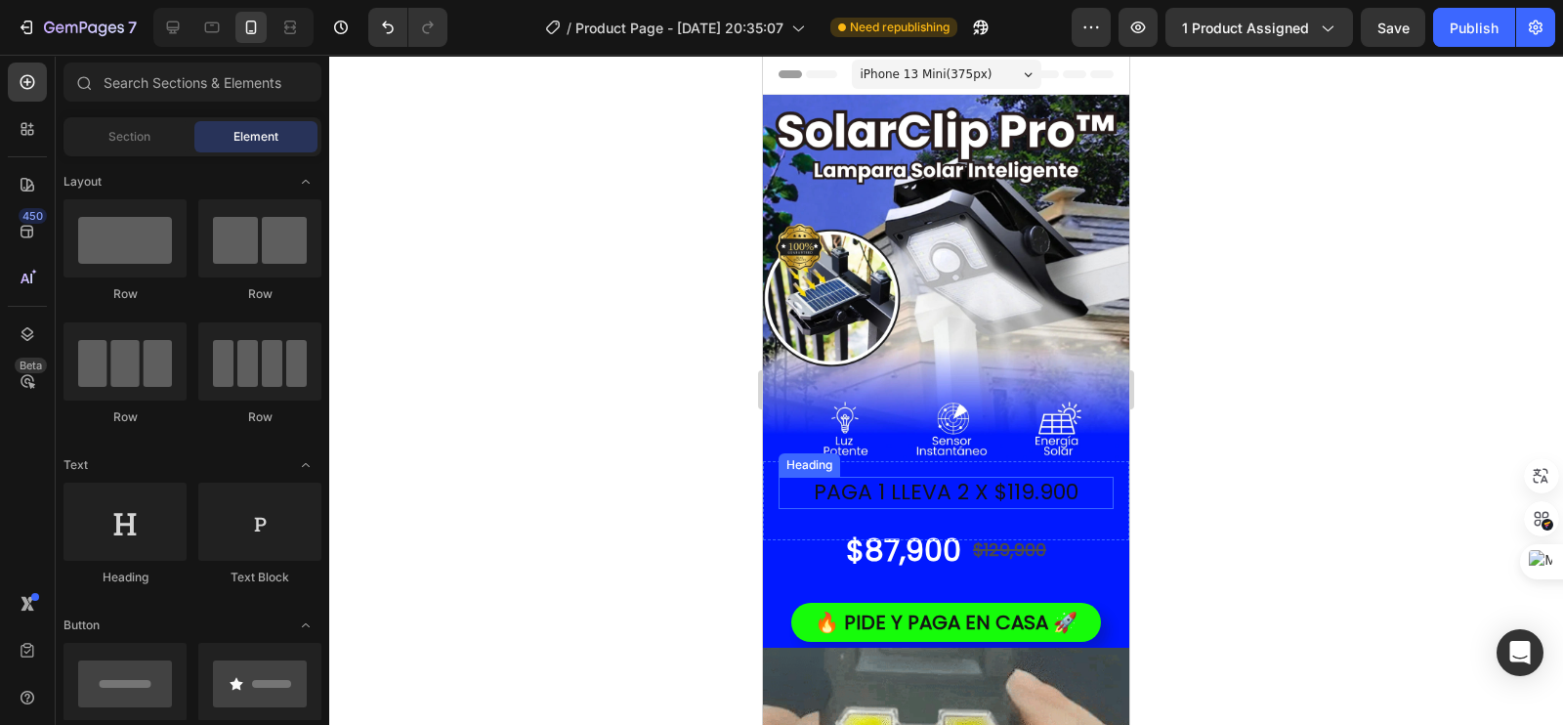
click at [894, 479] on p "PAGA 1 LLEVA 2 X $119.900" at bounding box center [946, 493] width 331 height 28
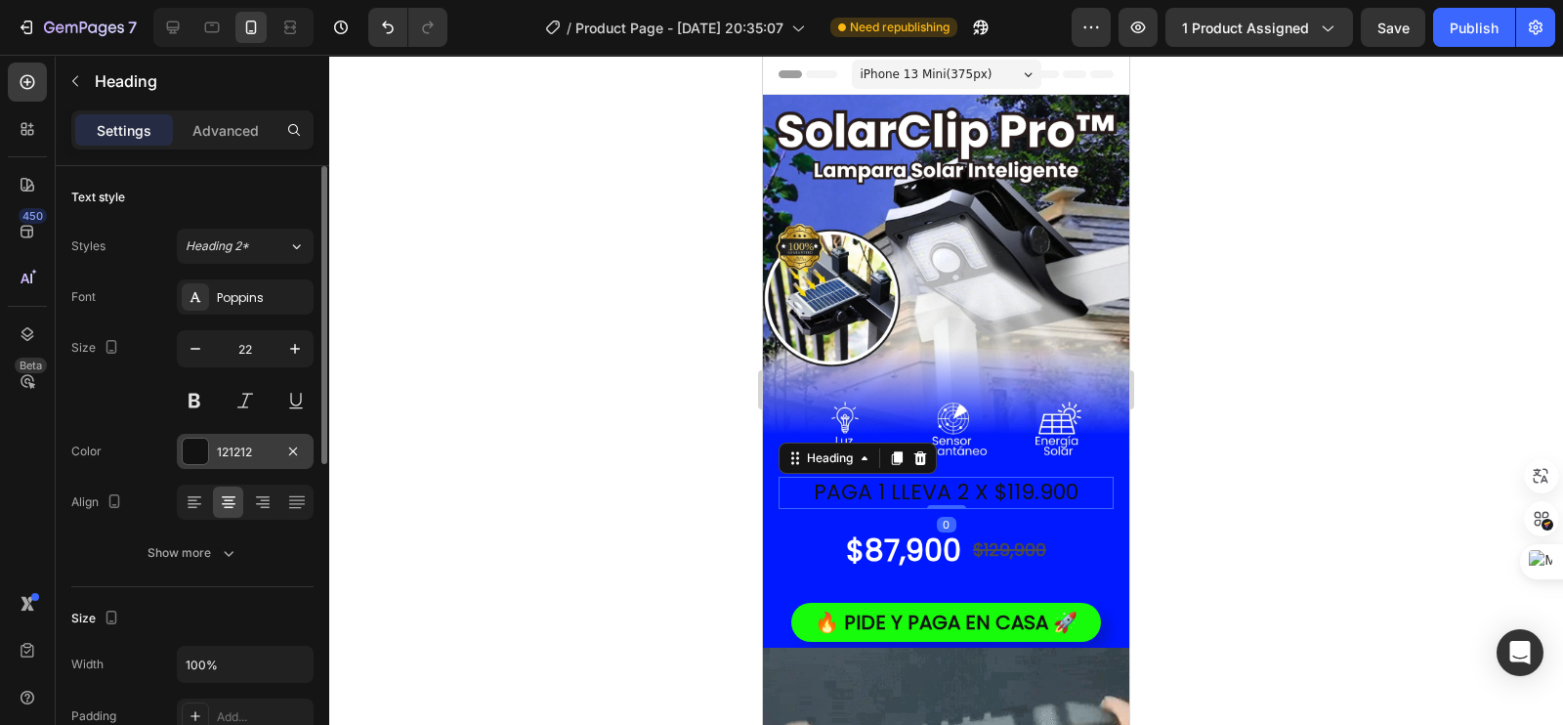
click at [209, 445] on div "121212" at bounding box center [245, 451] width 137 height 35
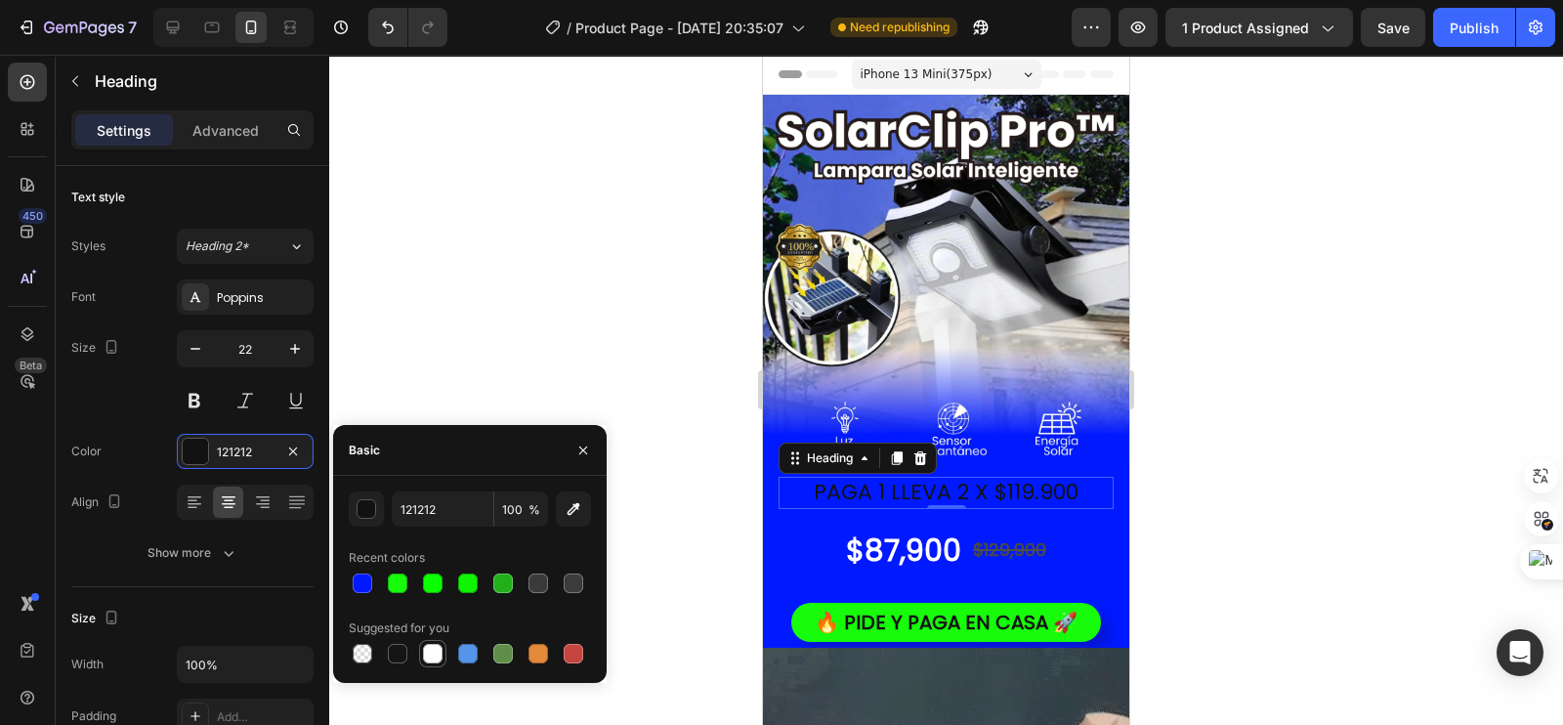
click at [428, 655] on div at bounding box center [433, 654] width 20 height 20
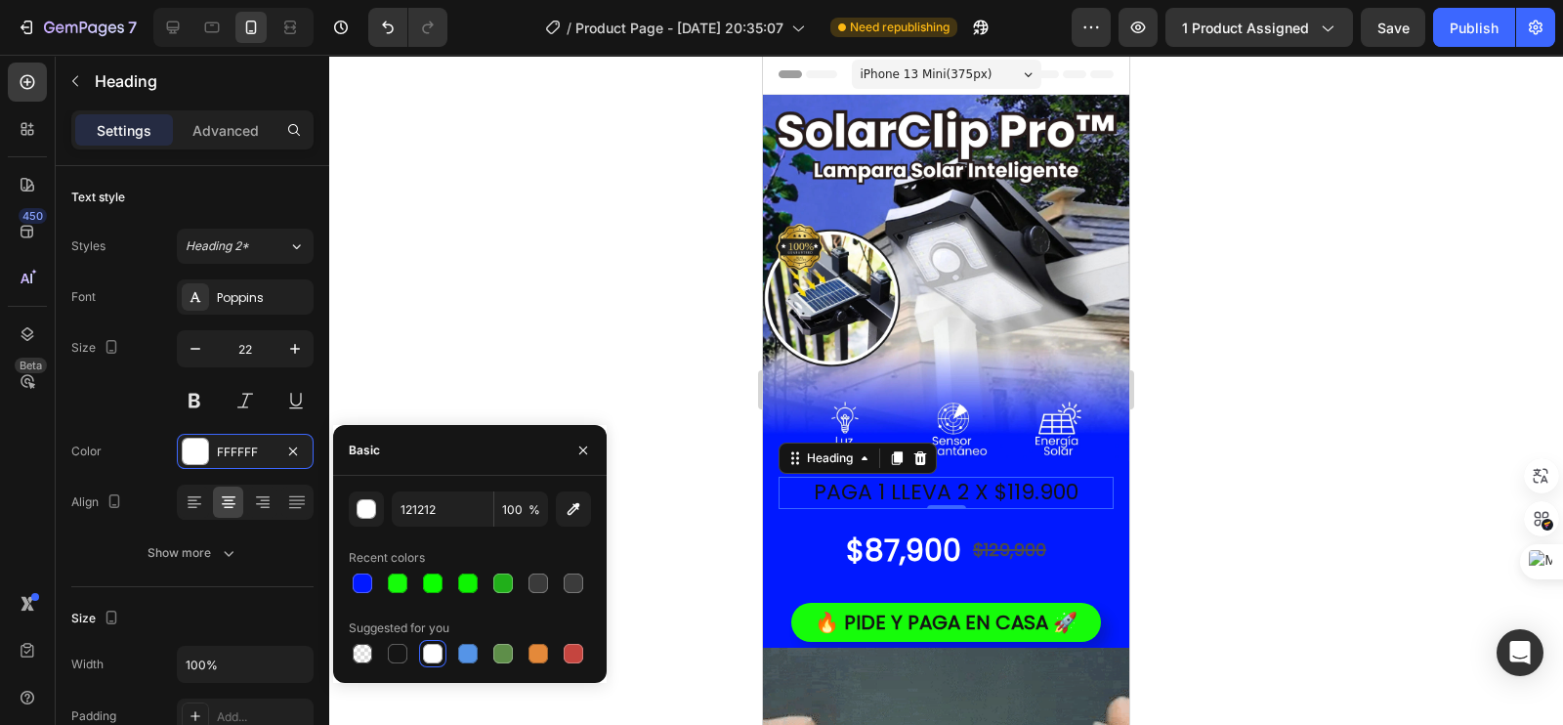
type input "FFFFFF"
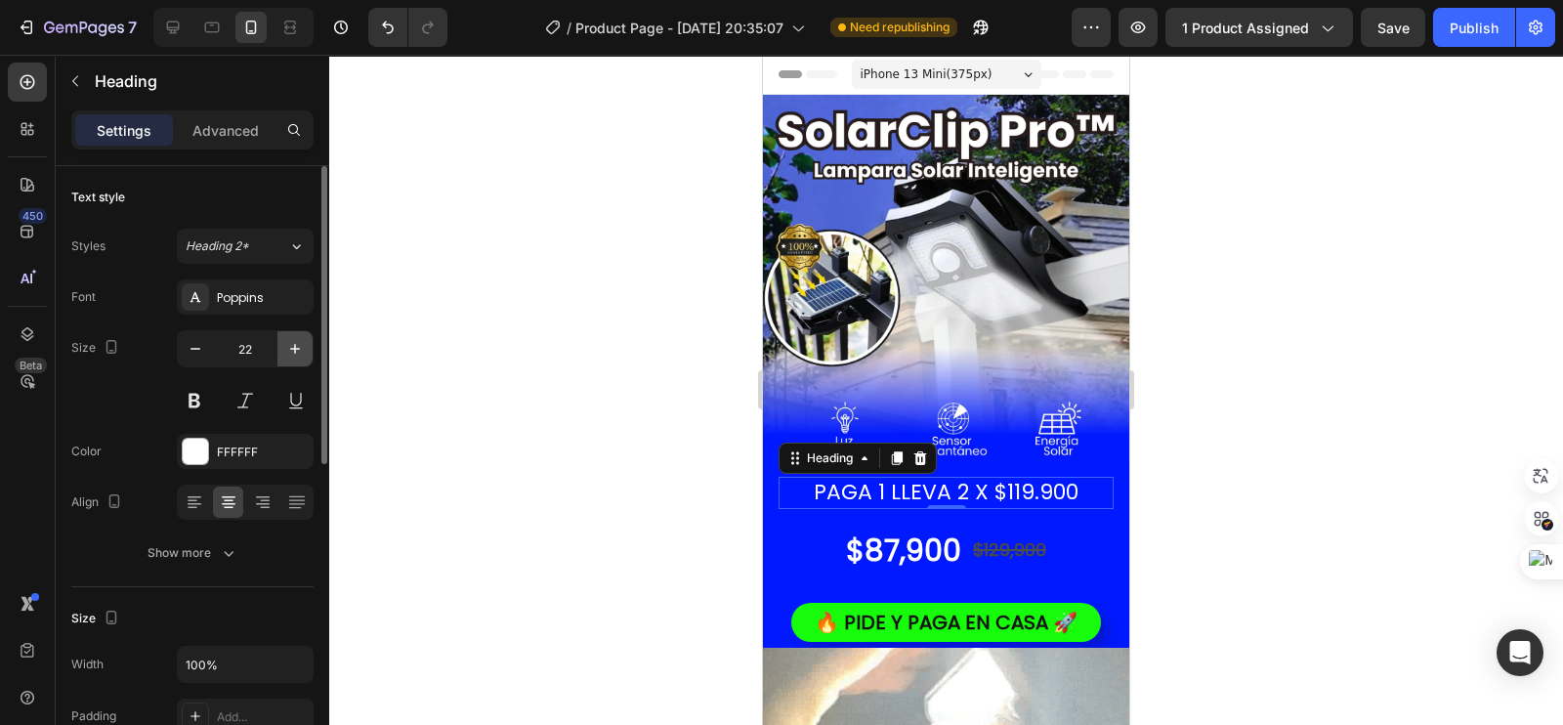
click at [296, 350] on icon "button" at bounding box center [295, 349] width 20 height 20
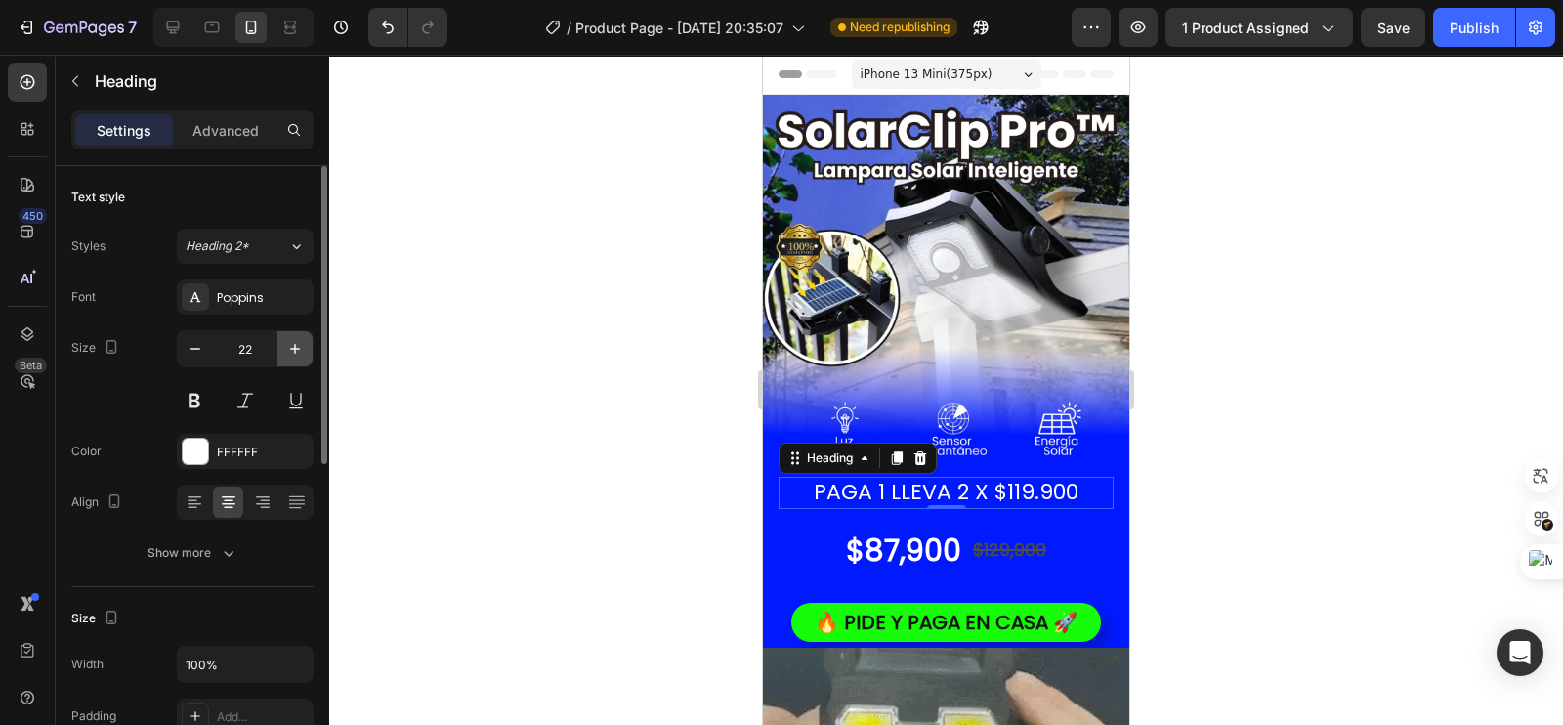
type input "23"
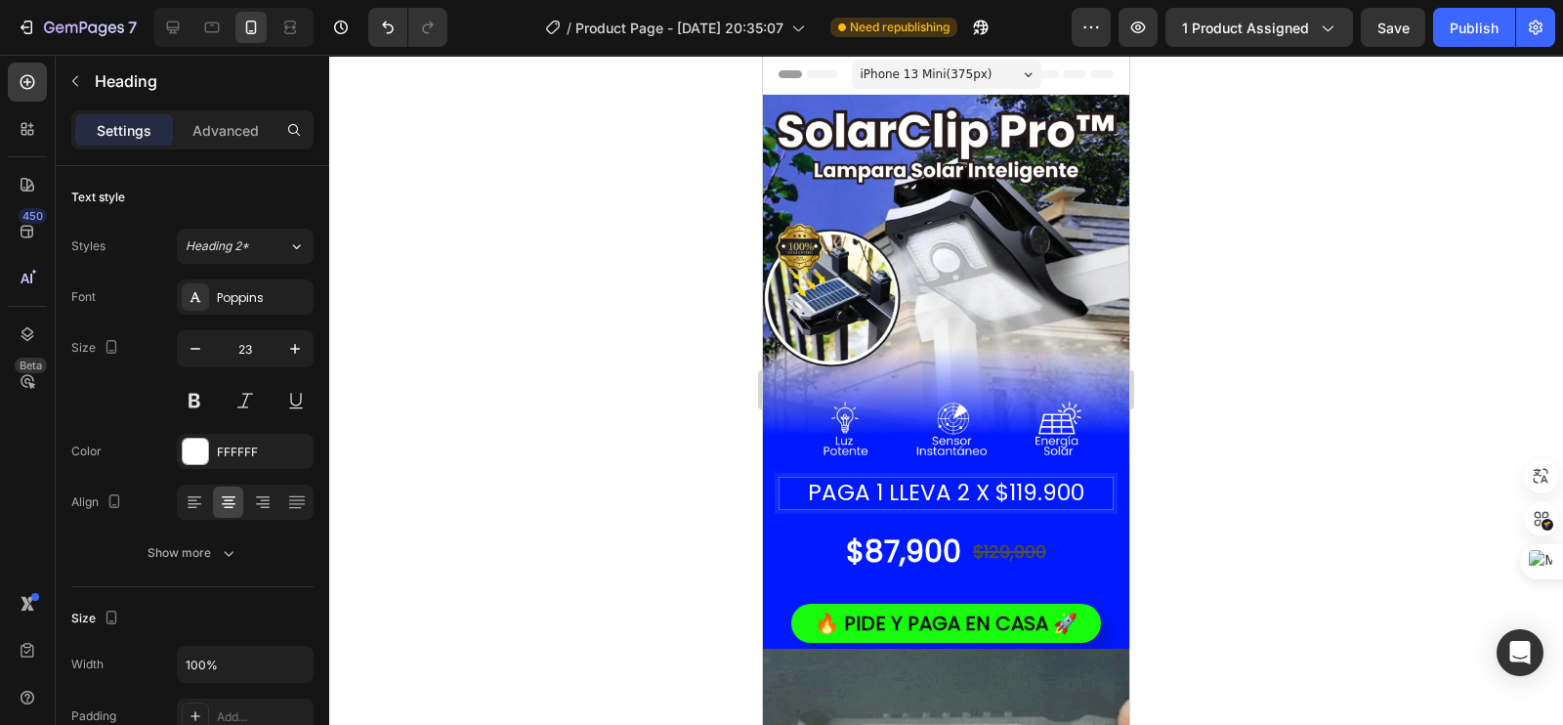
click at [779, 477] on span at bounding box center [779, 477] width 0 height 0
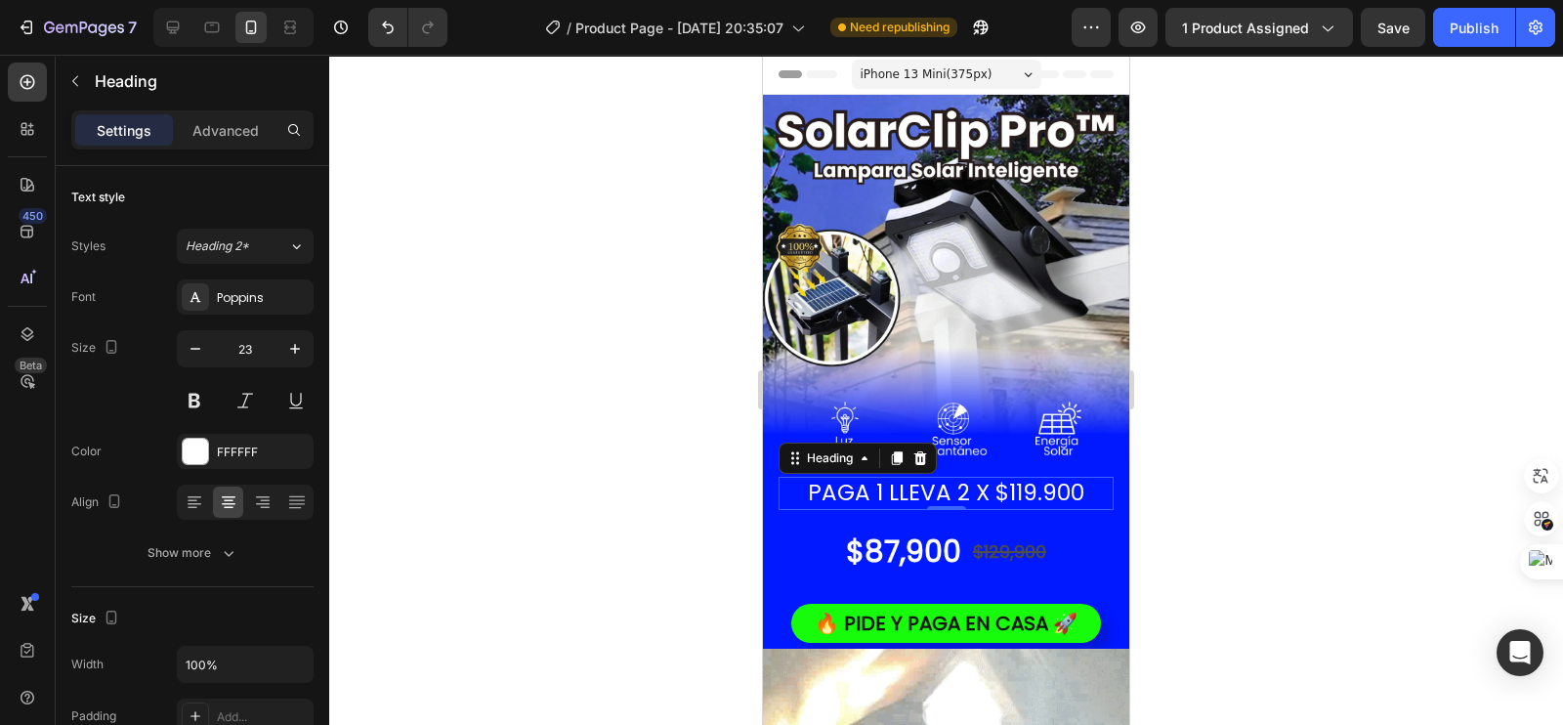
click at [938, 480] on p "PAGA 1 LLEVA 2 X $119.900" at bounding box center [946, 493] width 331 height 29
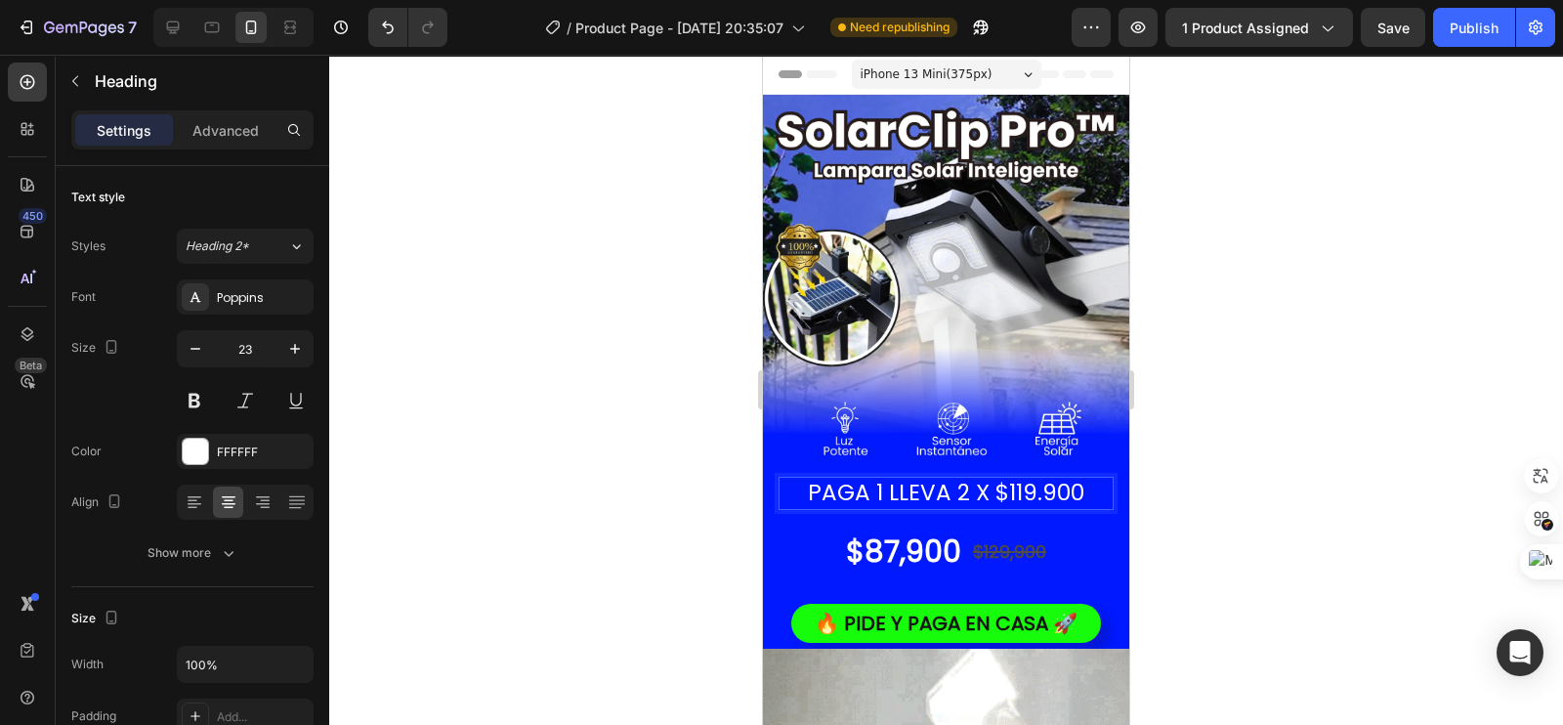
click at [791, 479] on p "PAGA 1 LLEVA 2 X $119.900" at bounding box center [946, 493] width 331 height 29
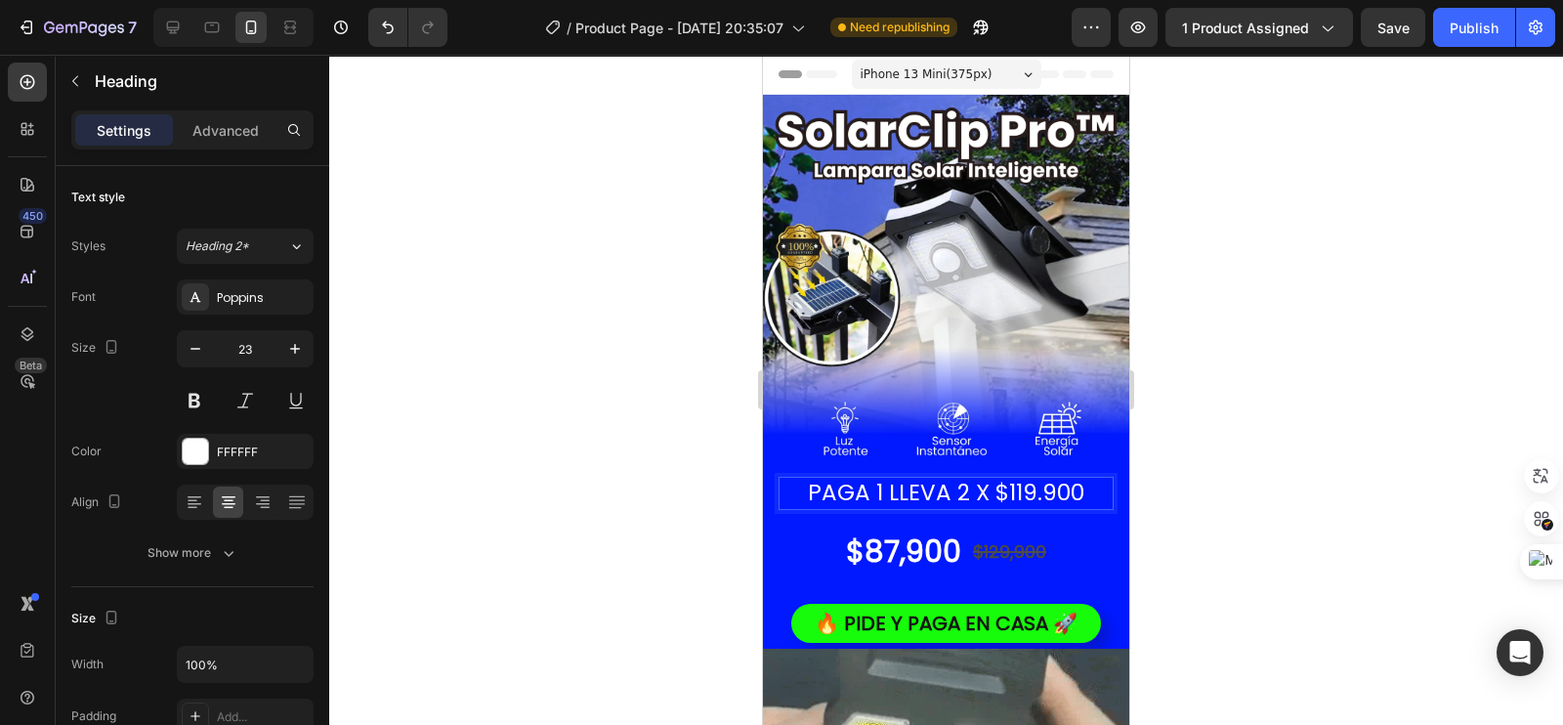
click at [606, 493] on div at bounding box center [946, 390] width 1234 height 670
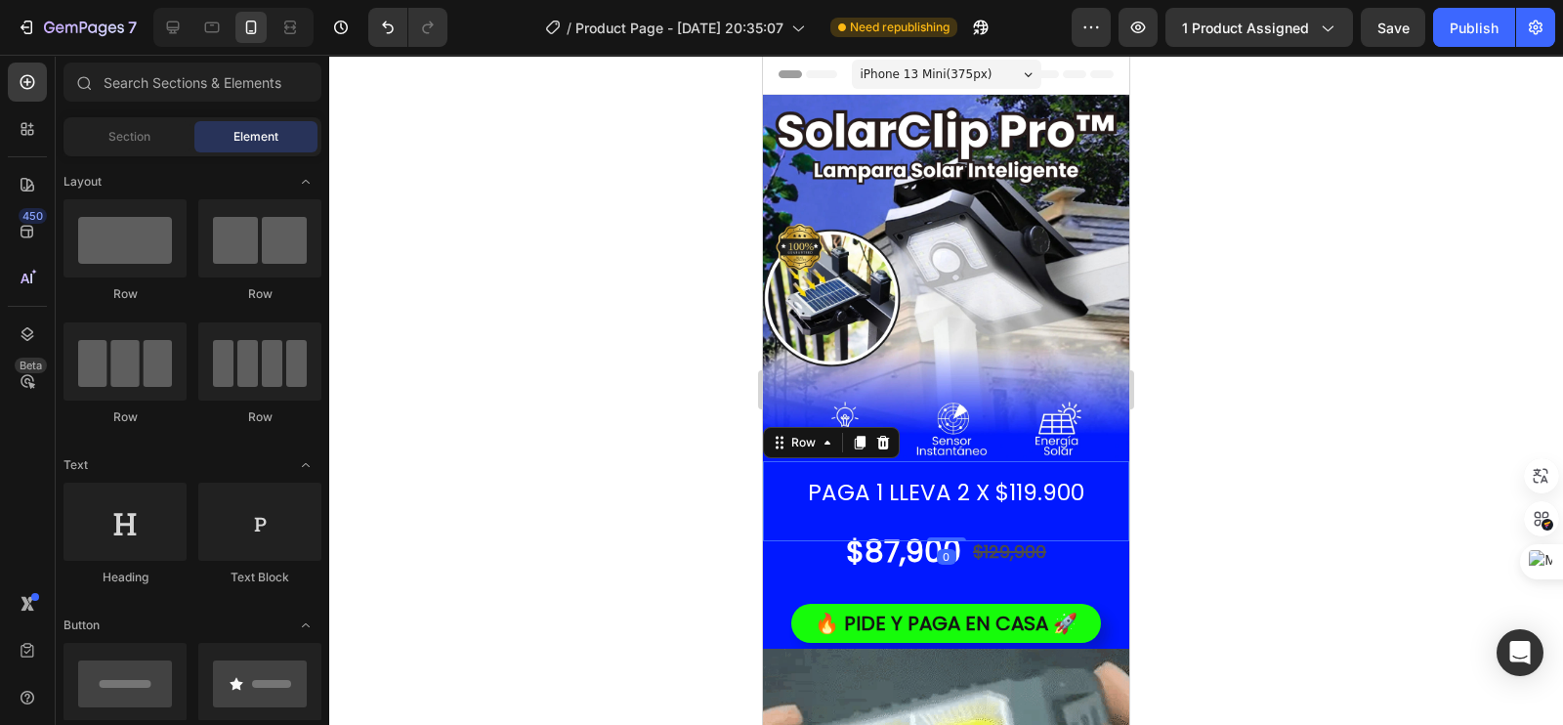
click at [820, 500] on div "PAGA 1 LLEVA 2 X $119.900 Heading Row 0" at bounding box center [946, 501] width 366 height 80
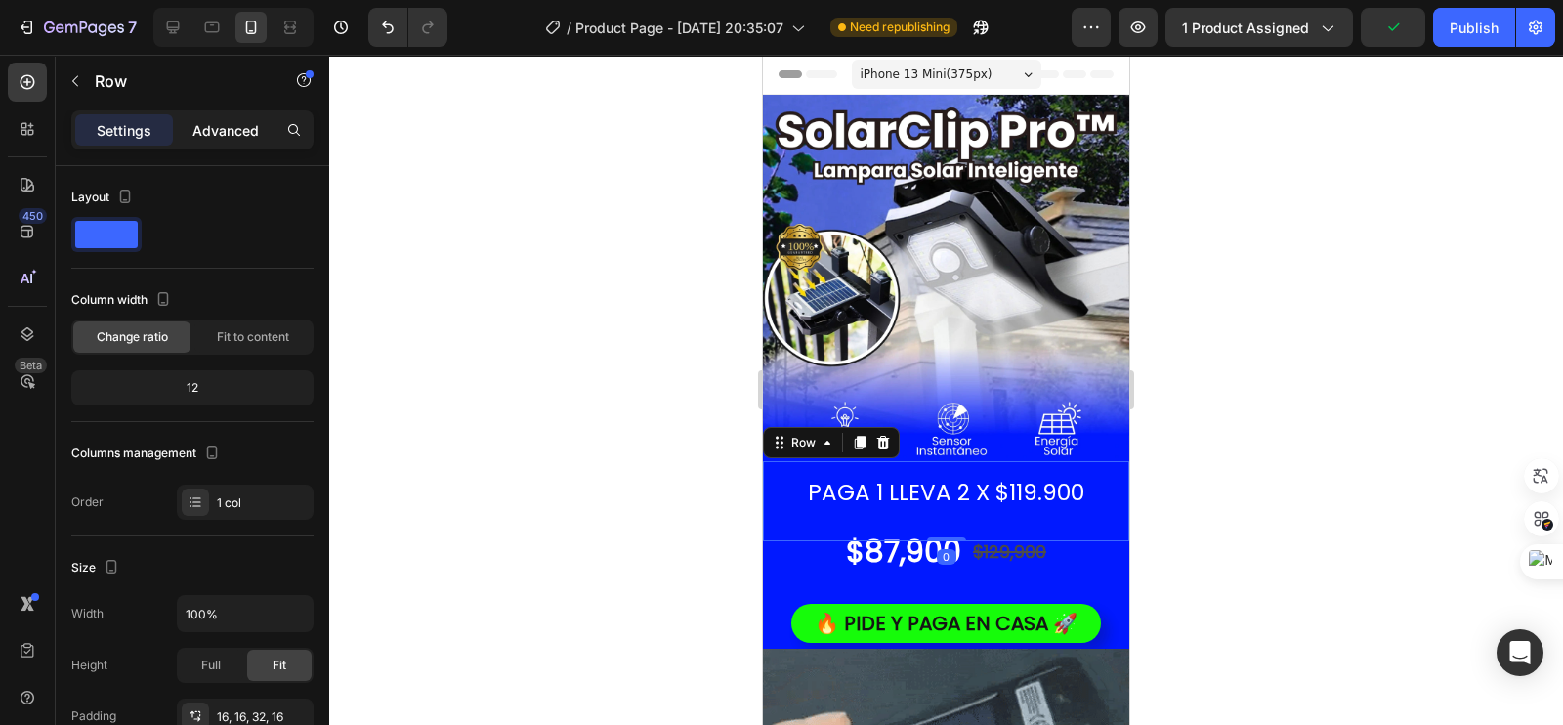
click at [220, 120] on p "Advanced" at bounding box center [225, 130] width 66 height 21
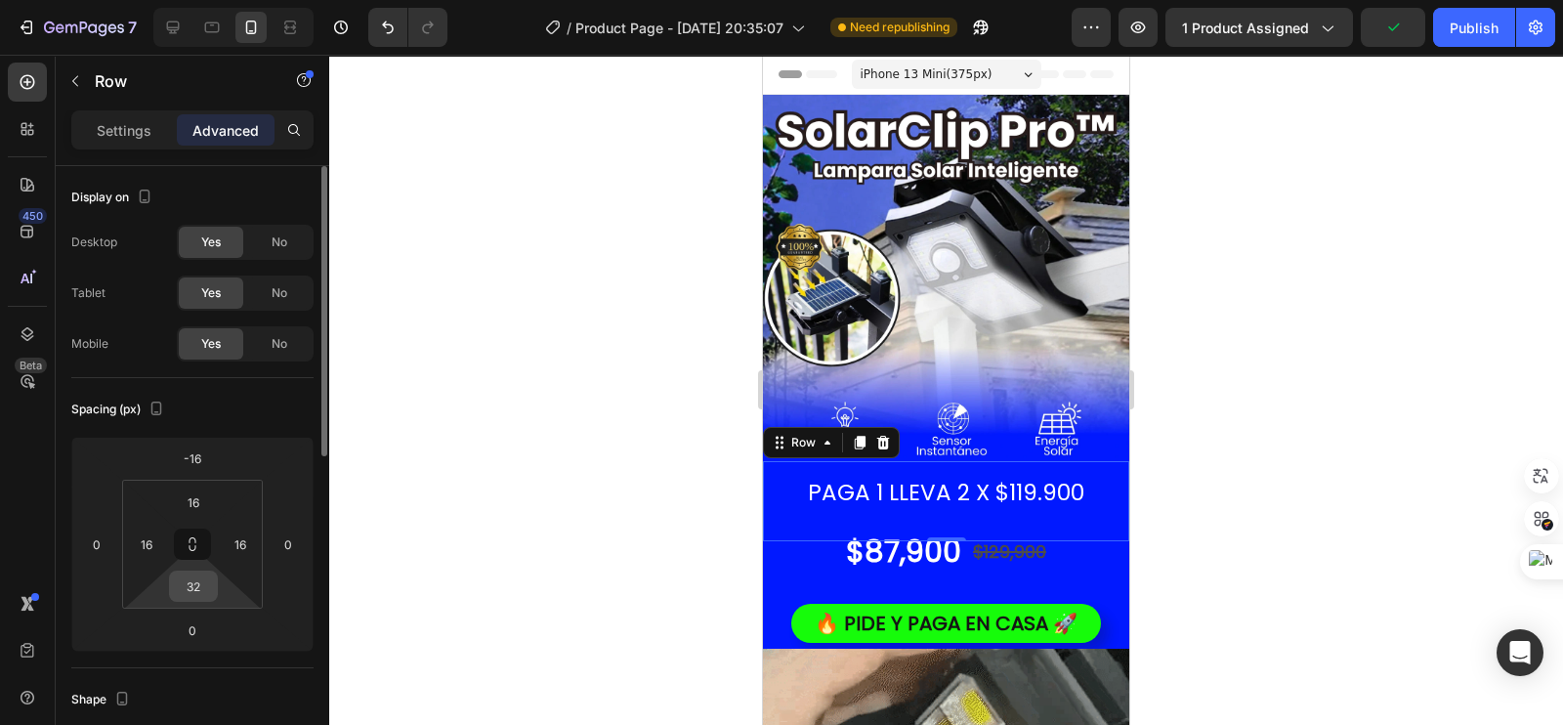
click at [193, 591] on input "32" at bounding box center [193, 586] width 39 height 29
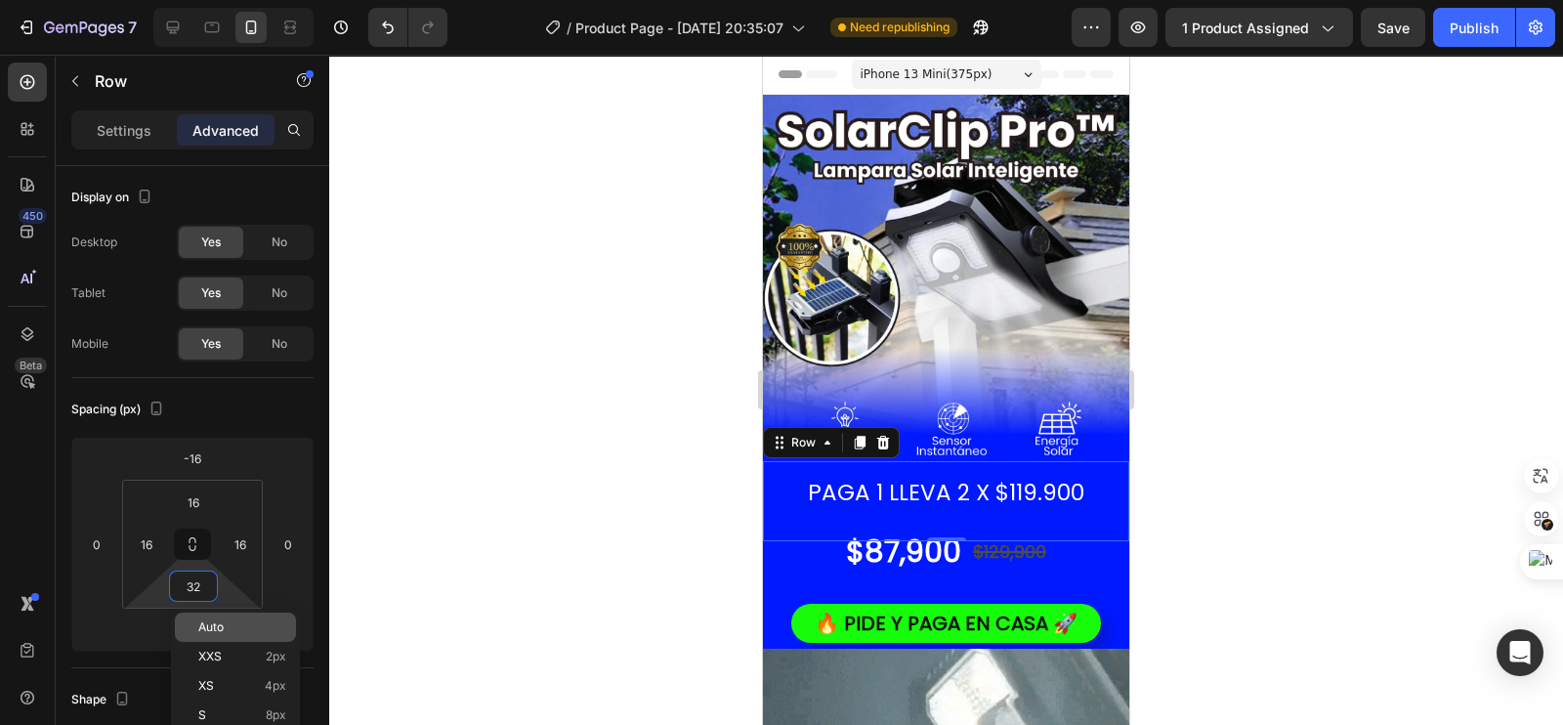
click at [224, 625] on p "Auto" at bounding box center [242, 627] width 88 height 14
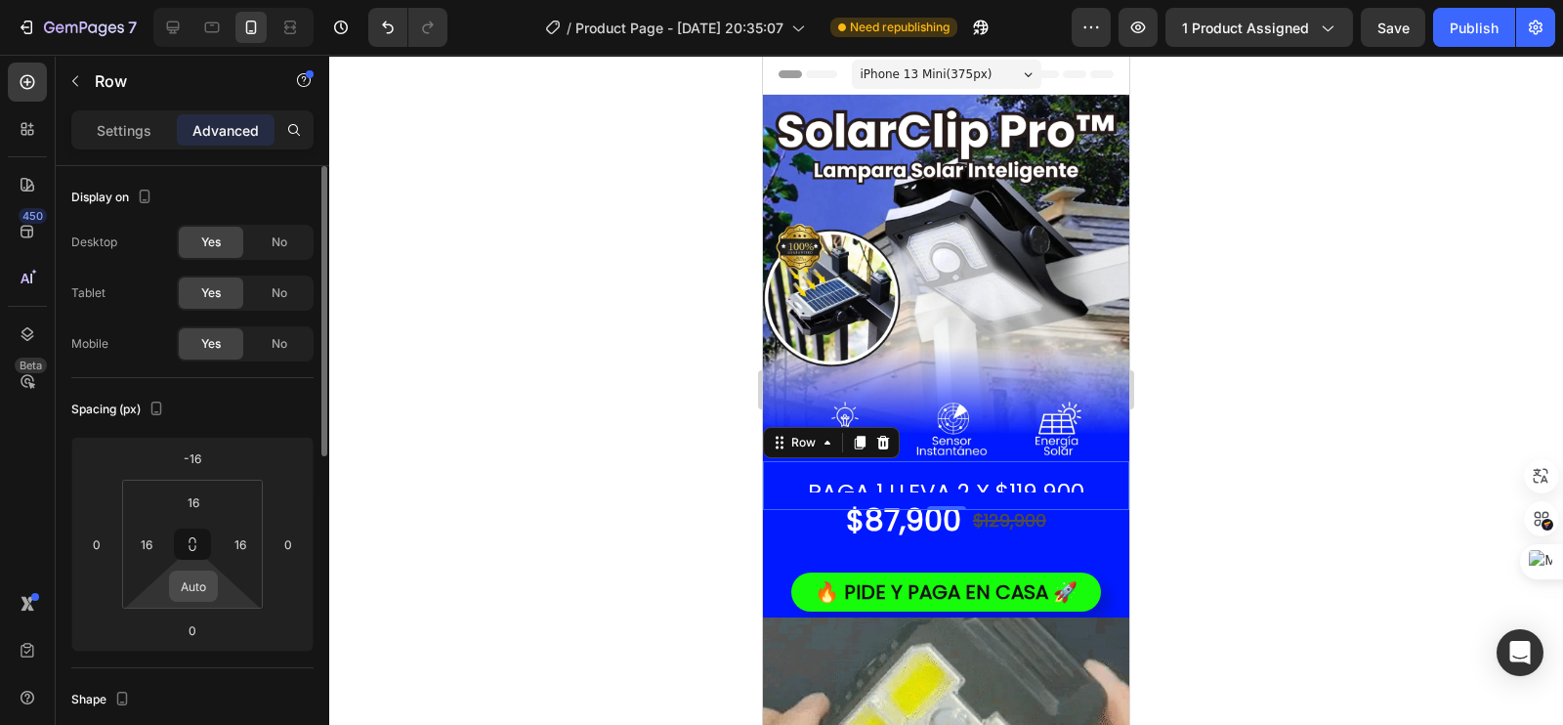
click at [201, 598] on input "Auto" at bounding box center [193, 586] width 39 height 29
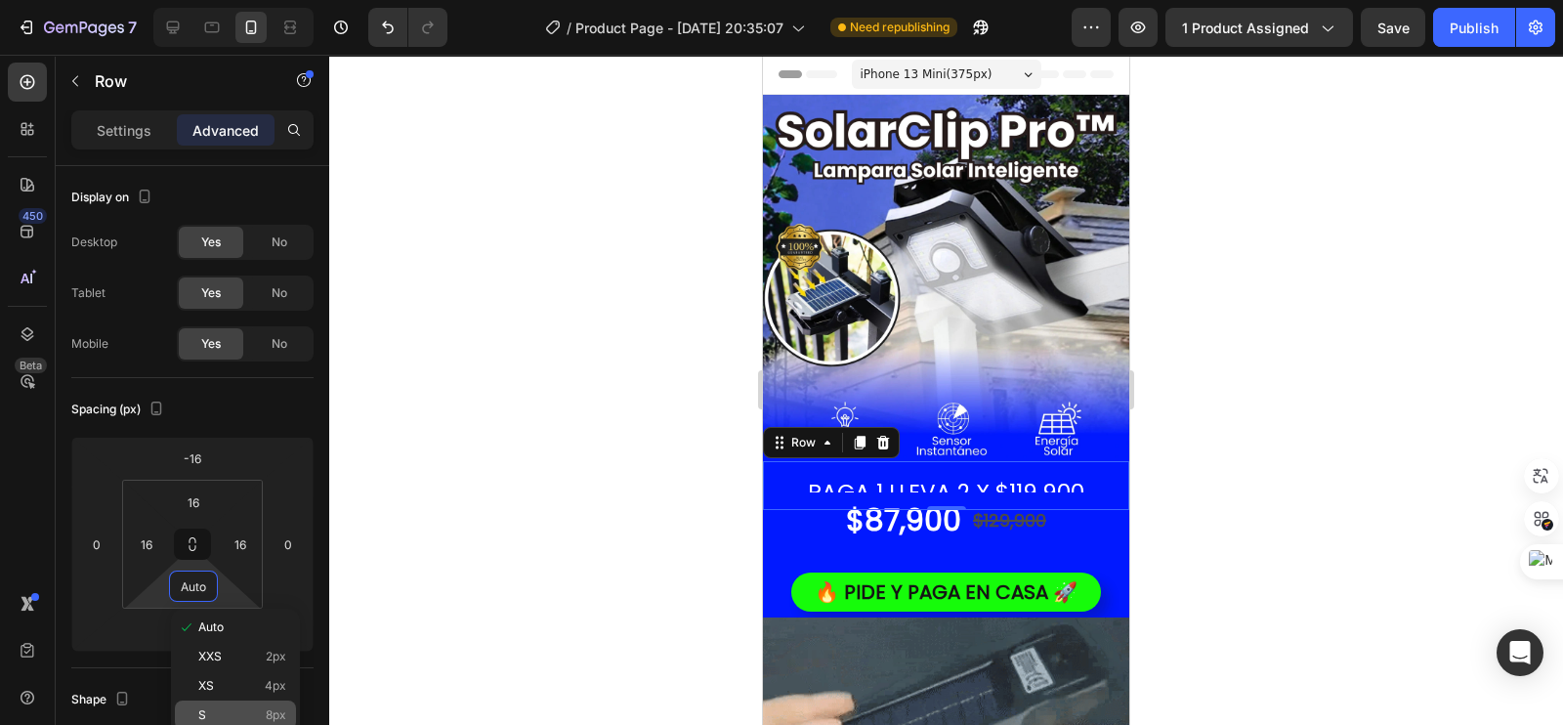
scroll to position [121, 0]
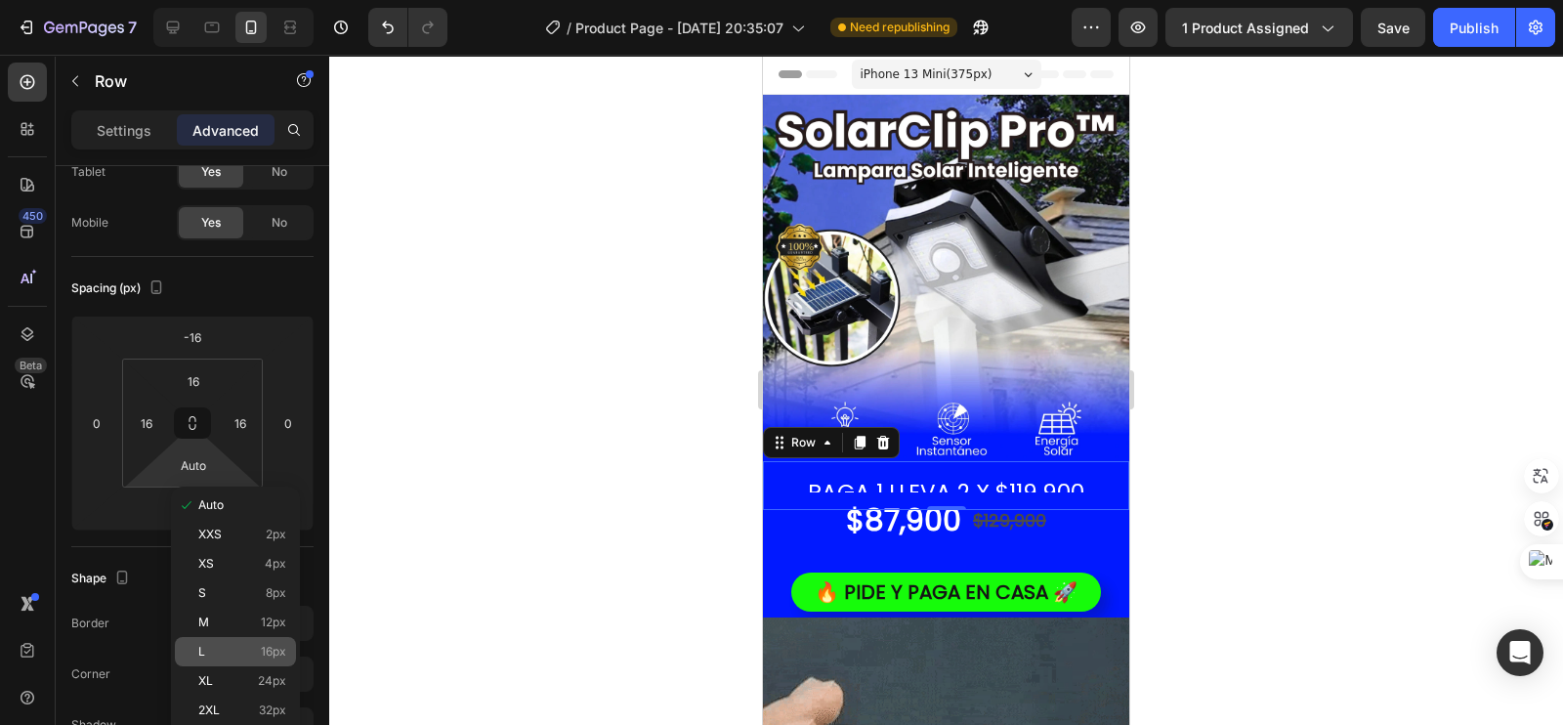
click at [215, 645] on p "L 16px" at bounding box center [242, 652] width 88 height 14
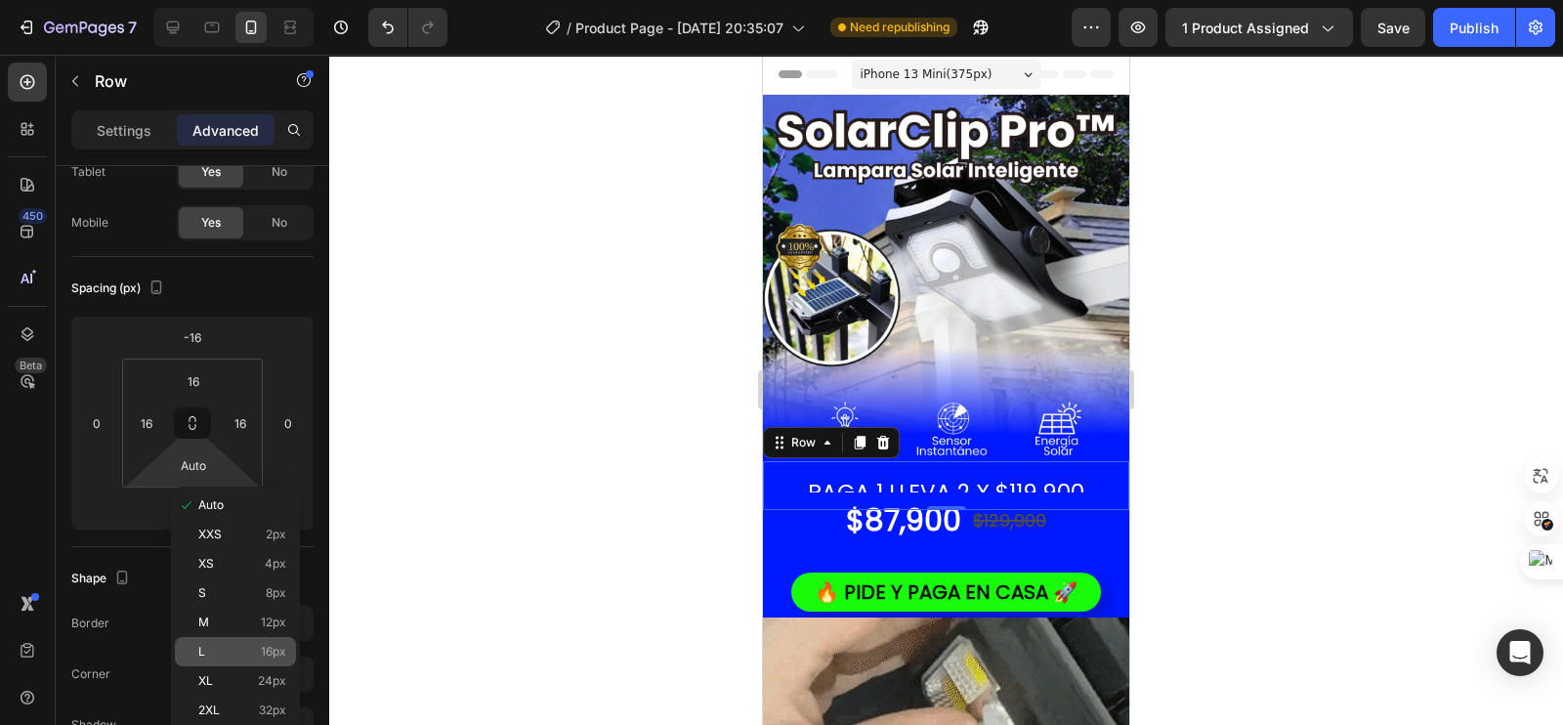
type input "16"
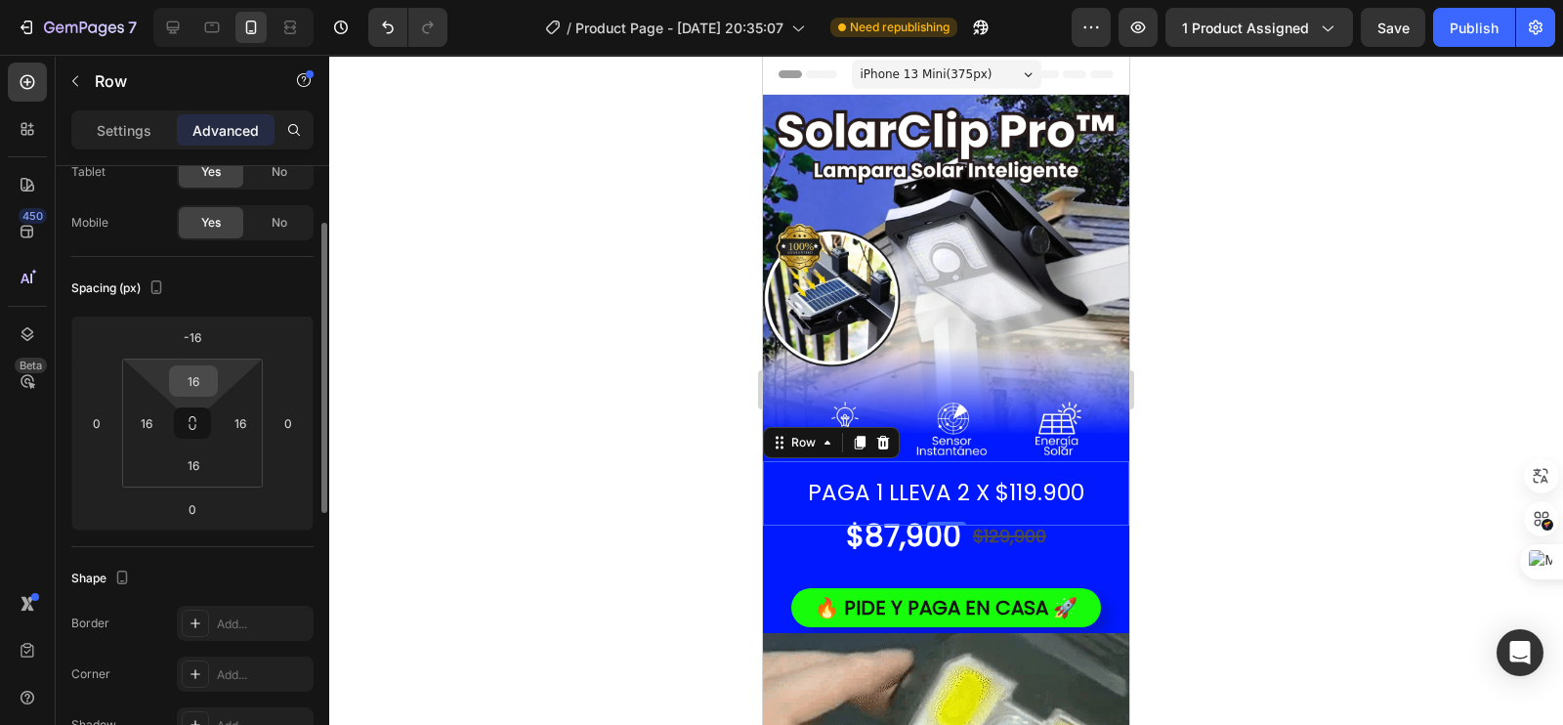
click at [192, 390] on input "16" at bounding box center [193, 380] width 39 height 29
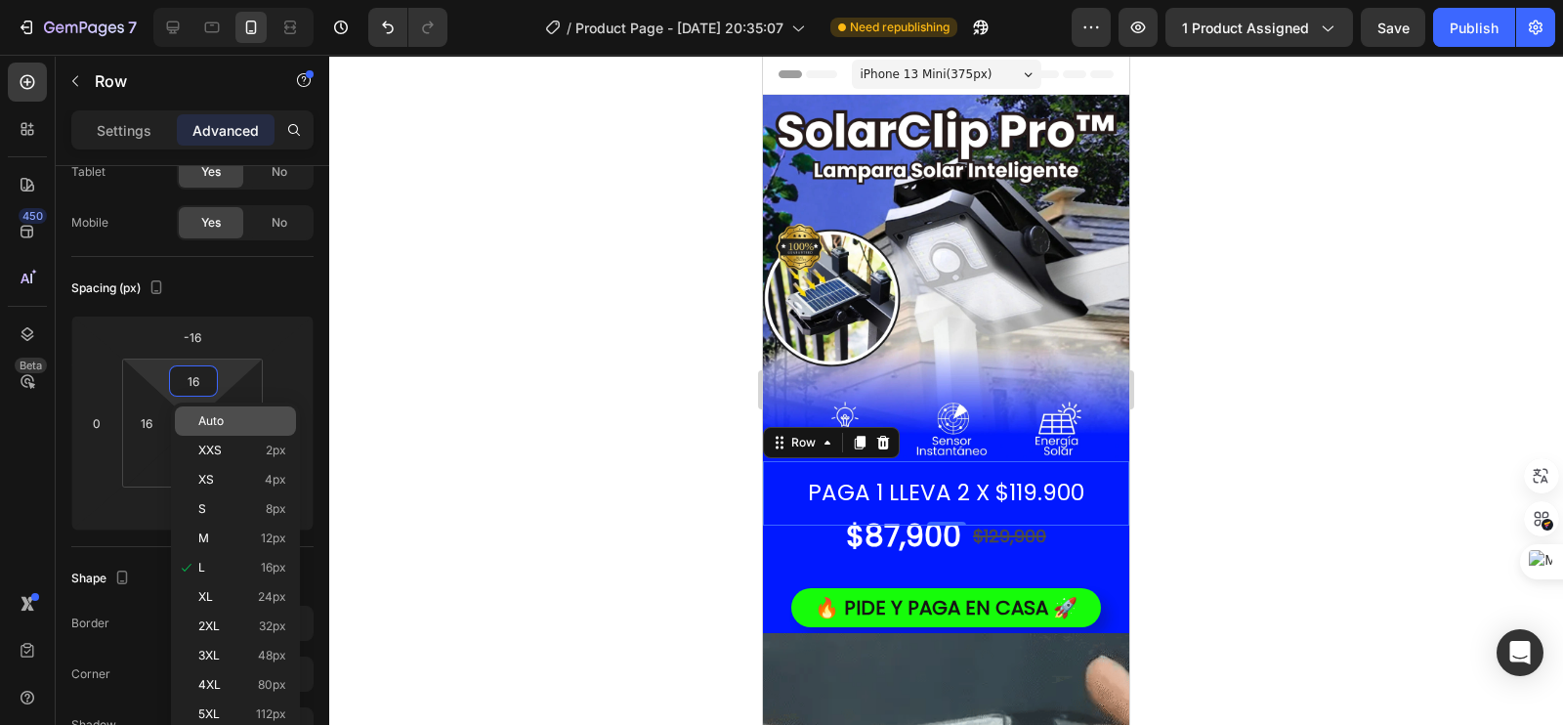
click at [214, 424] on span "Auto" at bounding box center [210, 421] width 25 height 14
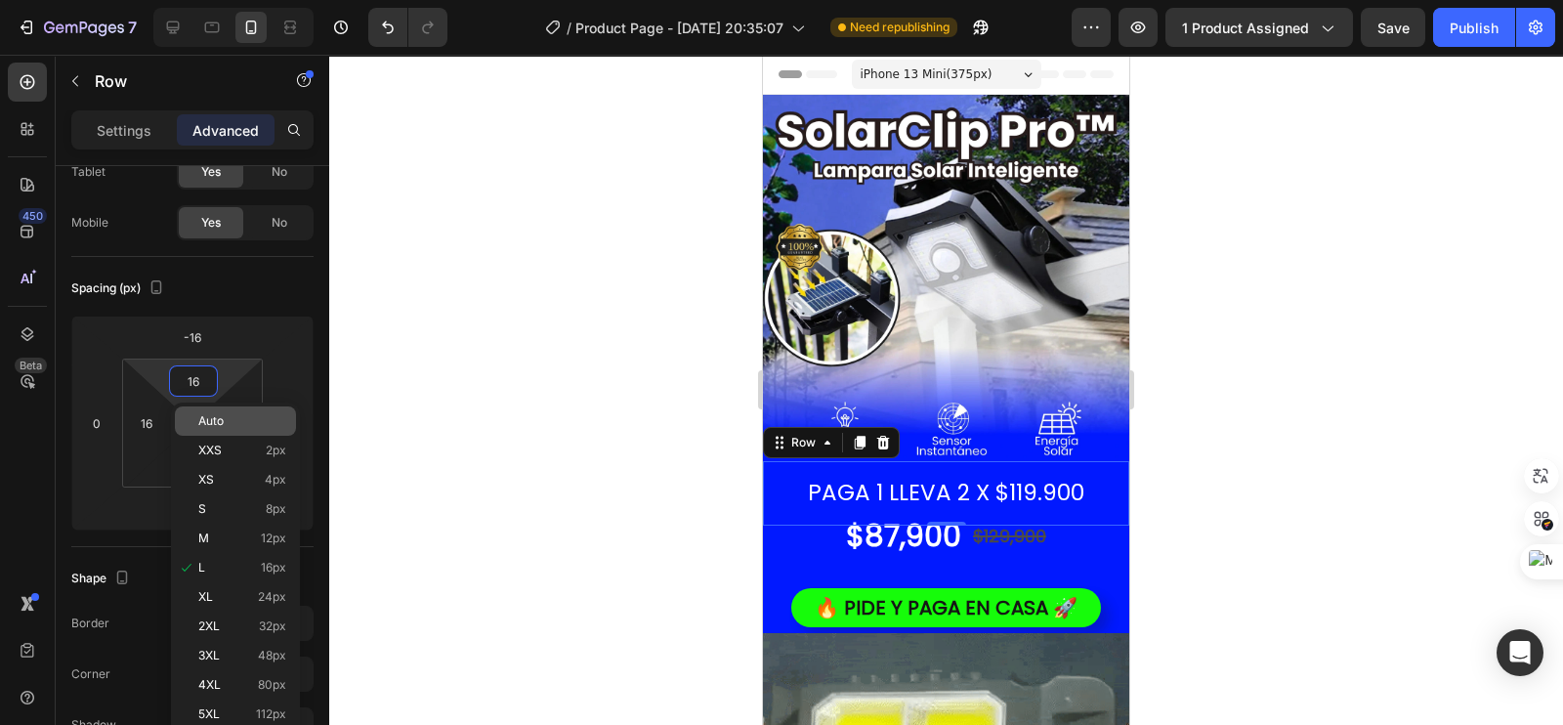
type input "Auto"
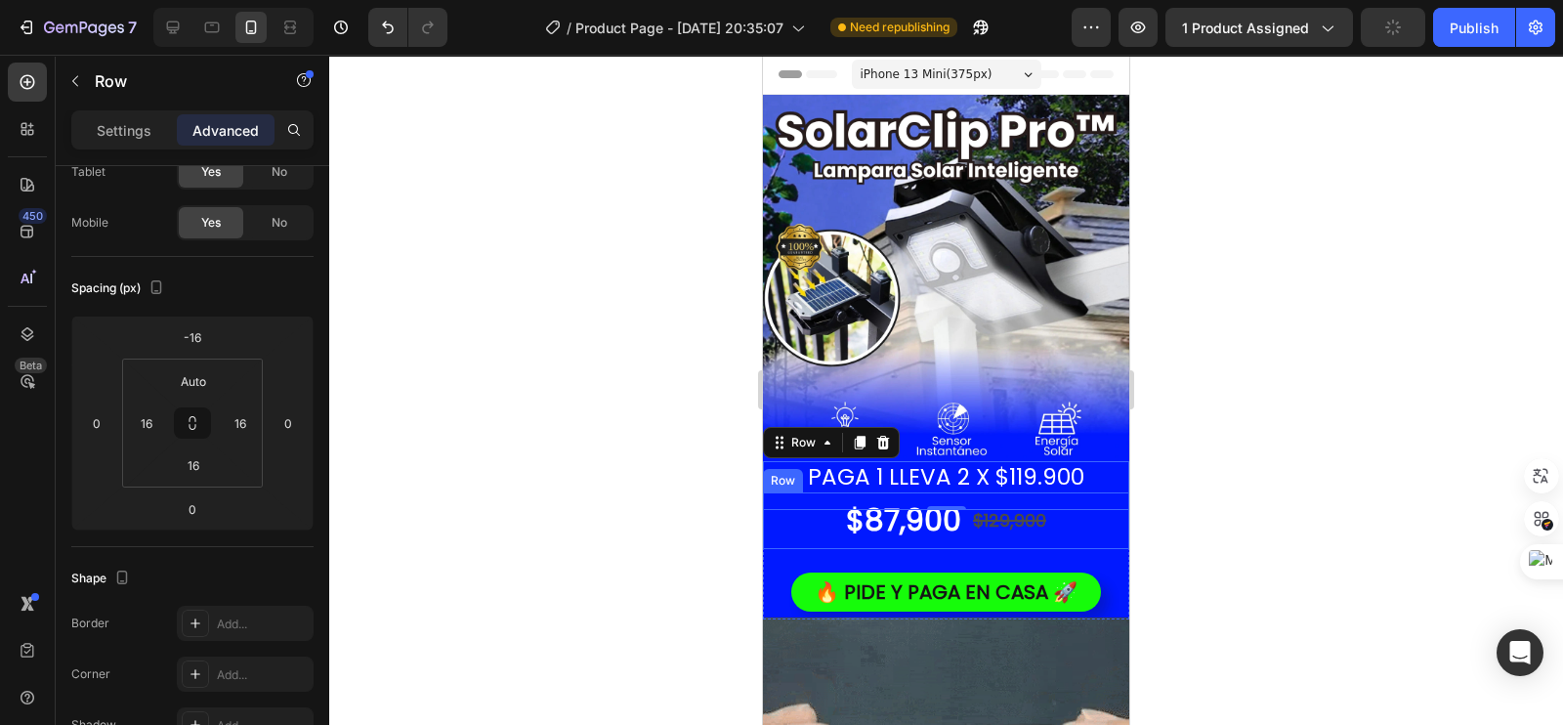
click at [786, 498] on div "$87,900 Product Price Product Price $129,900 Product Price Product Price Row" at bounding box center [946, 520] width 366 height 57
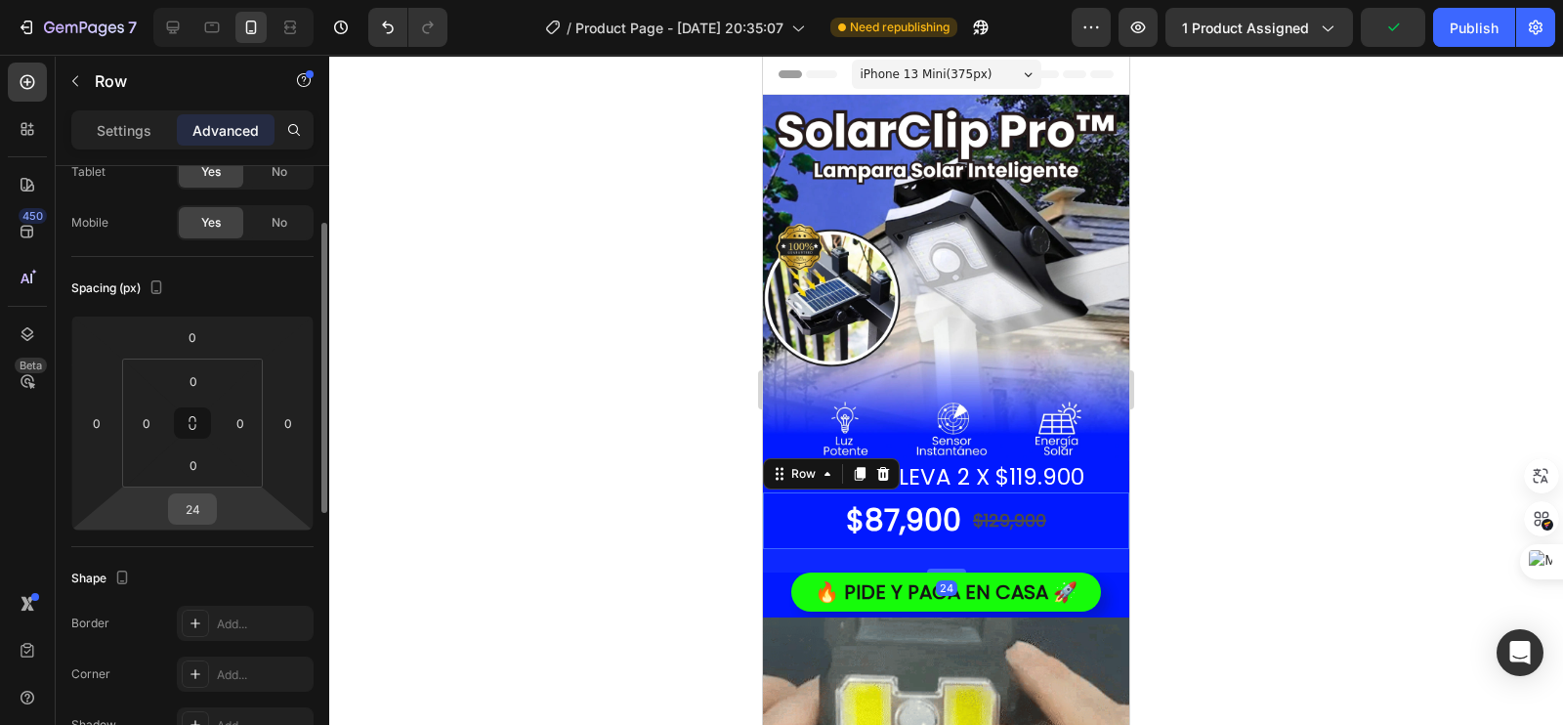
click at [181, 514] on input "24" at bounding box center [192, 508] width 39 height 29
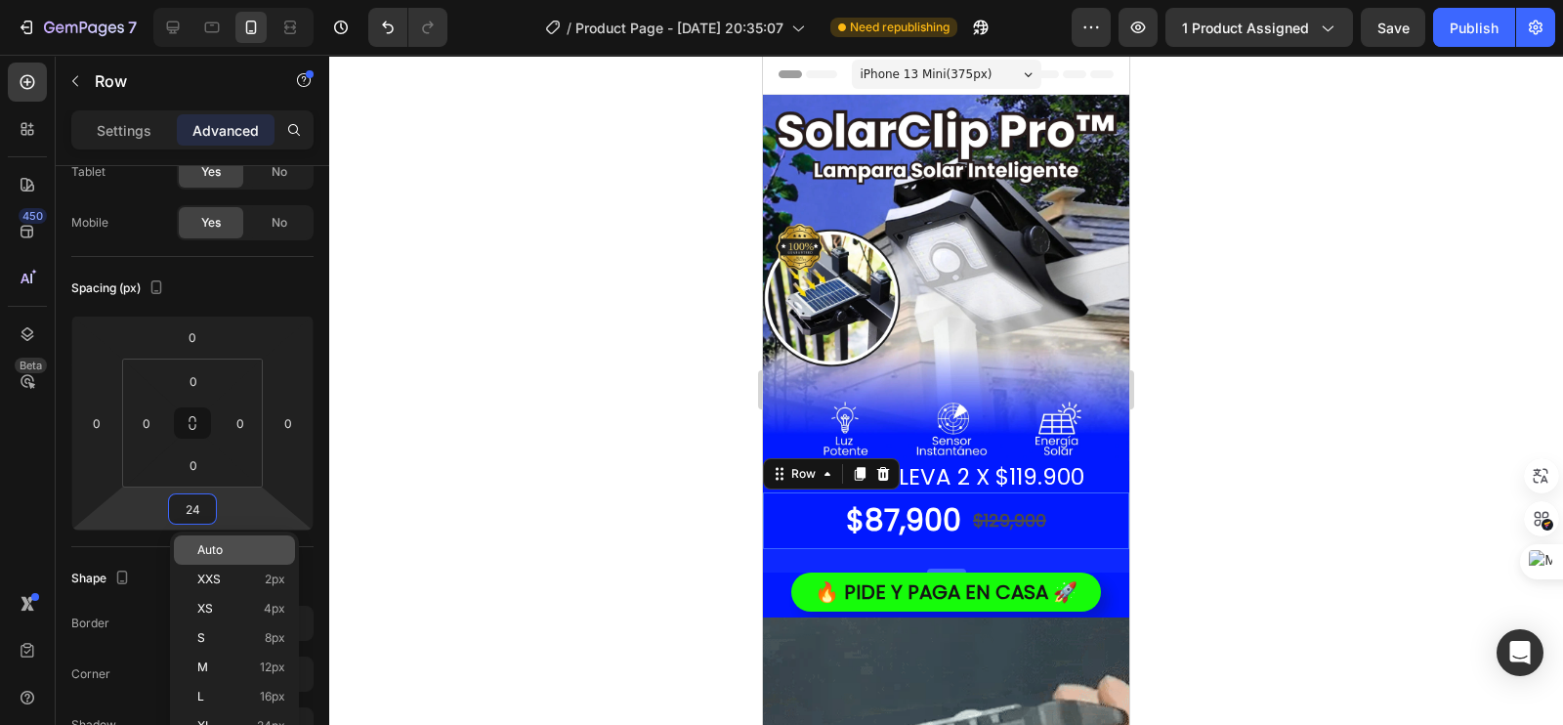
click at [201, 544] on span "Auto" at bounding box center [209, 550] width 25 height 14
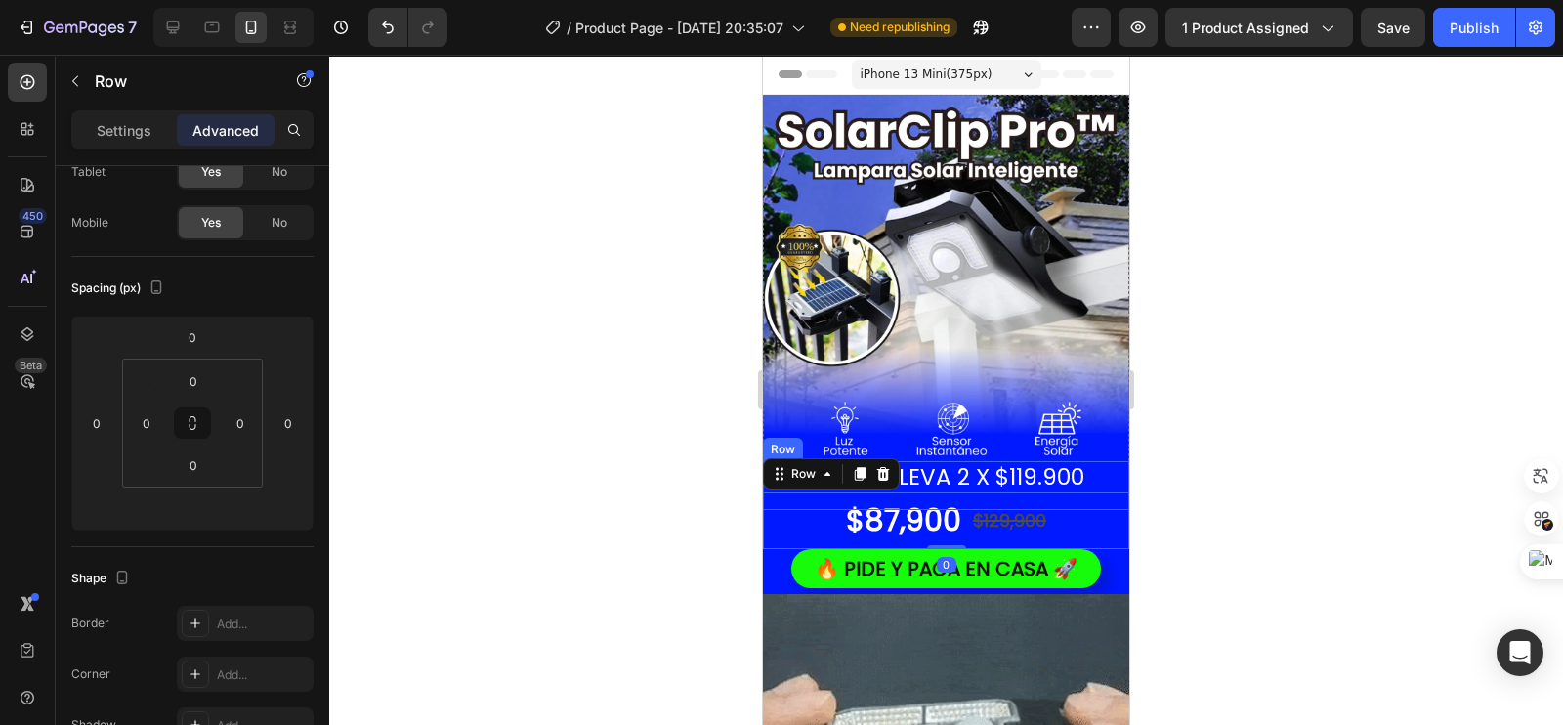
click at [1294, 375] on div at bounding box center [946, 390] width 1234 height 670
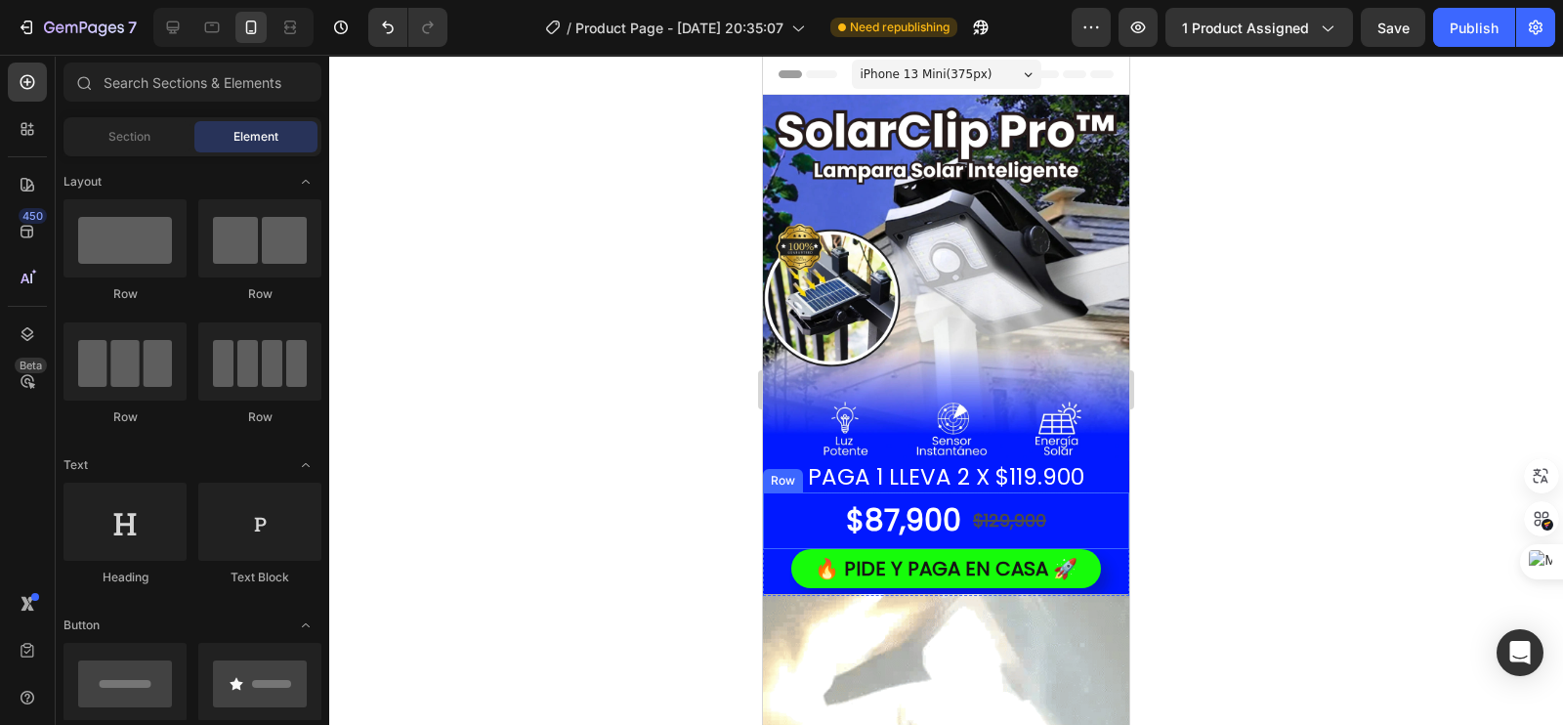
click at [588, 501] on div at bounding box center [946, 390] width 1234 height 670
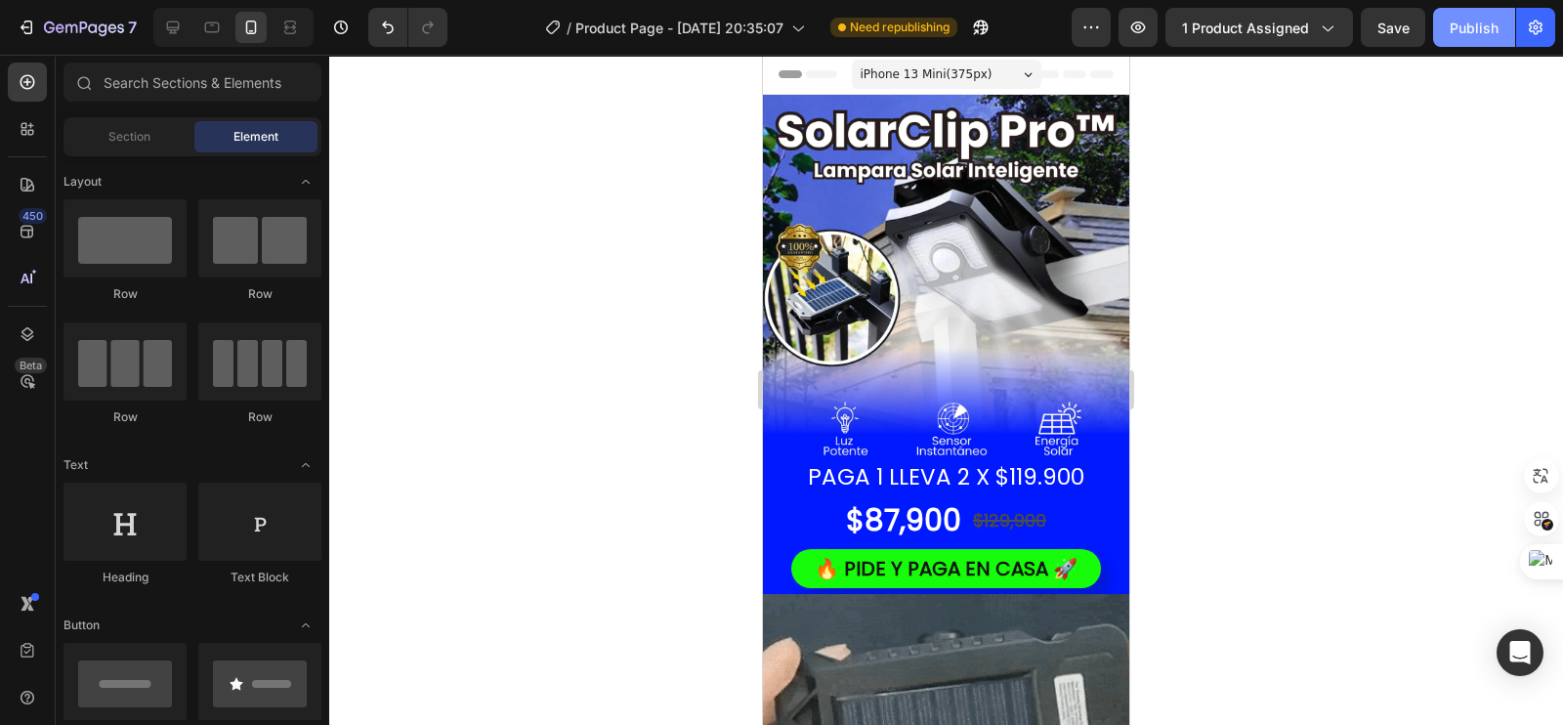
click at [1465, 31] on div "Publish" at bounding box center [1474, 28] width 49 height 21
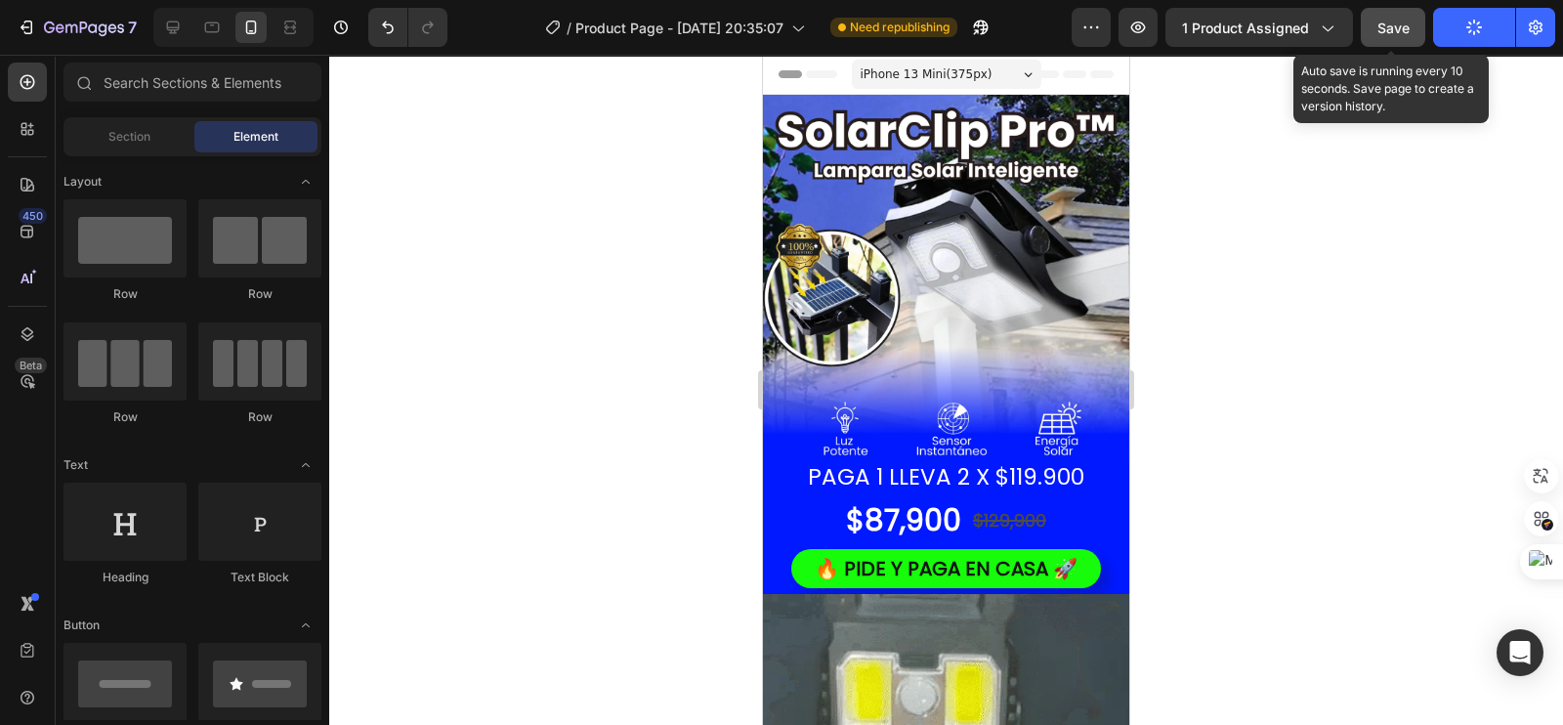
click at [1378, 31] on button "Save" at bounding box center [1393, 27] width 64 height 39
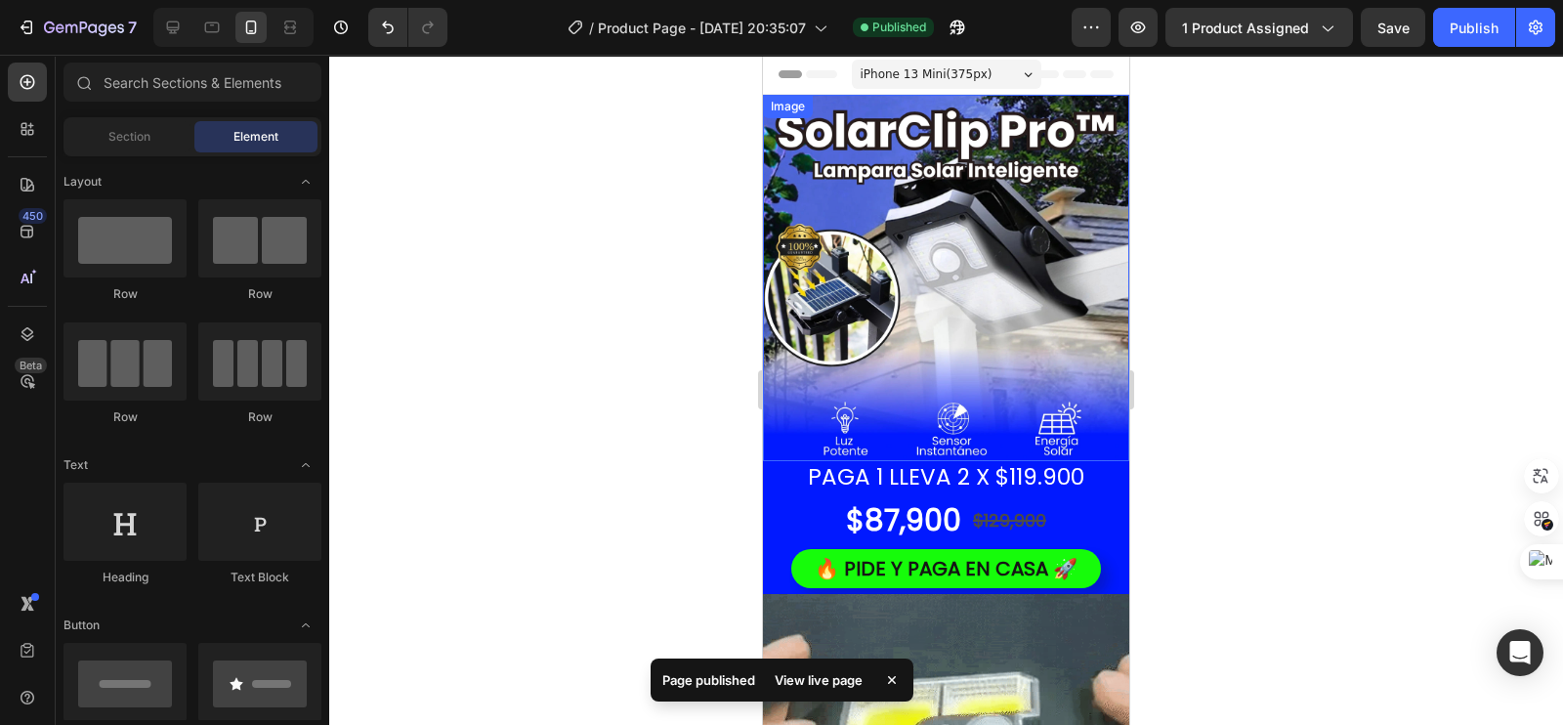
click at [963, 463] on p "PAGA 1 LLEVA 2 X $119.900" at bounding box center [946, 477] width 331 height 29
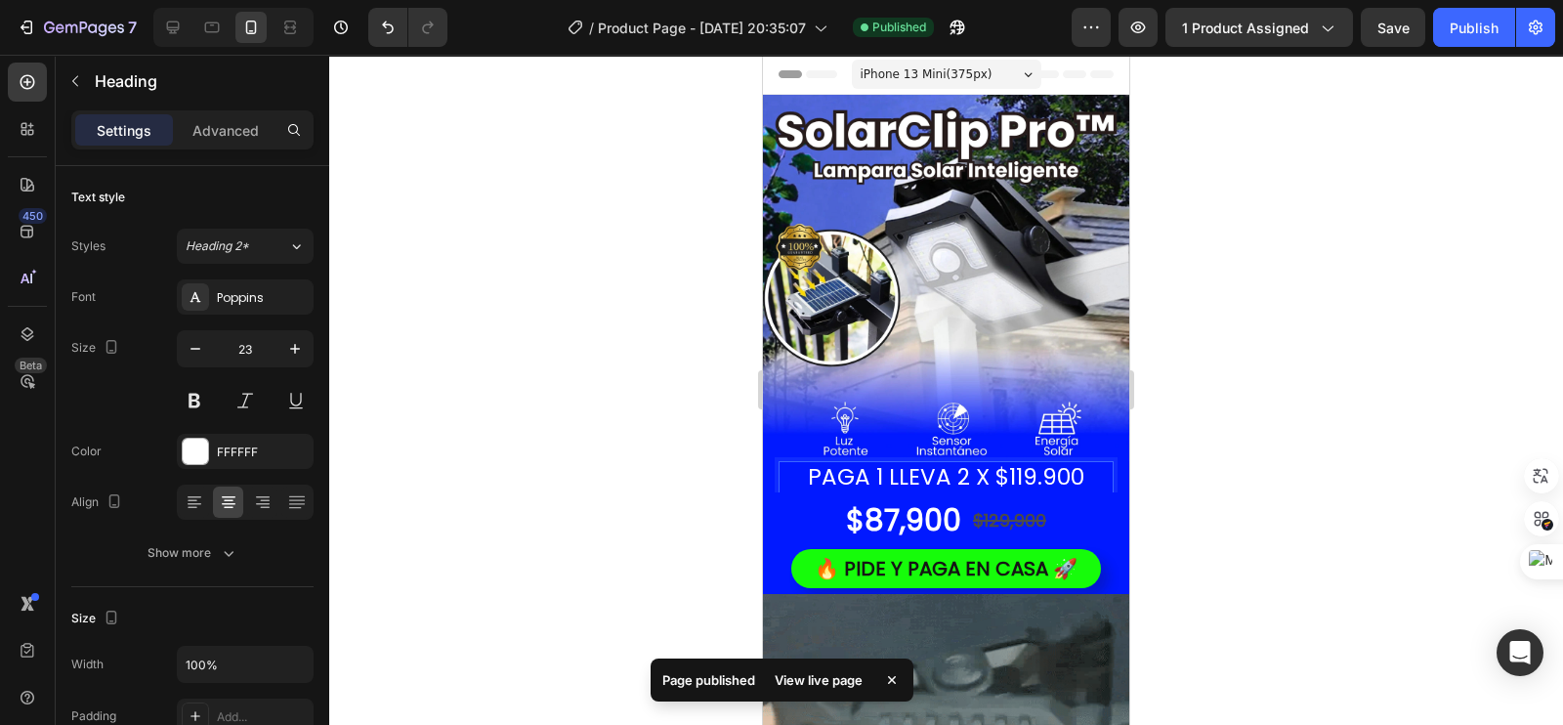
click at [975, 463] on p "PAGA 1 LLEVA 2 X $119.900" at bounding box center [946, 477] width 331 height 29
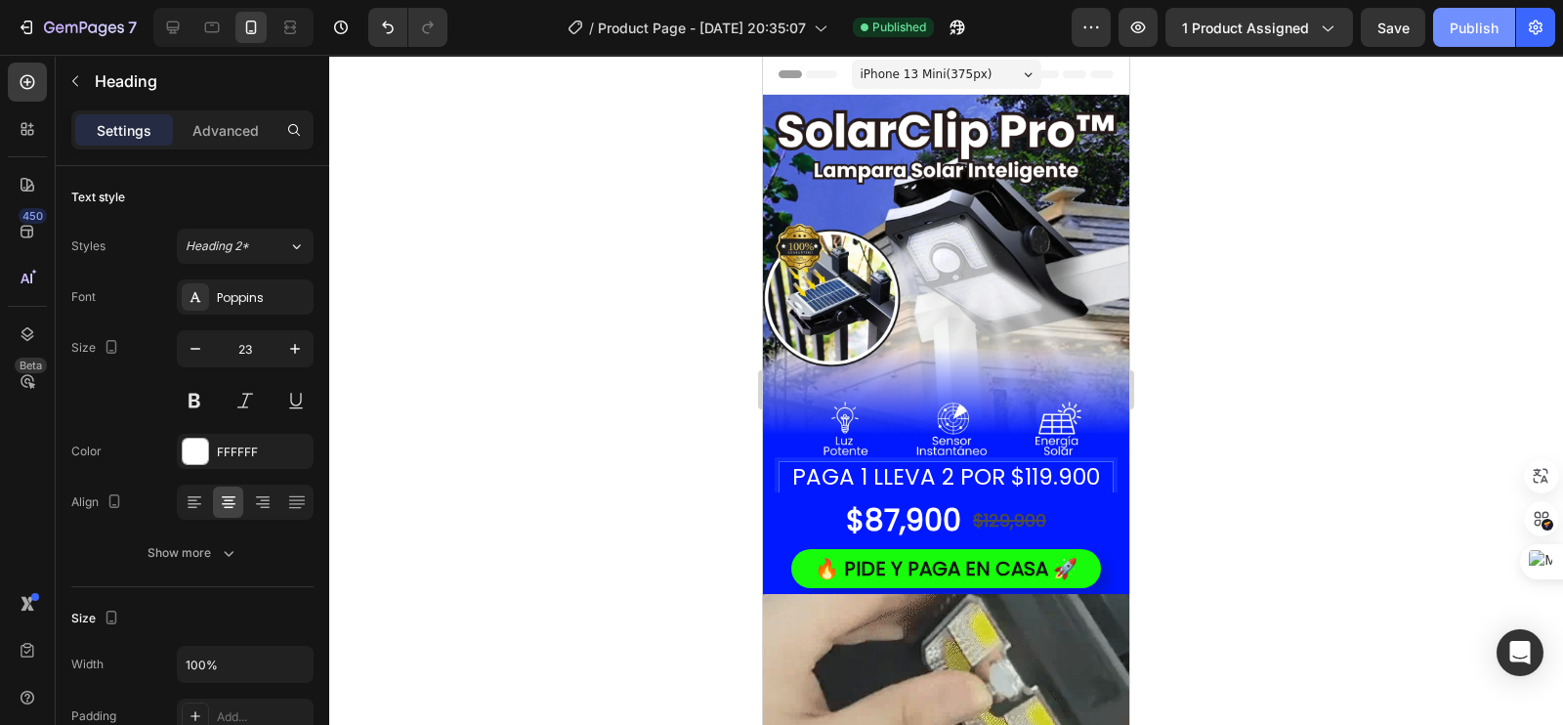
click at [1480, 12] on button "Publish" at bounding box center [1474, 27] width 82 height 39
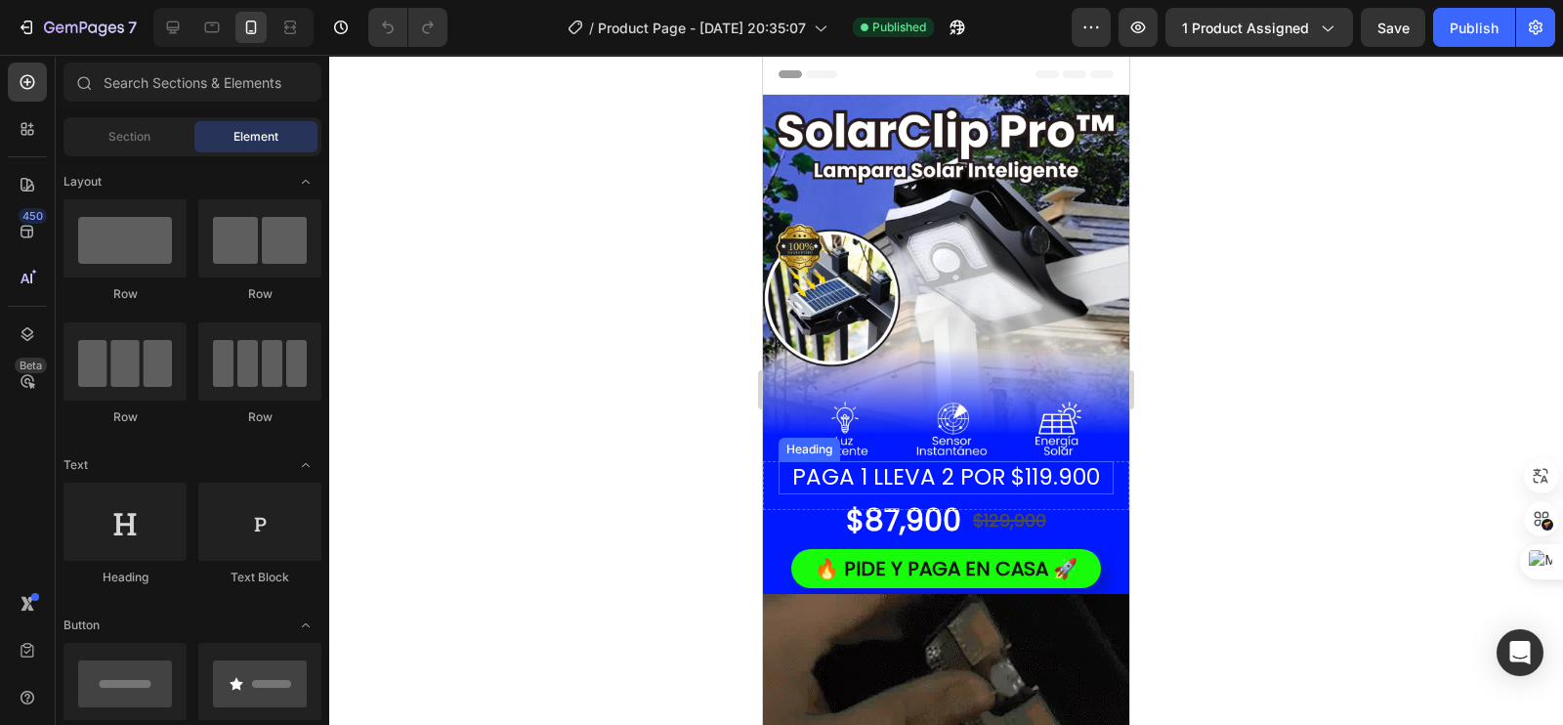
click at [802, 461] on h2 "PAGA 1 LLEVA 2 POR $119.900" at bounding box center [946, 477] width 335 height 33
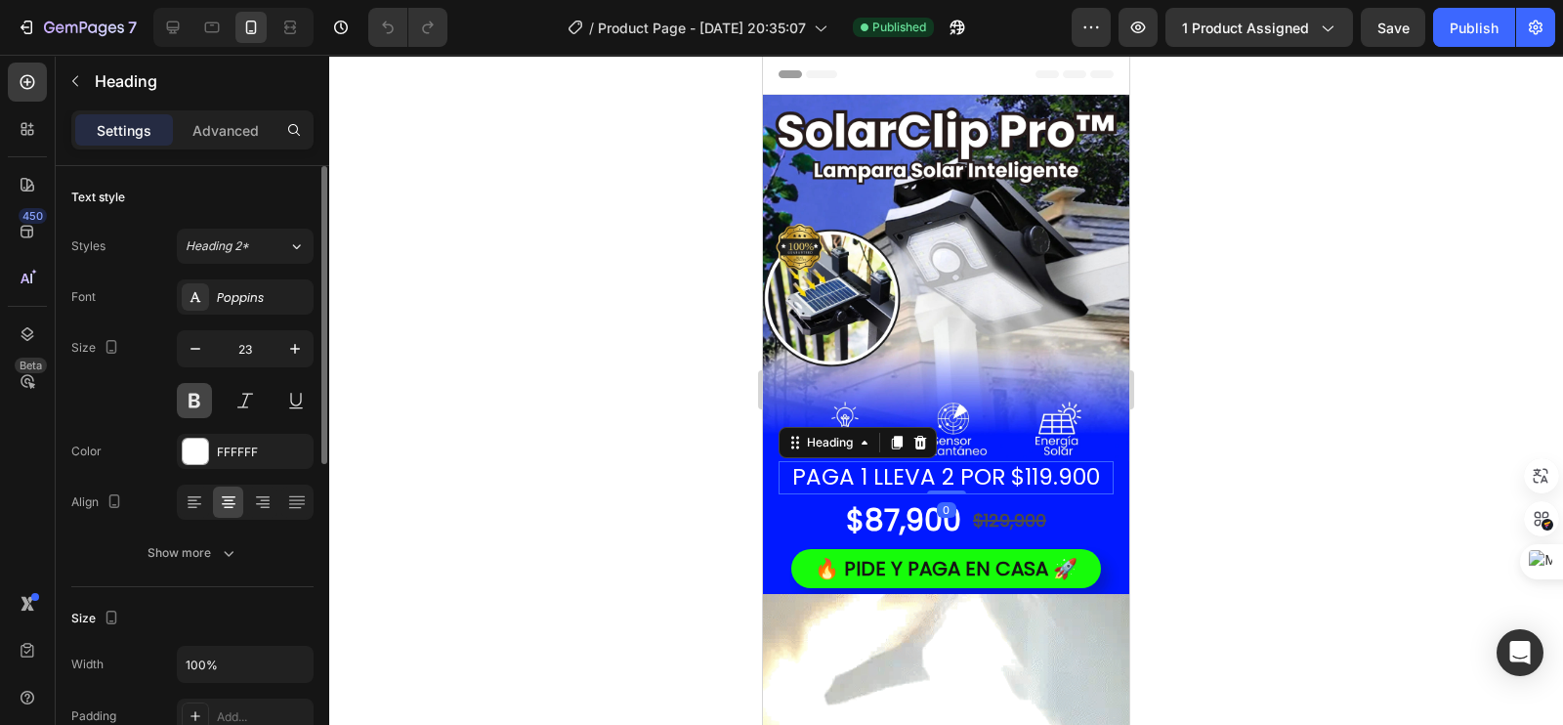
click at [208, 396] on button at bounding box center [194, 400] width 35 height 35
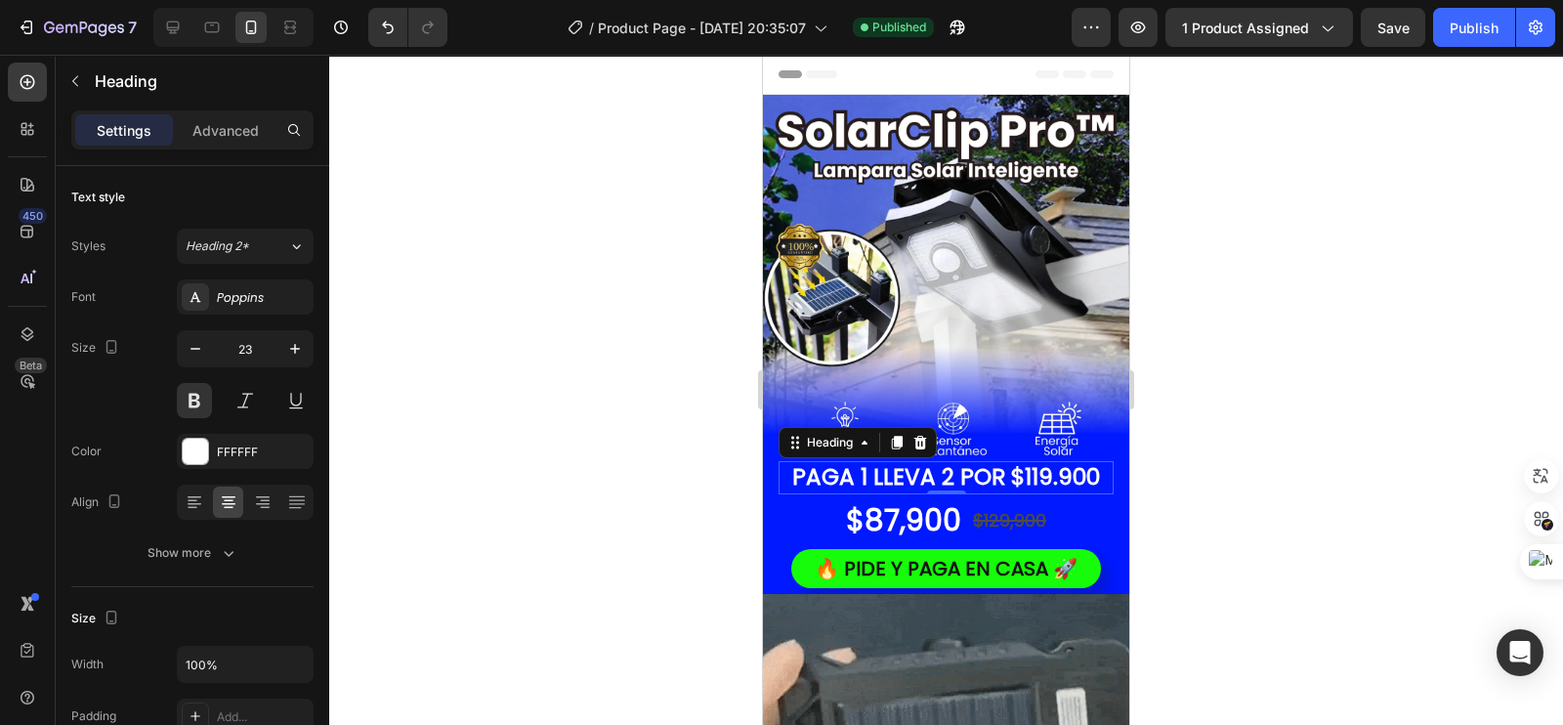
click at [523, 305] on div at bounding box center [946, 390] width 1234 height 670
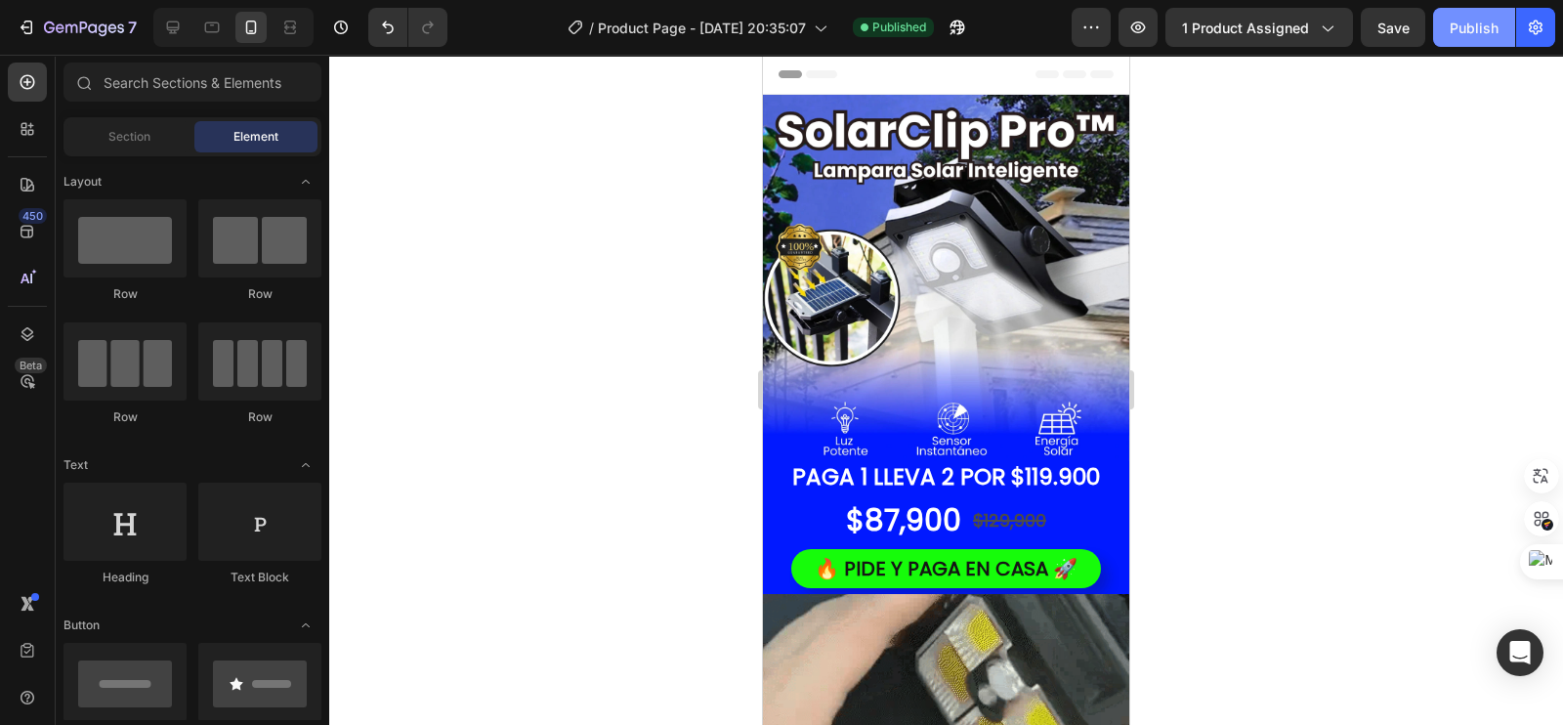
click at [1482, 37] on button "Publish" at bounding box center [1474, 27] width 82 height 39
